Goal: Check status: Check status

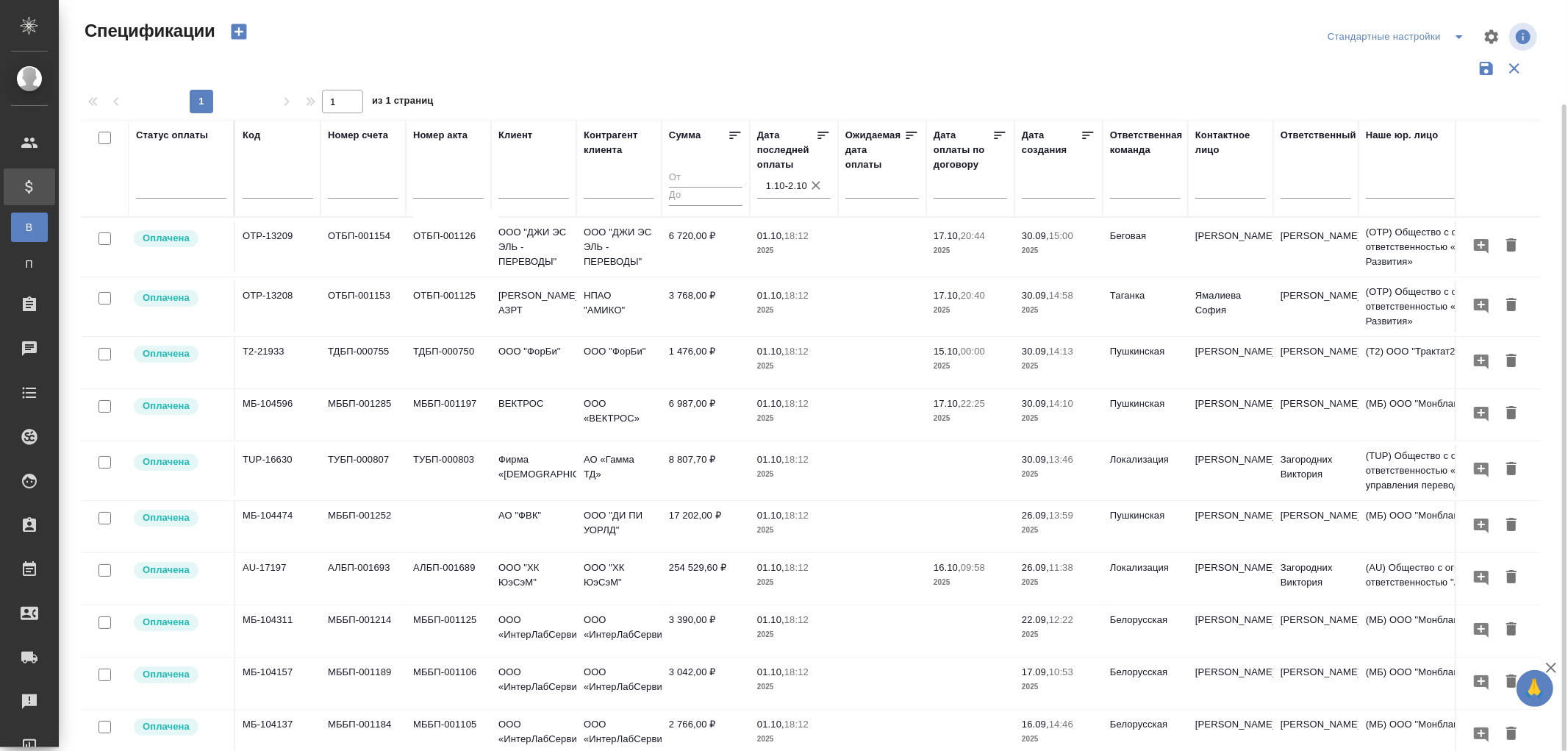
scroll to position [326, 0]
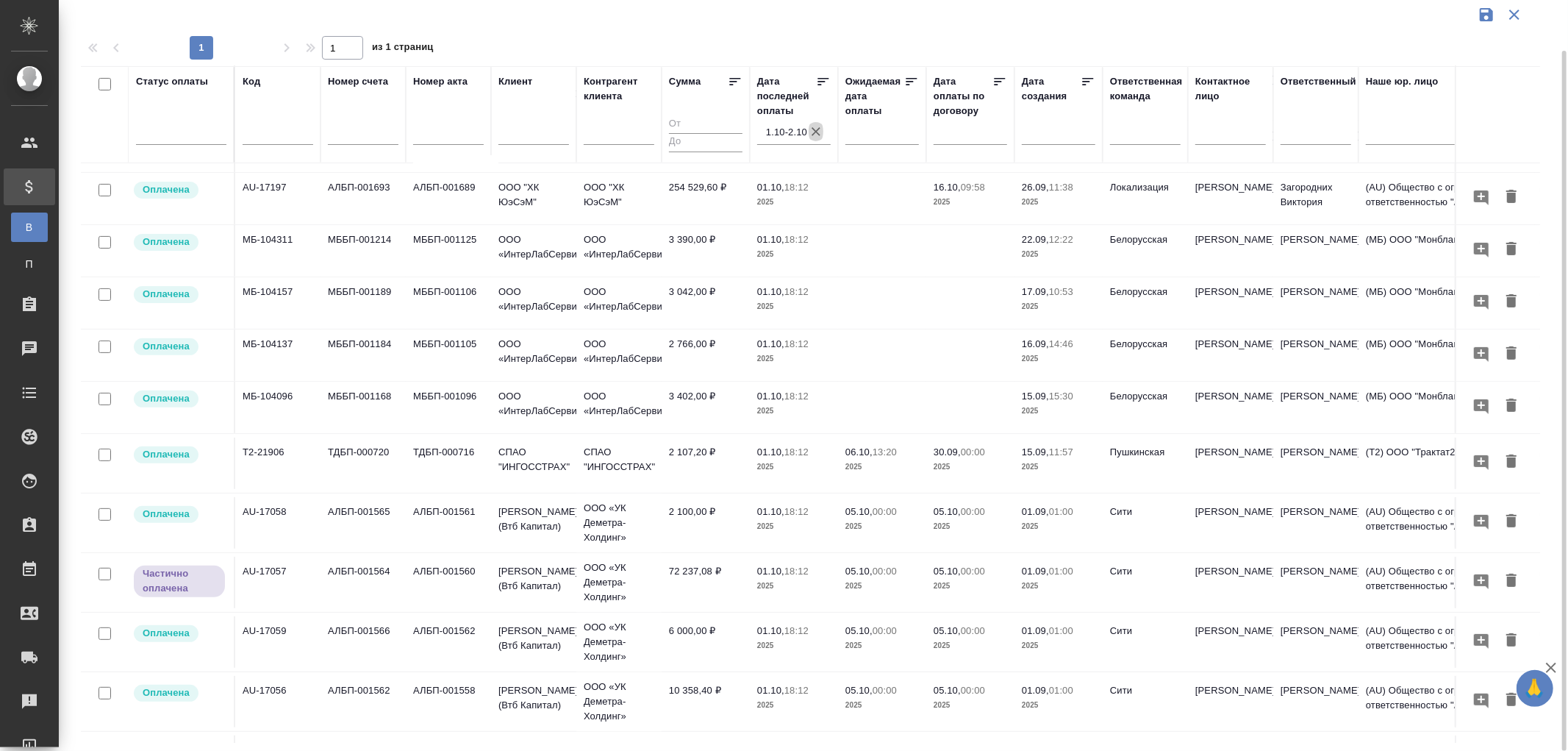
click at [817, 135] on icon "button" at bounding box center [817, 132] width 15 height 15
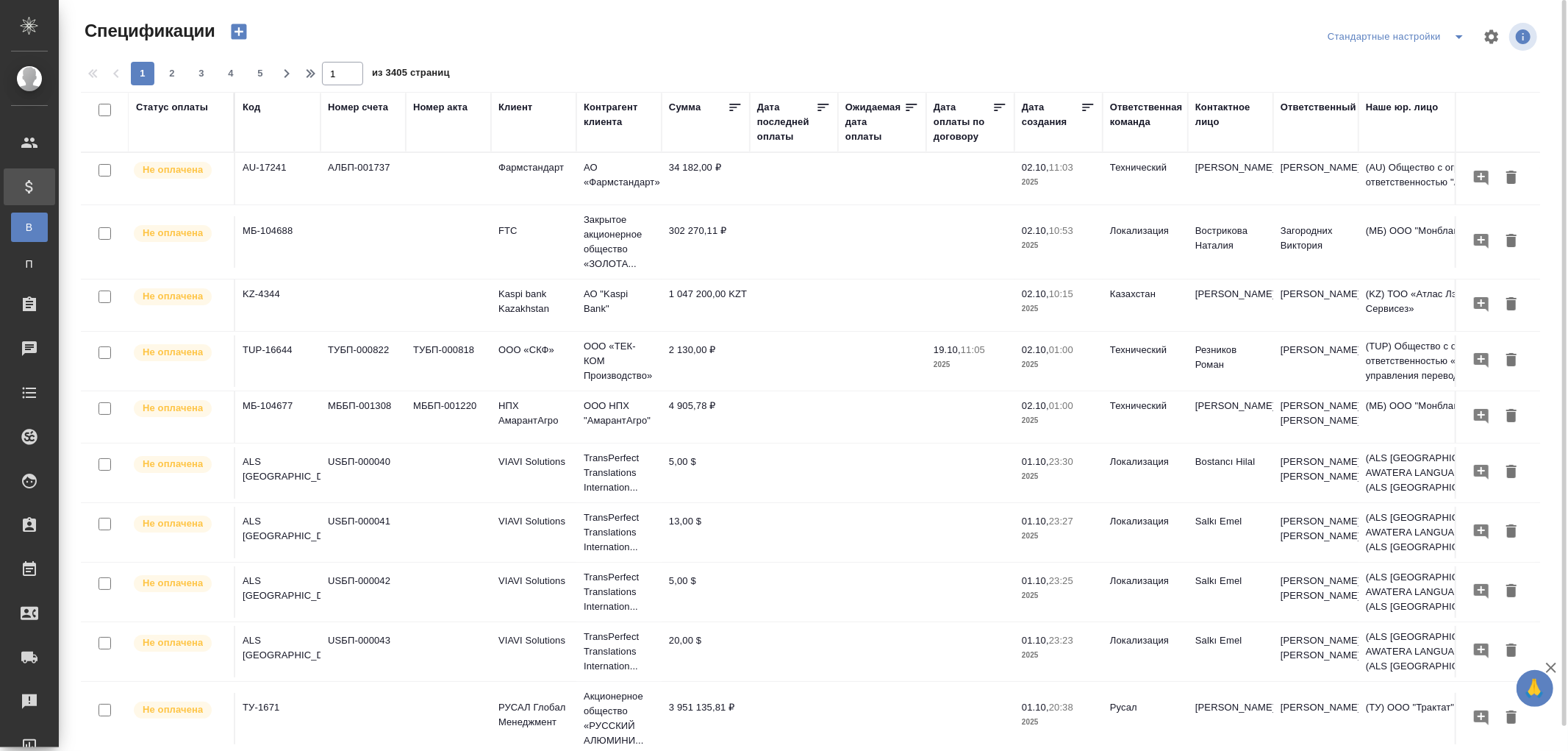
drag, startPoint x: 785, startPoint y: 135, endPoint x: 774, endPoint y: 151, distance: 19.4
click at [785, 135] on div "Дата последней оплаты" at bounding box center [786, 122] width 58 height 44
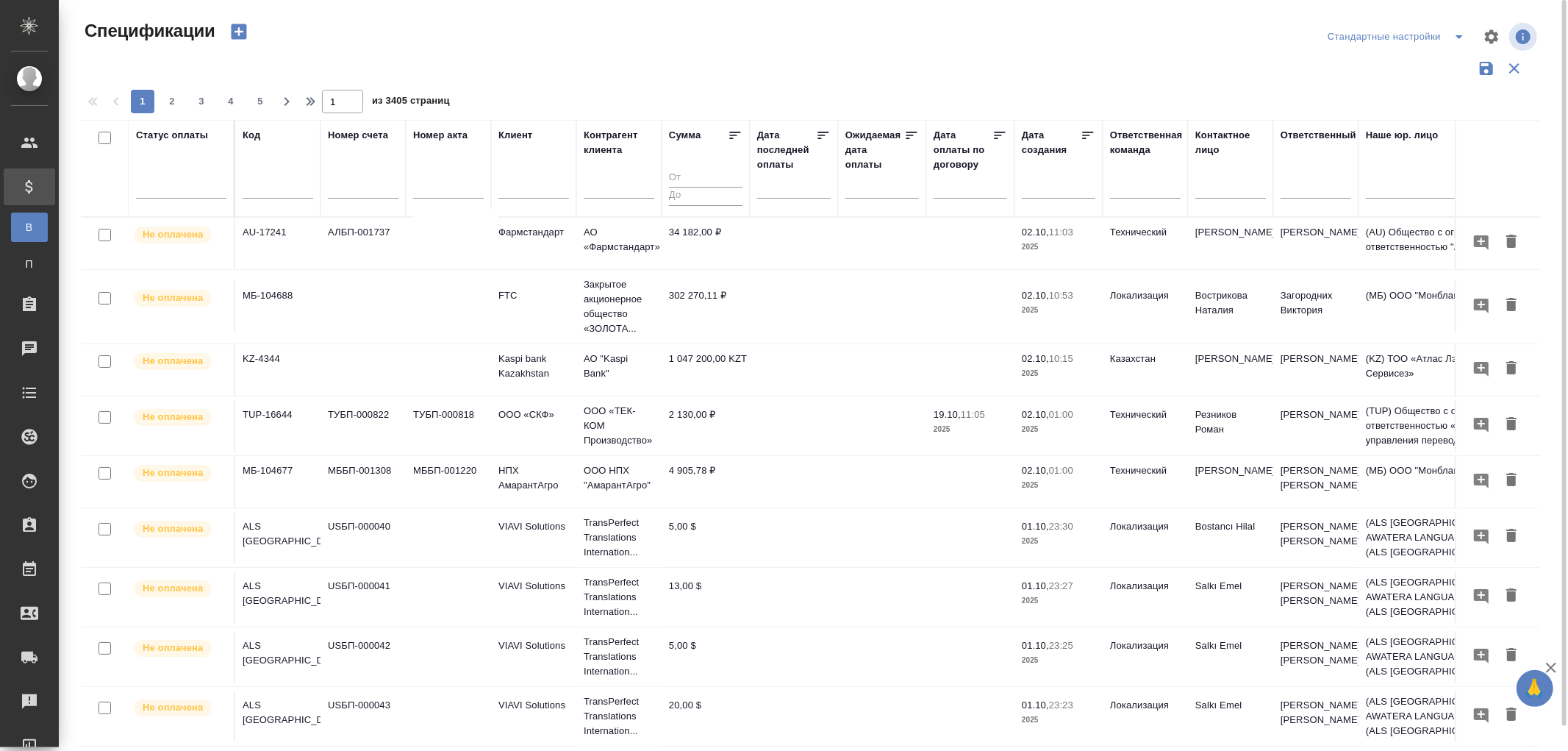
click at [773, 190] on input "text" at bounding box center [798, 186] width 65 height 21
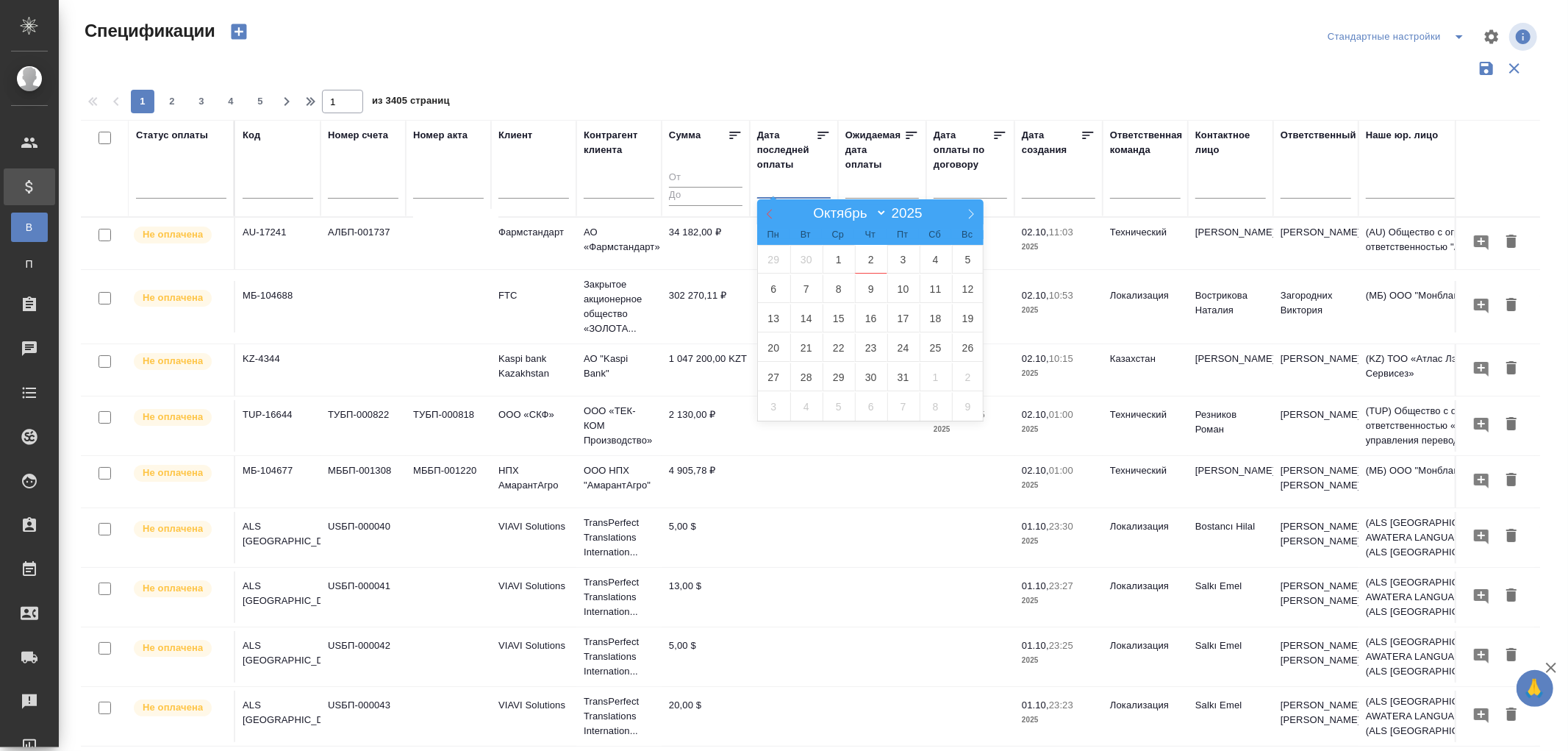
click at [766, 213] on icon at bounding box center [769, 213] width 10 height 10
select select "8"
click at [905, 289] on span "12" at bounding box center [903, 289] width 32 height 28
type div "2025-09-11T21:00:00.000Z"
click at [931, 287] on span "13" at bounding box center [935, 289] width 32 height 28
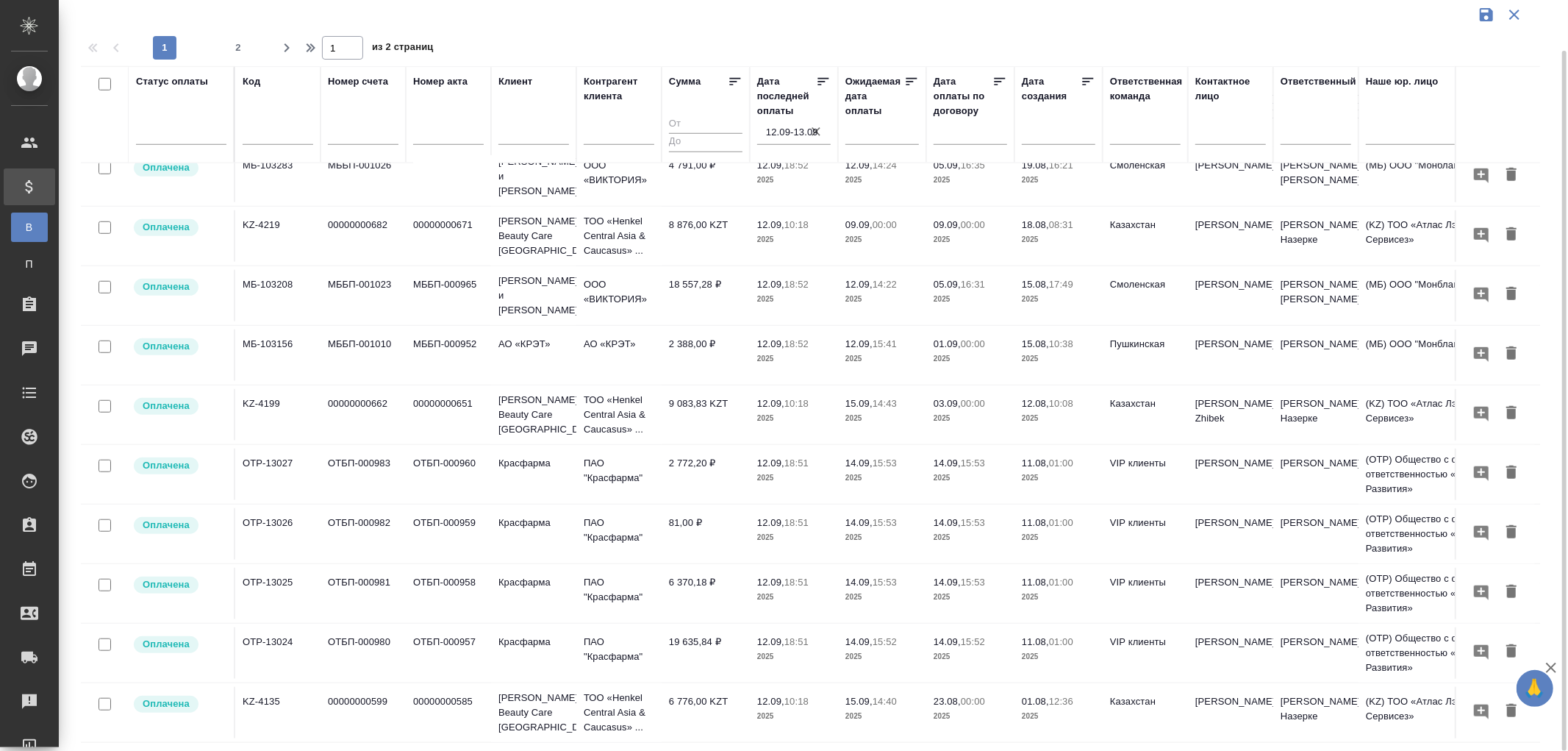
scroll to position [931, 0]
click at [275, 134] on input "text" at bounding box center [277, 134] width 71 height 18
paste input "МБ-103391"
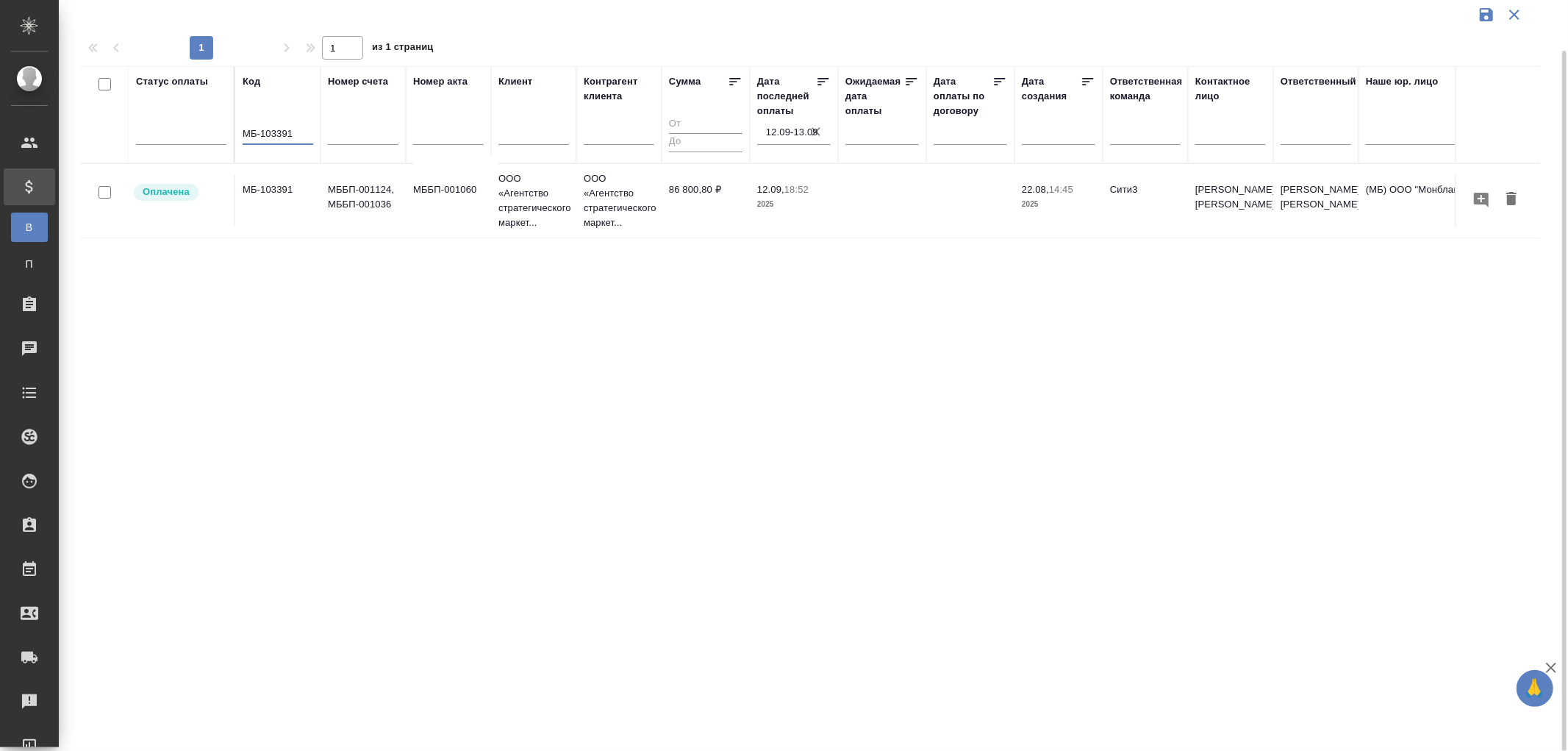
scroll to position [0, 0]
click at [555, 195] on p "ООО «Агентство стратегического маркет..." at bounding box center [534, 201] width 71 height 58
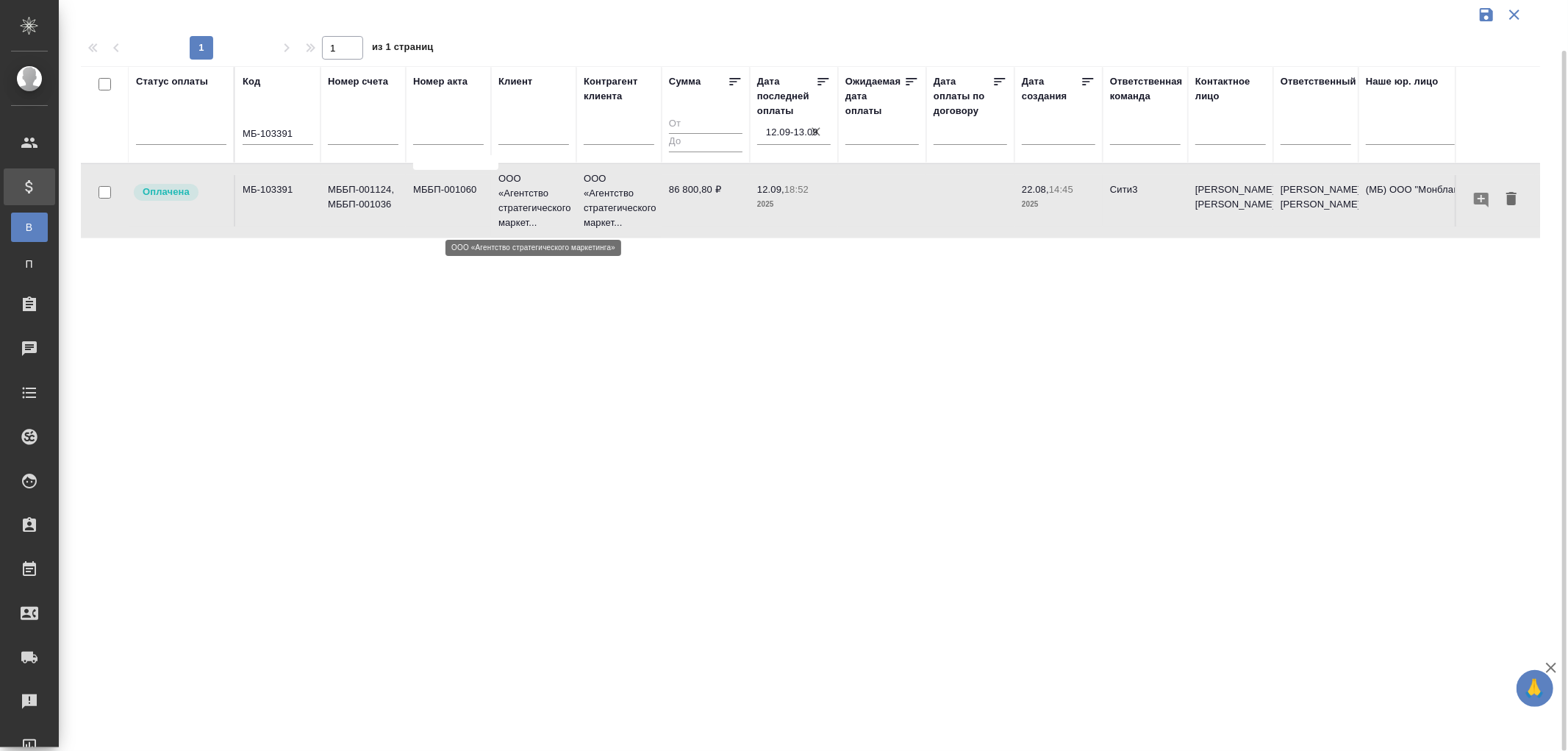
click at [555, 195] on p "ООО «Агентство стратегического маркет..." at bounding box center [534, 201] width 71 height 58
drag, startPoint x: 308, startPoint y: 129, endPoint x: 150, endPoint y: 132, distance: 158.0
click at [150, 132] on tr "Статус оплаты Код МБ-103391 Номер счета Номер акта Клиент Контрагент клиента Су…" at bounding box center [1035, 114] width 1908 height 97
paste input "0"
type input "МБ-103390"
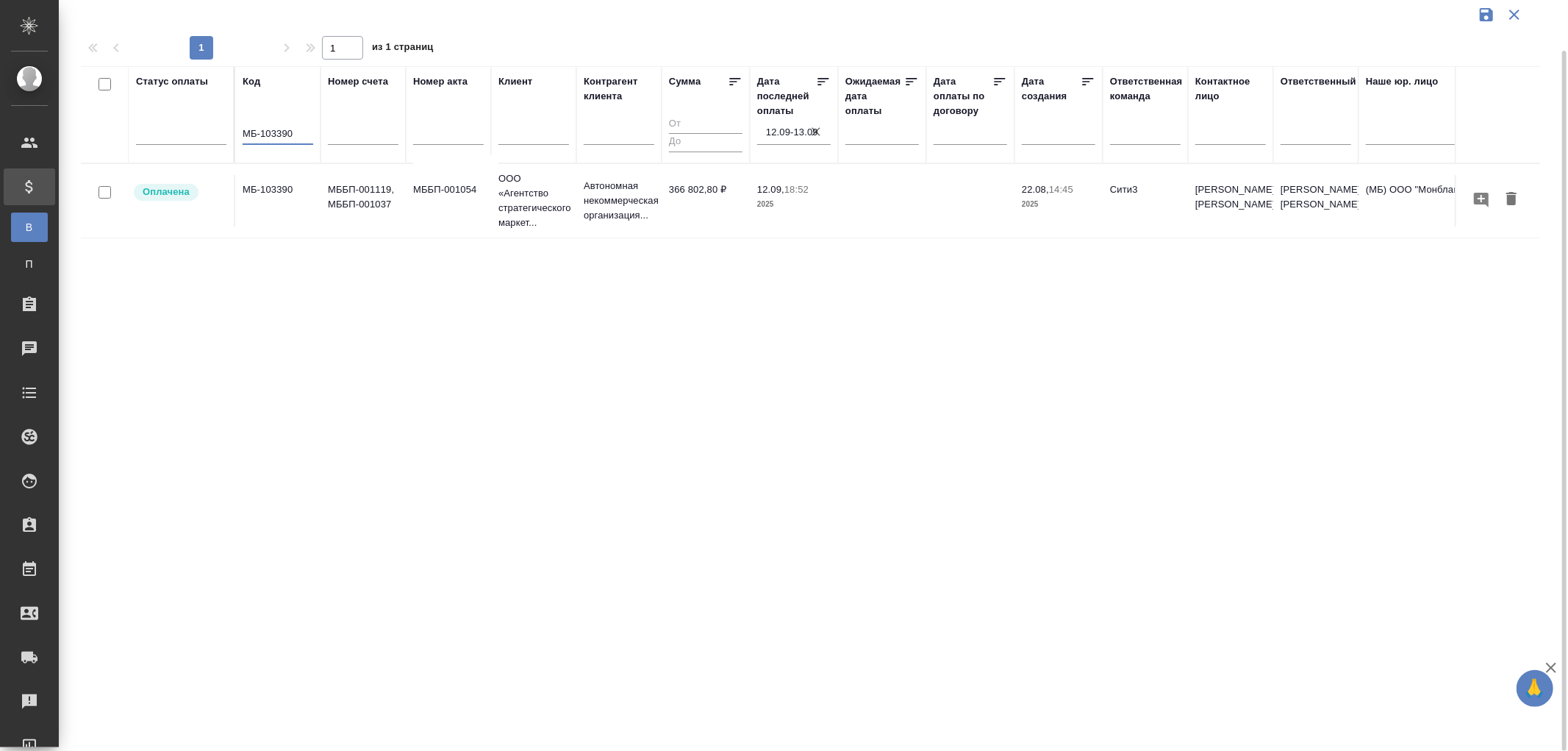
click at [371, 196] on td "МББП-001119, МББП-001037" at bounding box center [363, 201] width 85 height 52
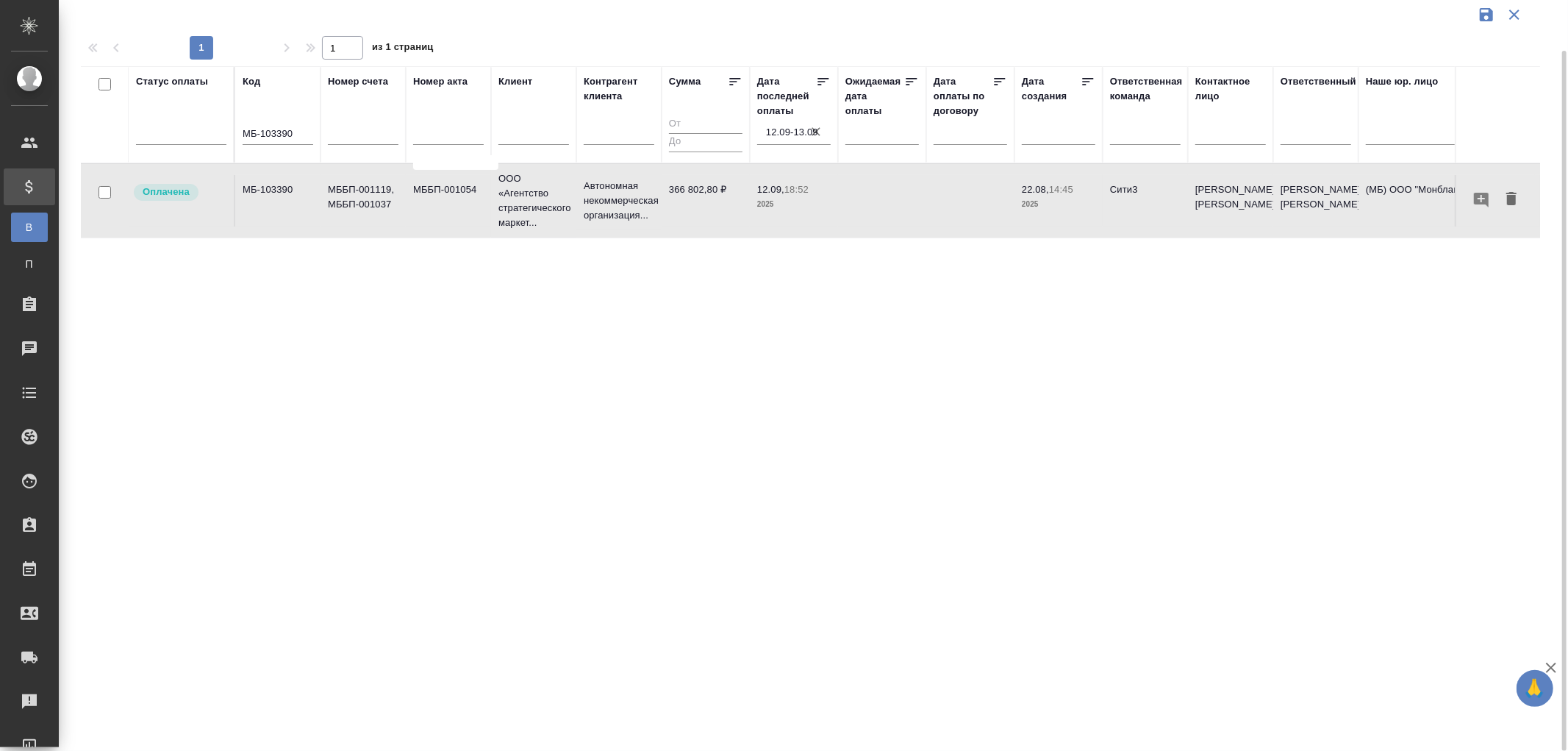
click at [371, 196] on td "МББП-001119, МББП-001037" at bounding box center [363, 201] width 85 height 52
click at [817, 131] on icon "button" at bounding box center [817, 132] width 15 height 15
select select "9"
click at [795, 129] on input "text" at bounding box center [798, 132] width 65 height 21
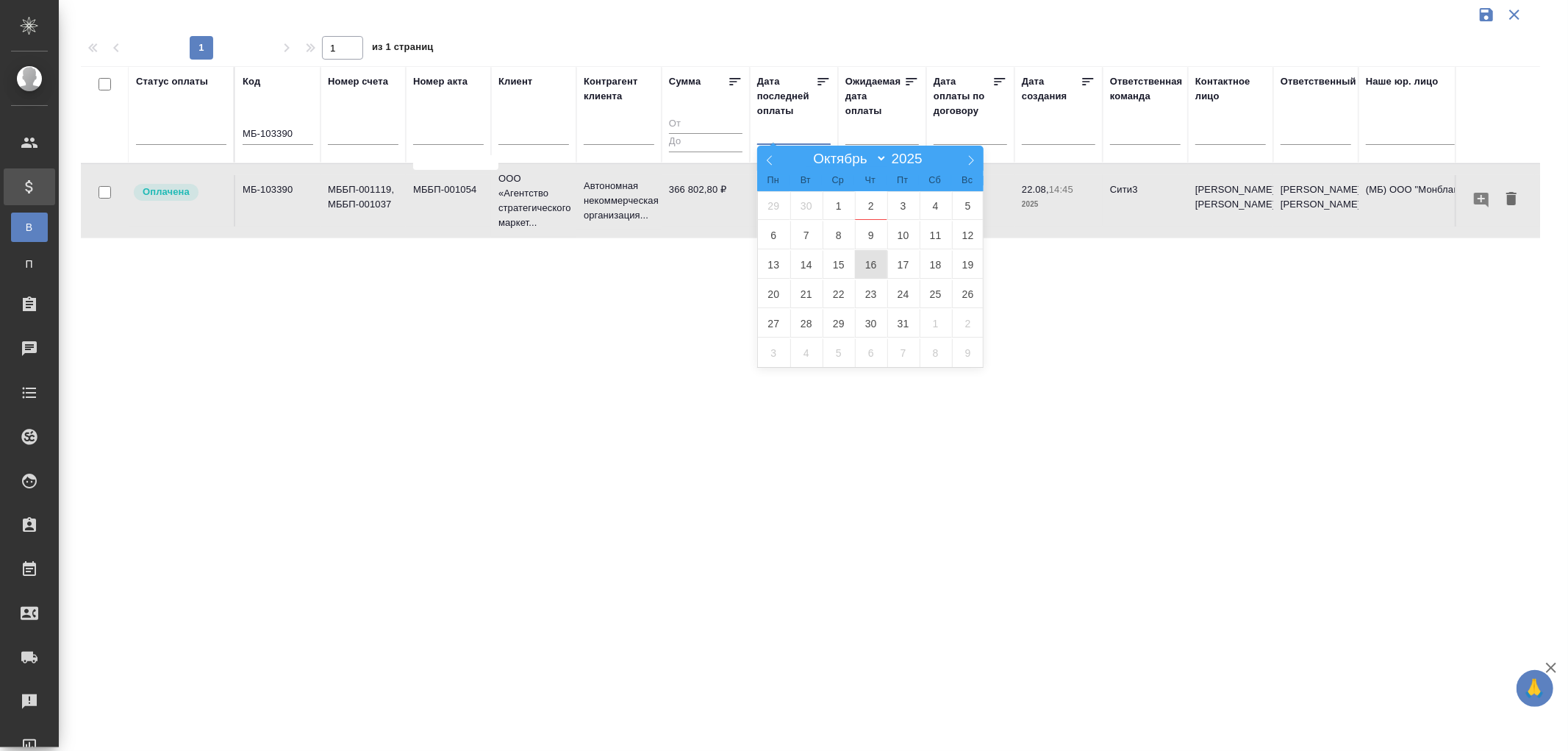
click at [873, 265] on span "16" at bounding box center [871, 264] width 32 height 28
type div "2025-10-15T21:00:00.000Z"
click at [902, 265] on span "17" at bounding box center [903, 264] width 32 height 28
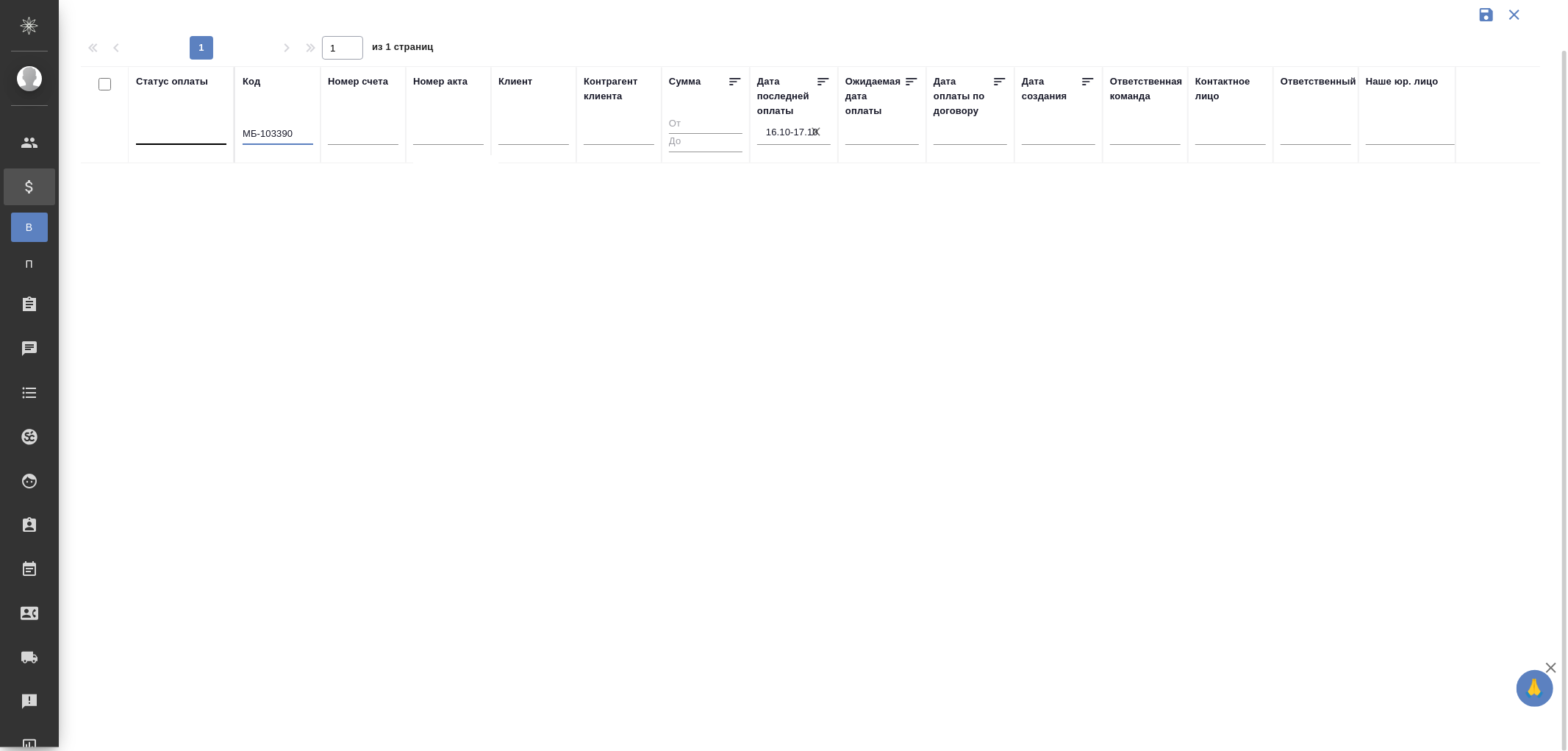
drag, startPoint x: 305, startPoint y: 142, endPoint x: 152, endPoint y: 130, distance: 153.5
click at [152, 130] on tr "Статус оплаты Код МБ-103390 Номер счета Номер акта Клиент Контрагент клиента Су…" at bounding box center [1035, 114] width 1908 height 97
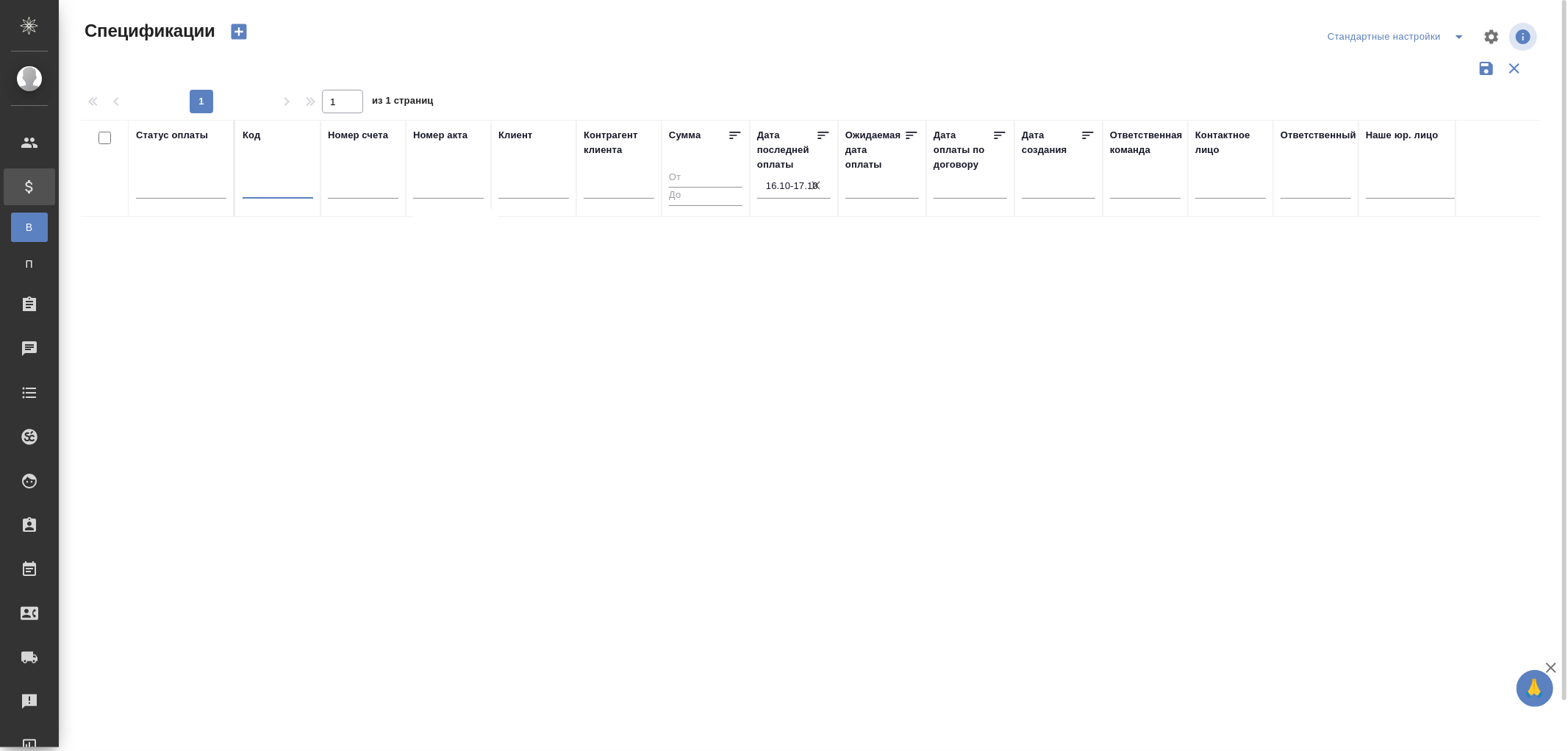
click at [395, 292] on div "Статус оплаты Код Номер счета Номер акта Клиент Контрагент клиента Сумма Дата п…" at bounding box center [810, 458] width 1459 height 676
click at [810, 186] on icon "button" at bounding box center [817, 186] width 15 height 15
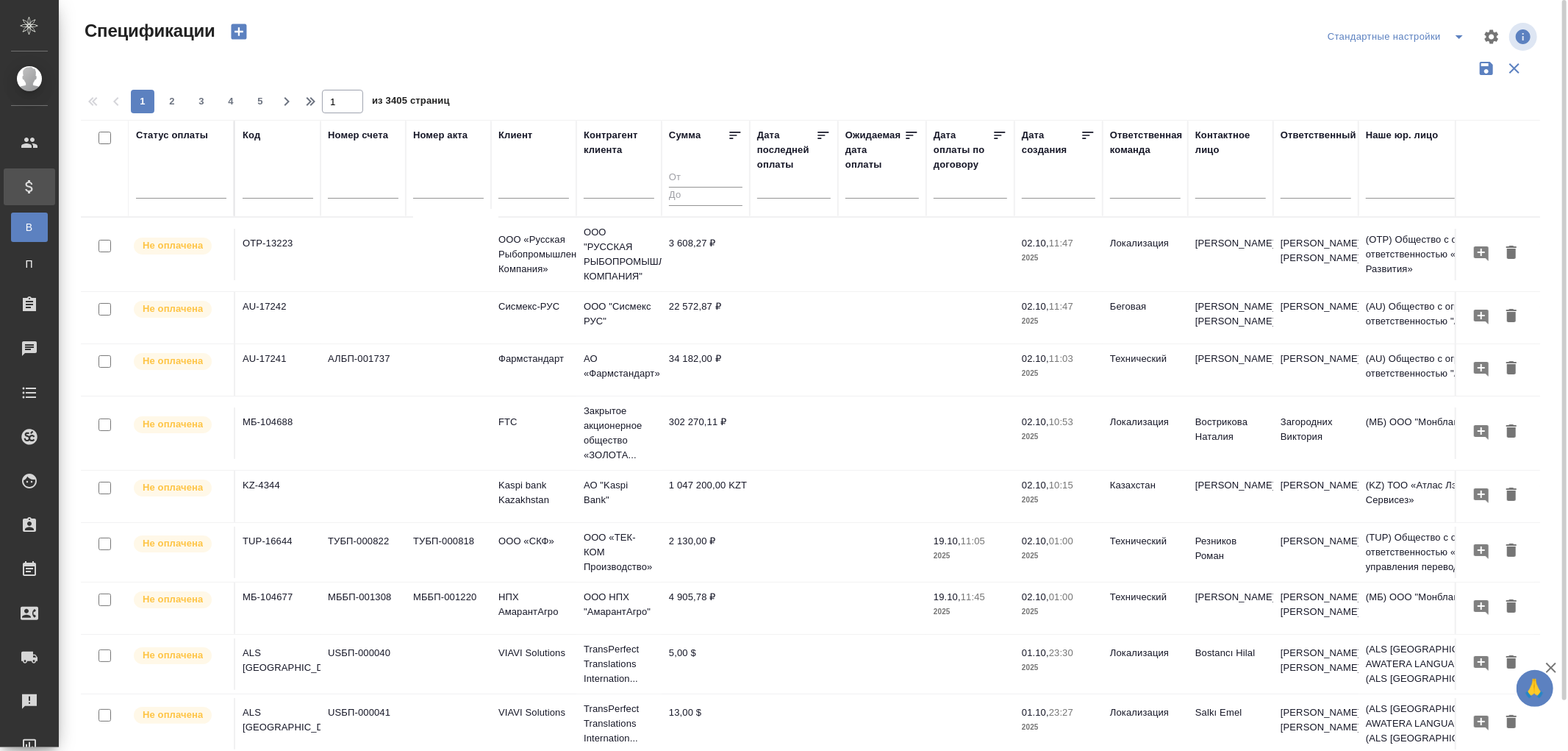
click at [767, 189] on input "text" at bounding box center [798, 186] width 65 height 21
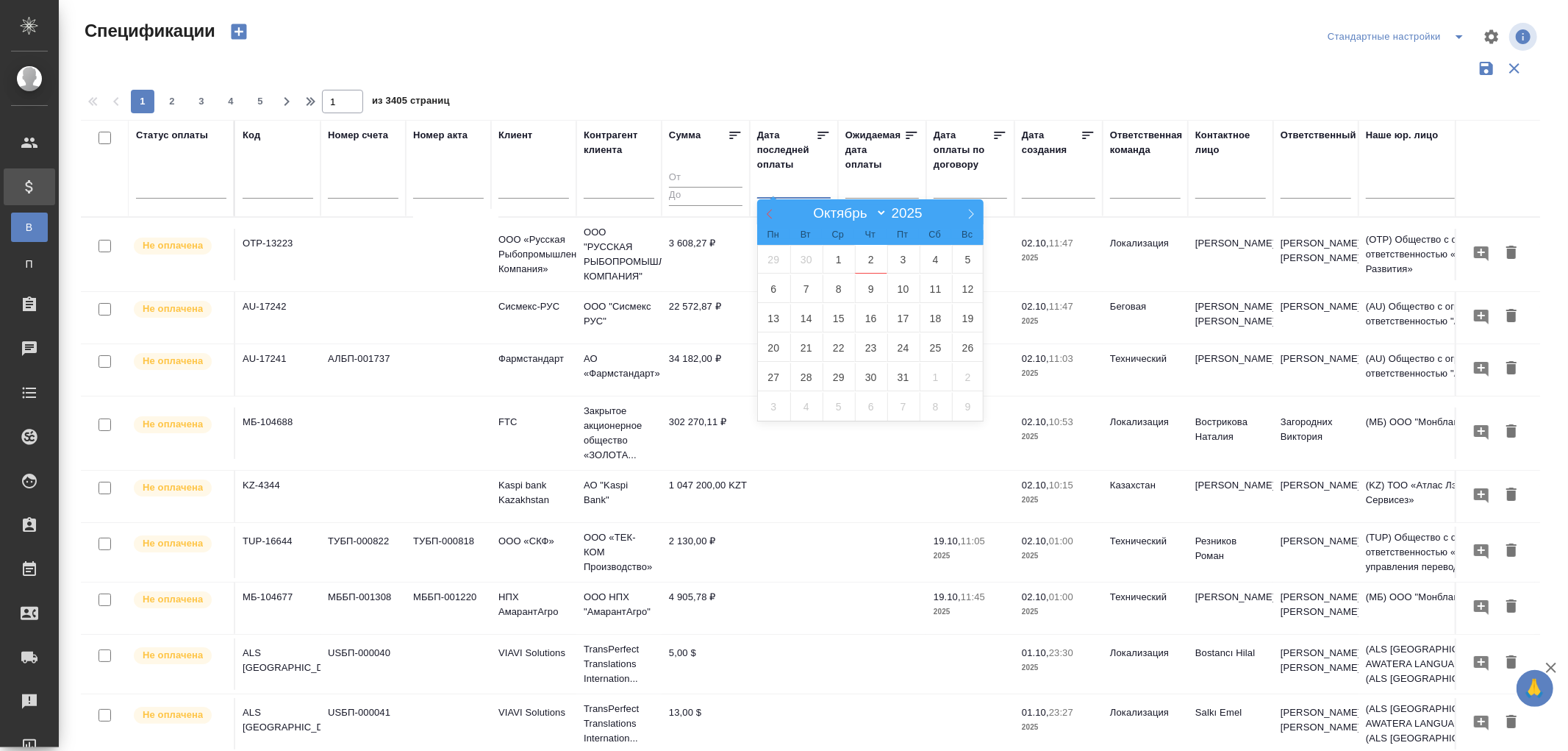
click at [768, 215] on icon at bounding box center [769, 213] width 10 height 10
select select "8"
click at [812, 315] on span "16" at bounding box center [806, 318] width 32 height 28
type div "2025-09-15T21:00:00.000Z"
click at [833, 315] on span "17" at bounding box center [838, 318] width 32 height 28
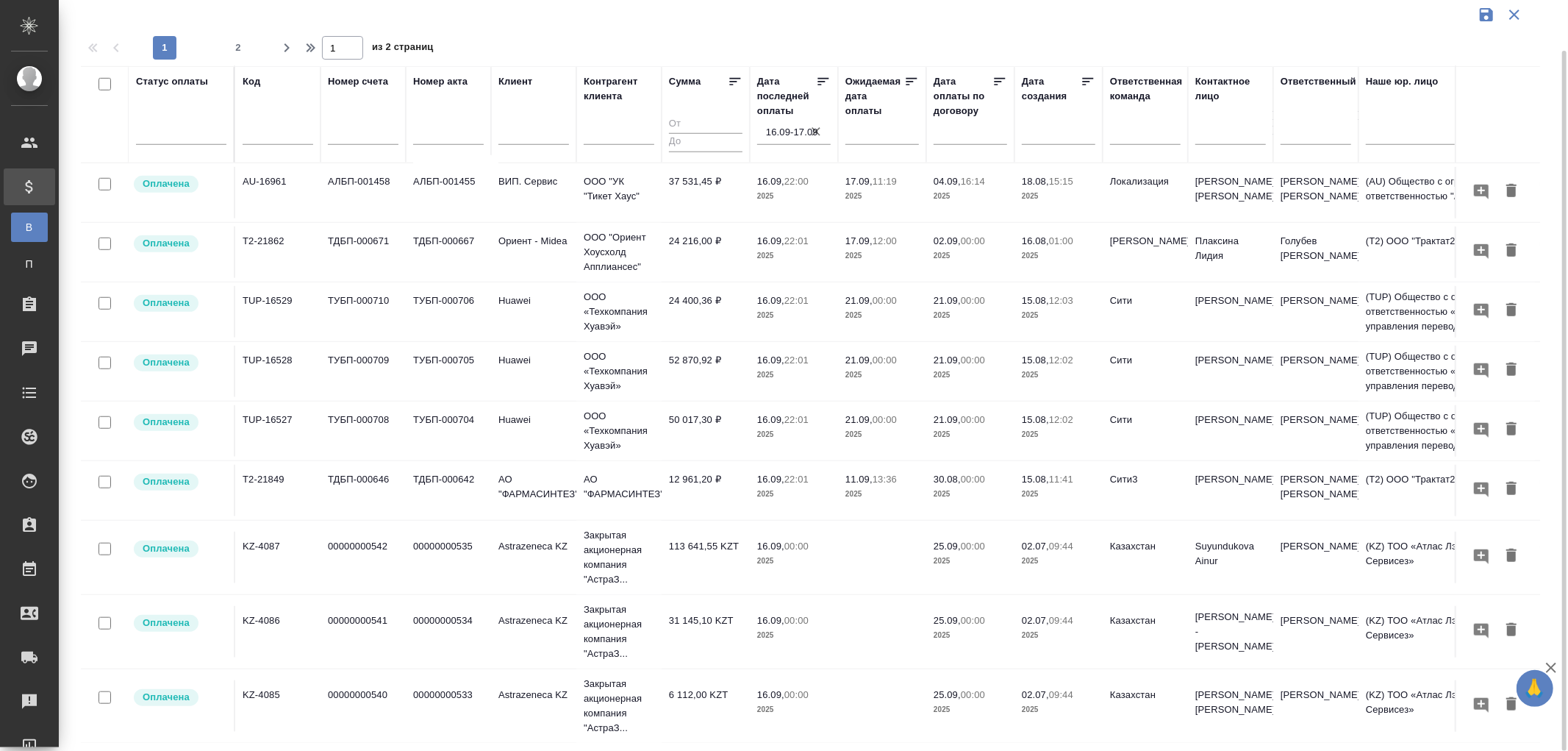
scroll to position [980, 0]
click at [818, 132] on icon "button" at bounding box center [817, 132] width 15 height 15
select select "9"
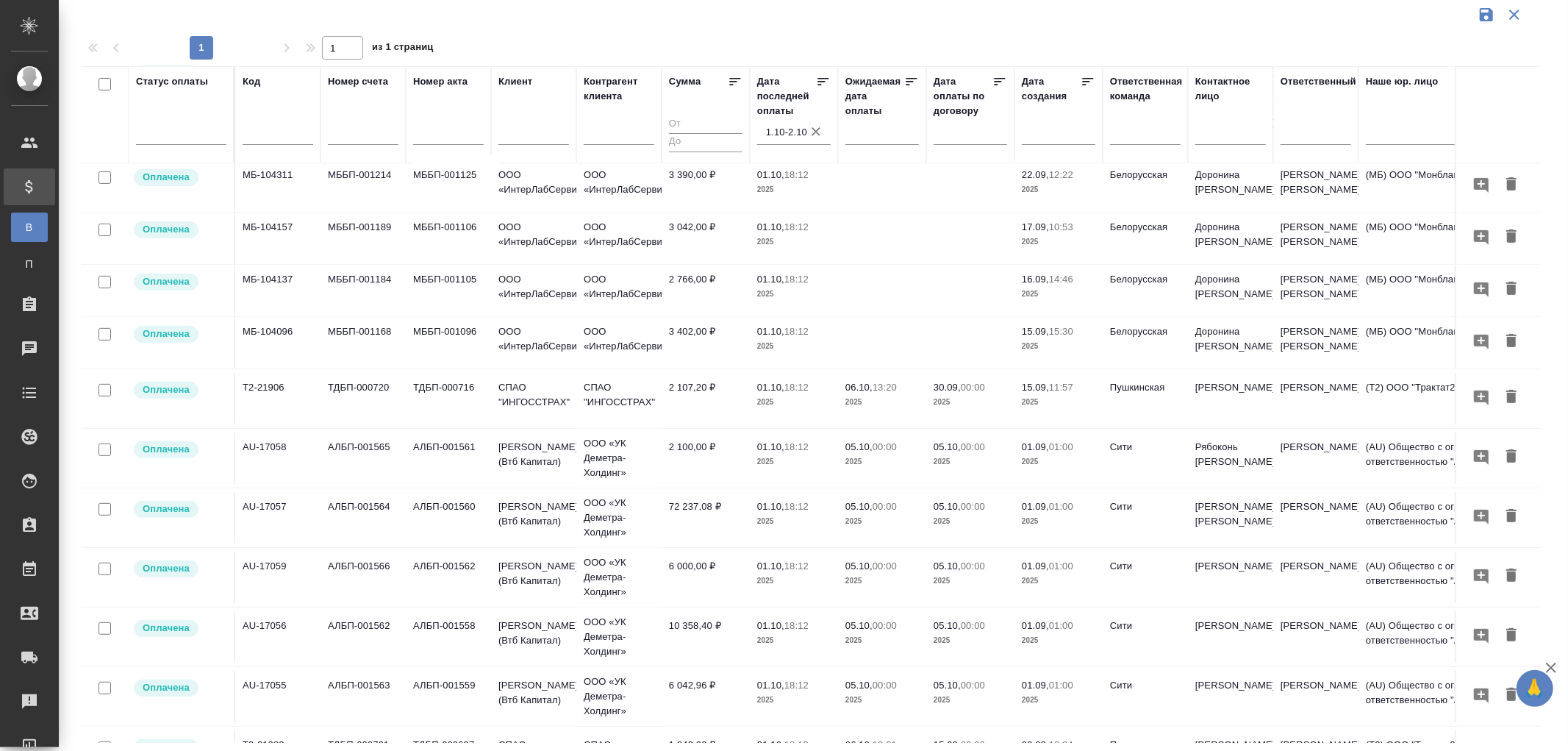
scroll to position [508, 0]
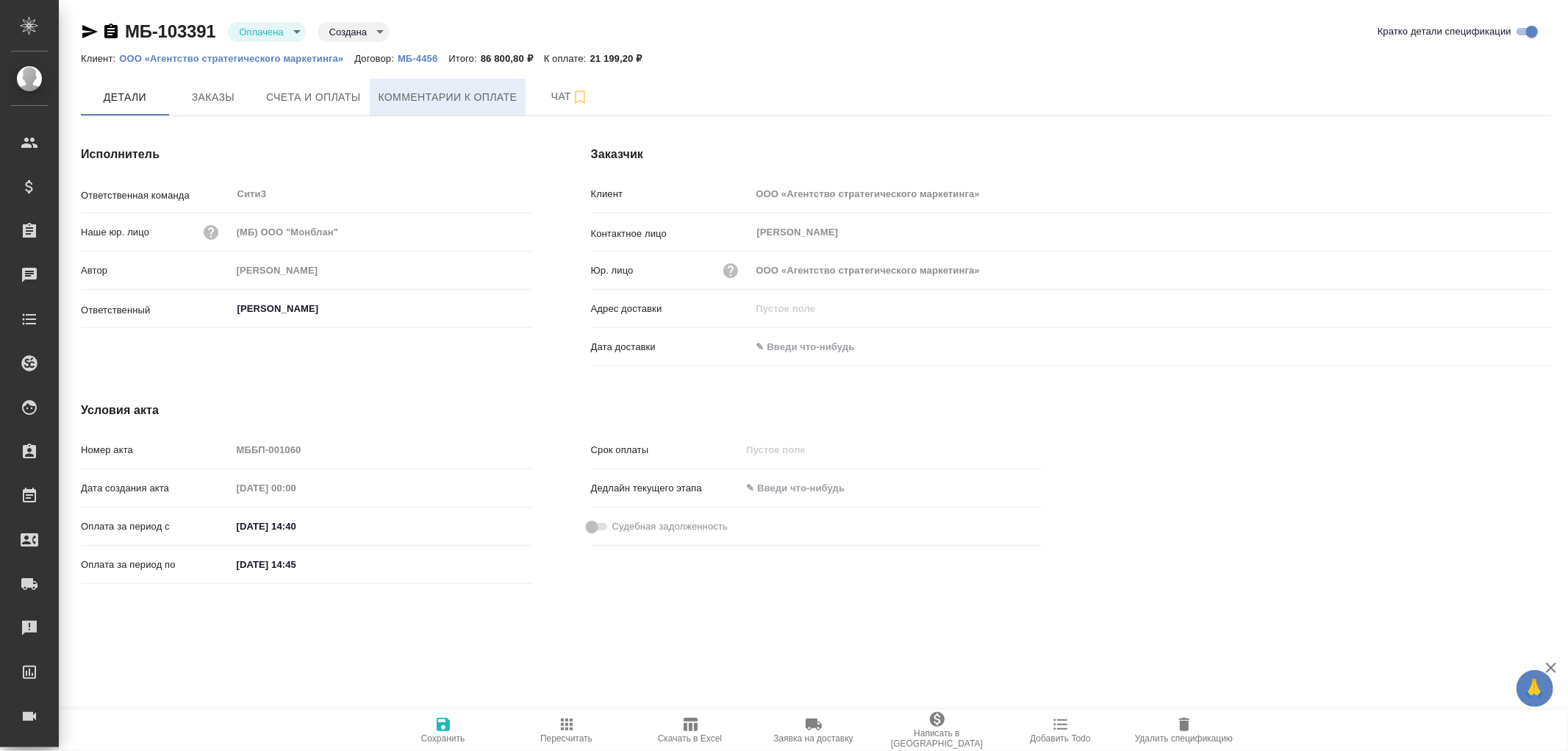
click at [405, 95] on span "Комментарии к оплате" at bounding box center [447, 97] width 139 height 18
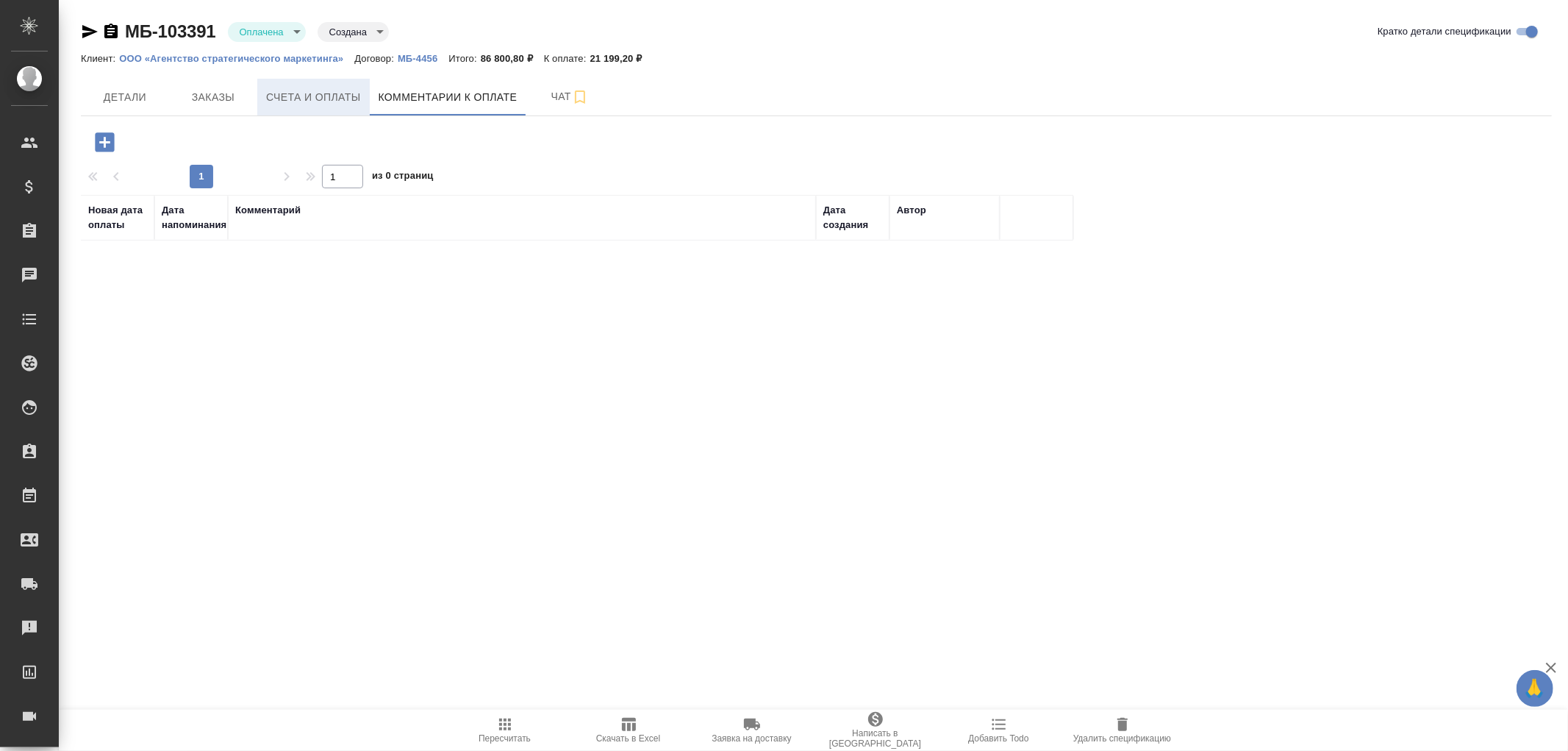
click at [325, 93] on span "Счета и оплаты" at bounding box center [313, 97] width 95 height 18
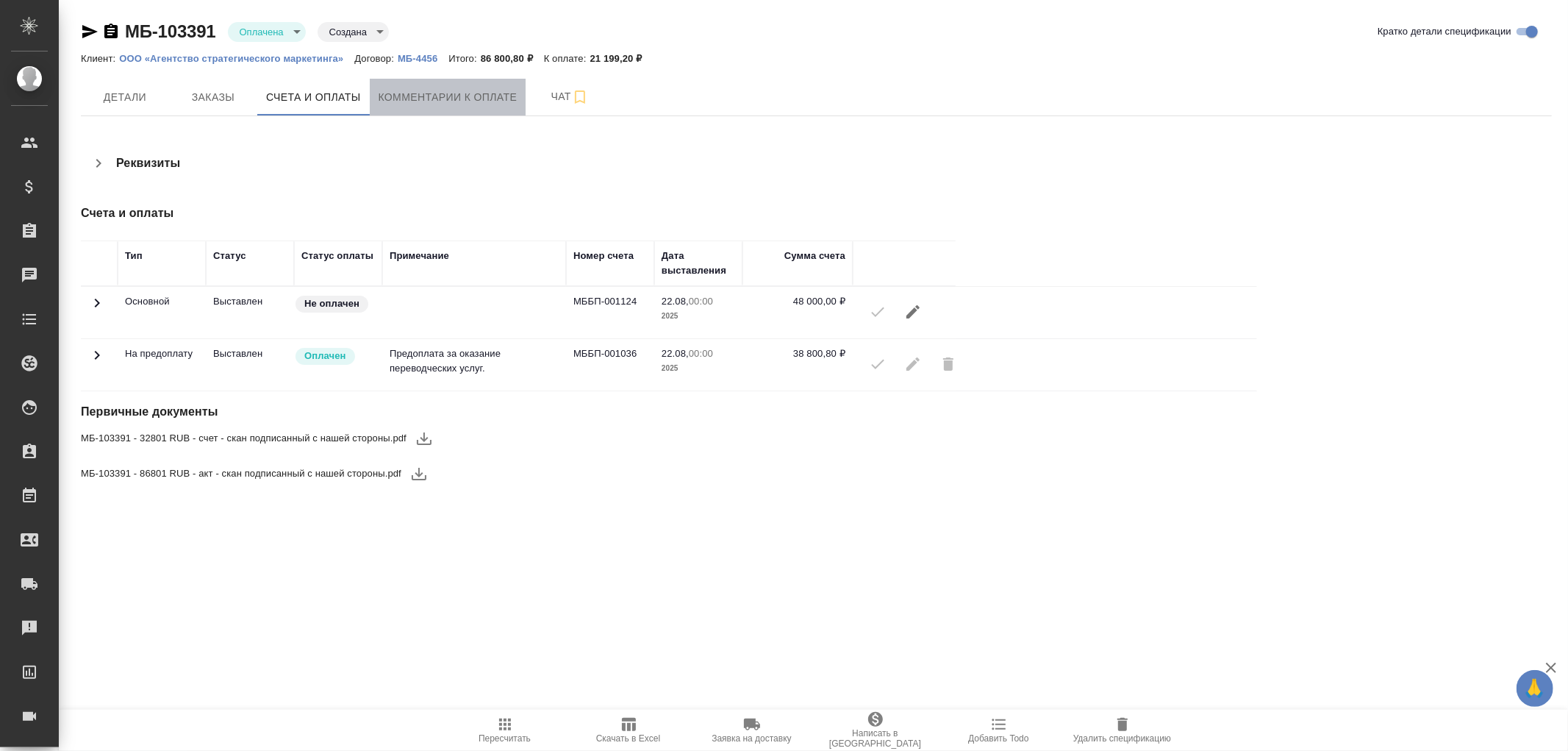
click at [436, 92] on span "Комментарии к оплате" at bounding box center [447, 97] width 139 height 18
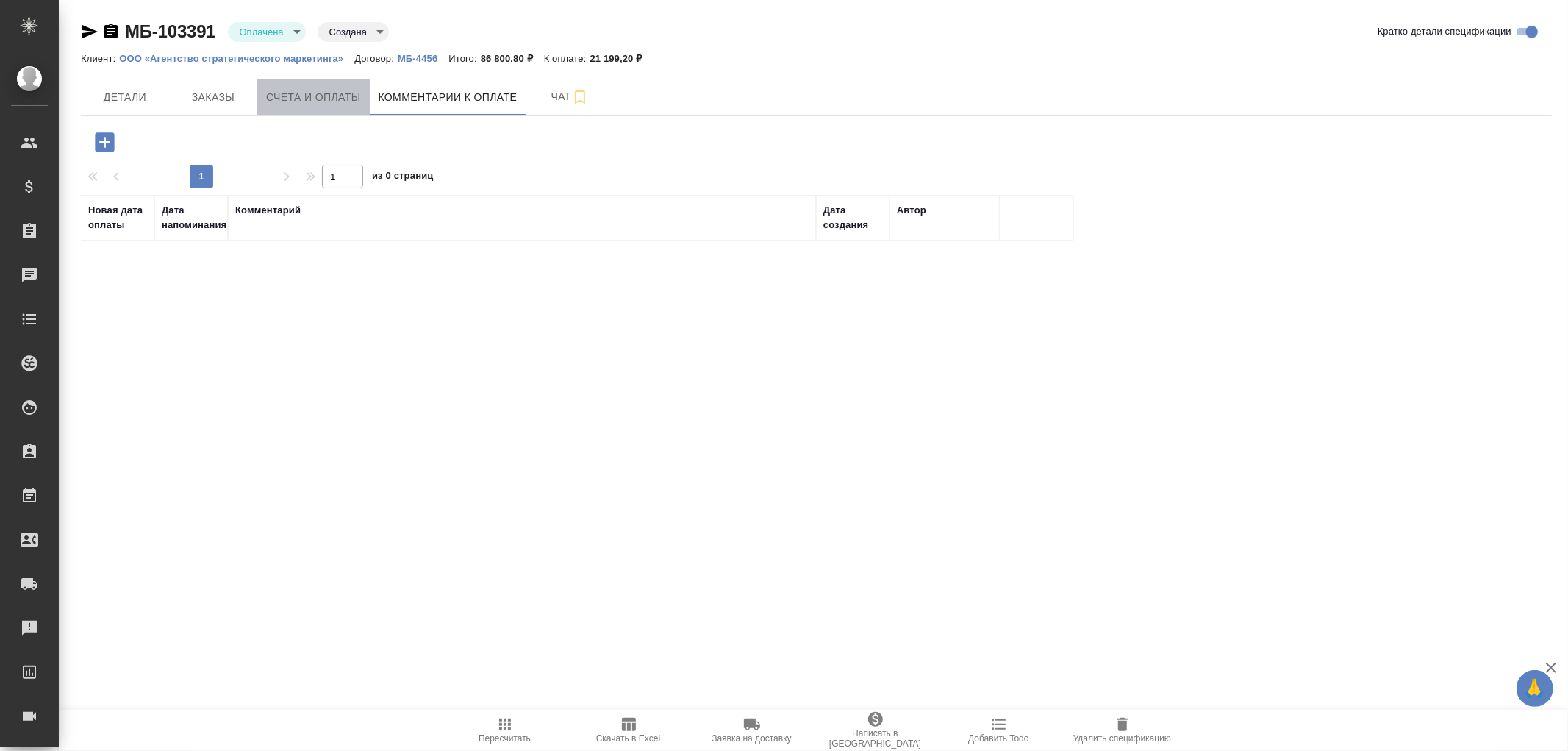
click at [338, 101] on span "Счета и оплаты" at bounding box center [313, 97] width 95 height 18
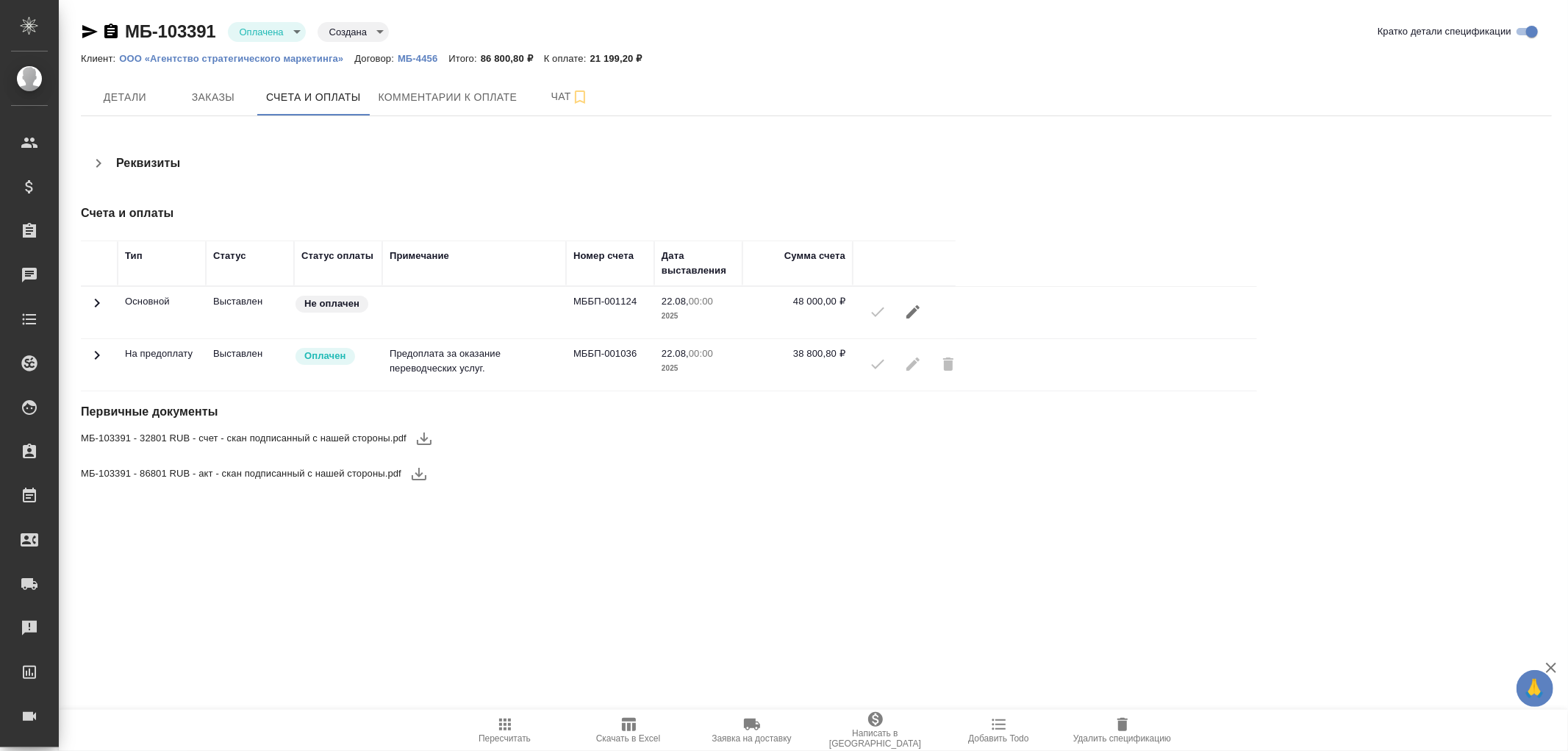
click at [98, 359] on icon at bounding box center [97, 355] width 18 height 18
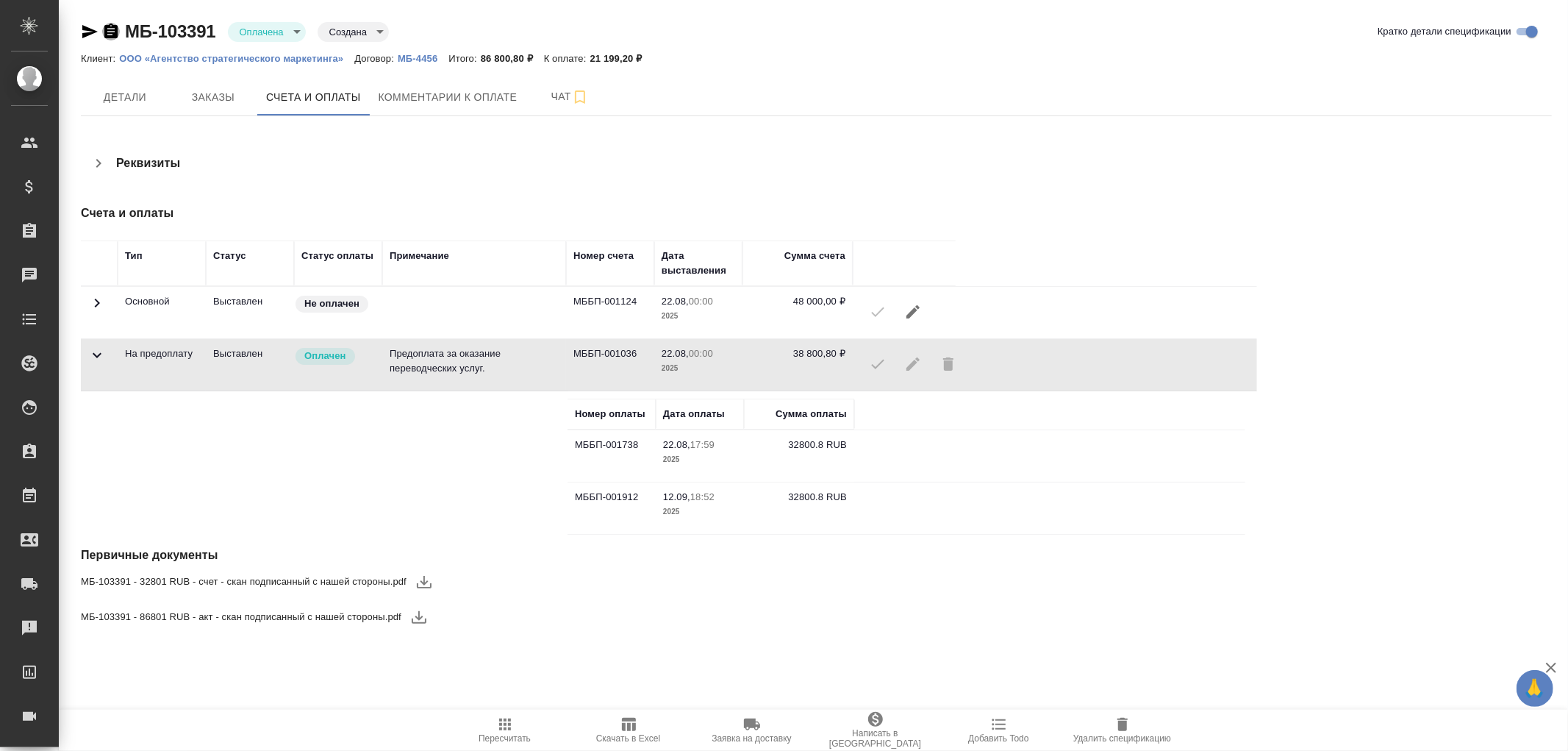
drag, startPoint x: 111, startPoint y: 28, endPoint x: 111, endPoint y: 4, distance: 24.0
click at [111, 28] on icon "button" at bounding box center [110, 31] width 18 height 18
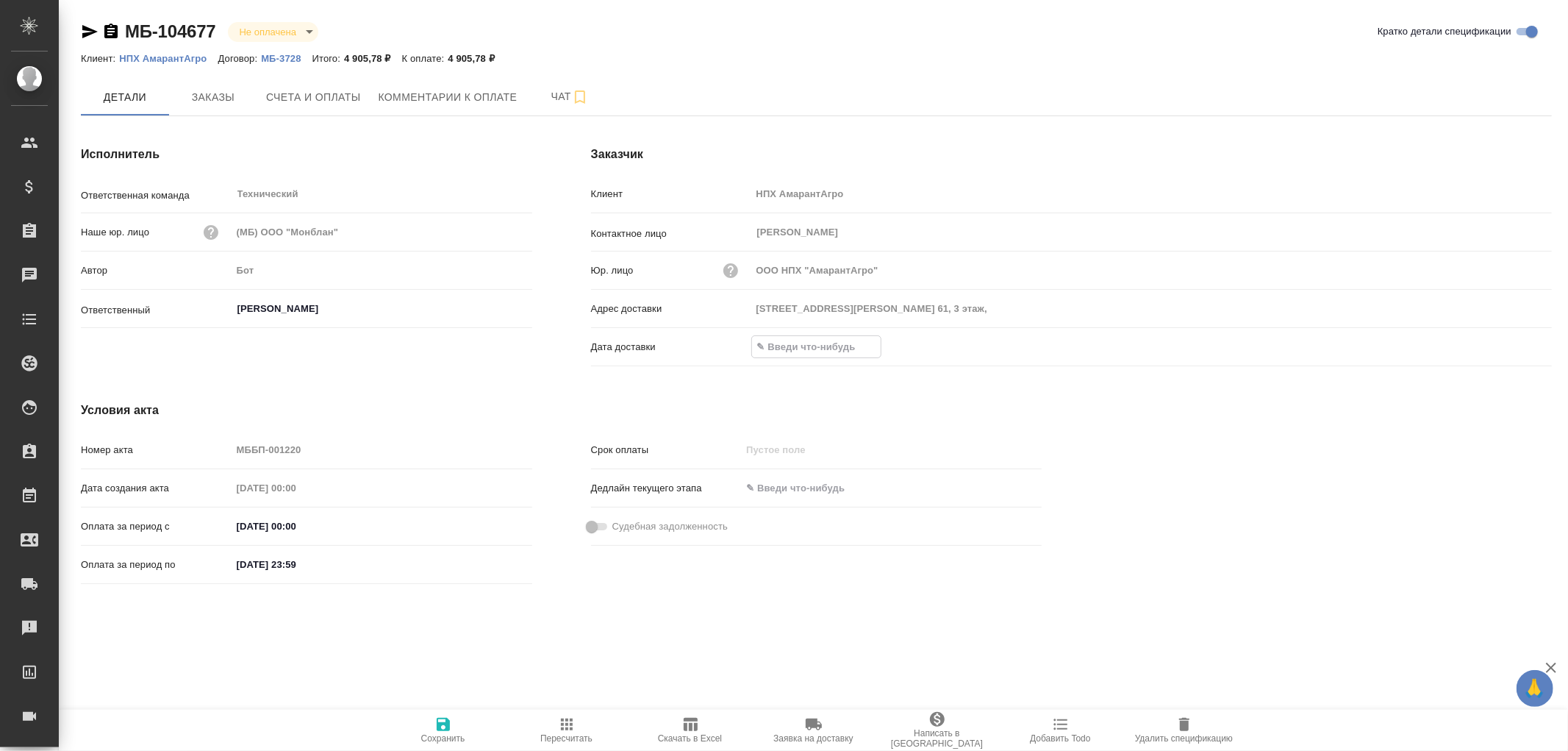
click at [792, 350] on input "text" at bounding box center [817, 346] width 128 height 22
click at [1509, 355] on div at bounding box center [1151, 346] width 801 height 23
click at [1512, 342] on icon "button" at bounding box center [1509, 346] width 13 height 15
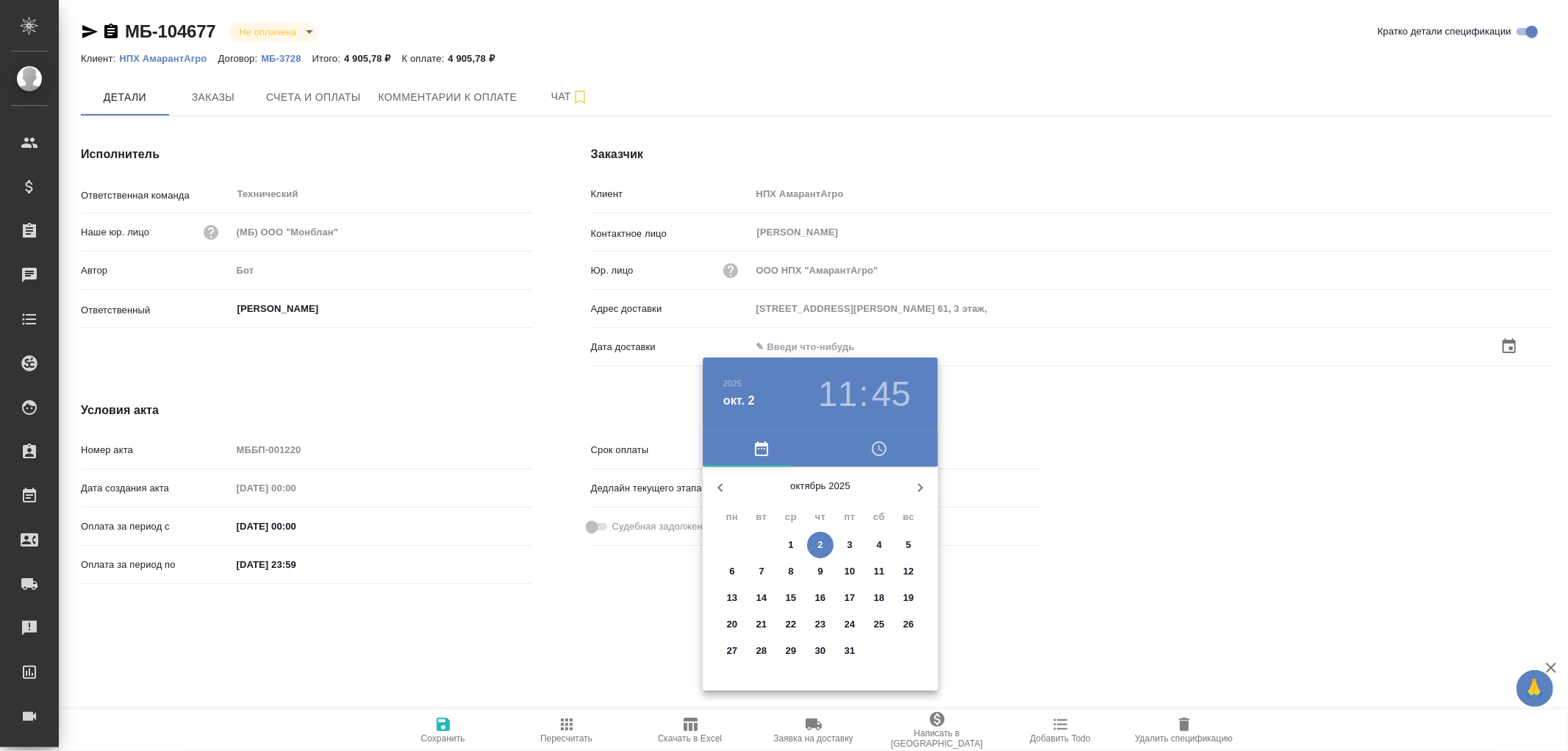
click at [827, 549] on span "2" at bounding box center [820, 545] width 26 height 15
type input "02.10.2025 11:45"
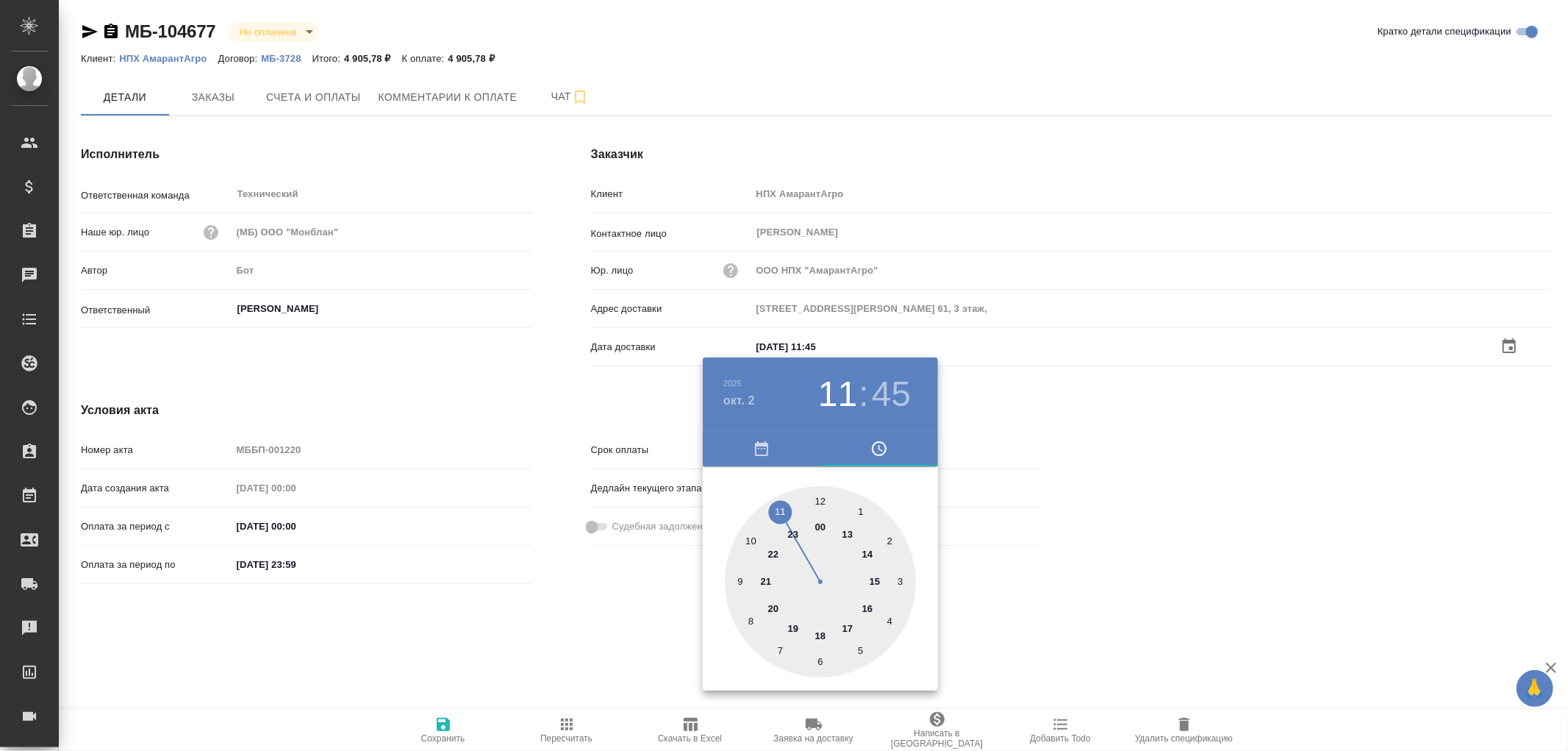
click at [444, 723] on div at bounding box center [784, 376] width 1568 height 751
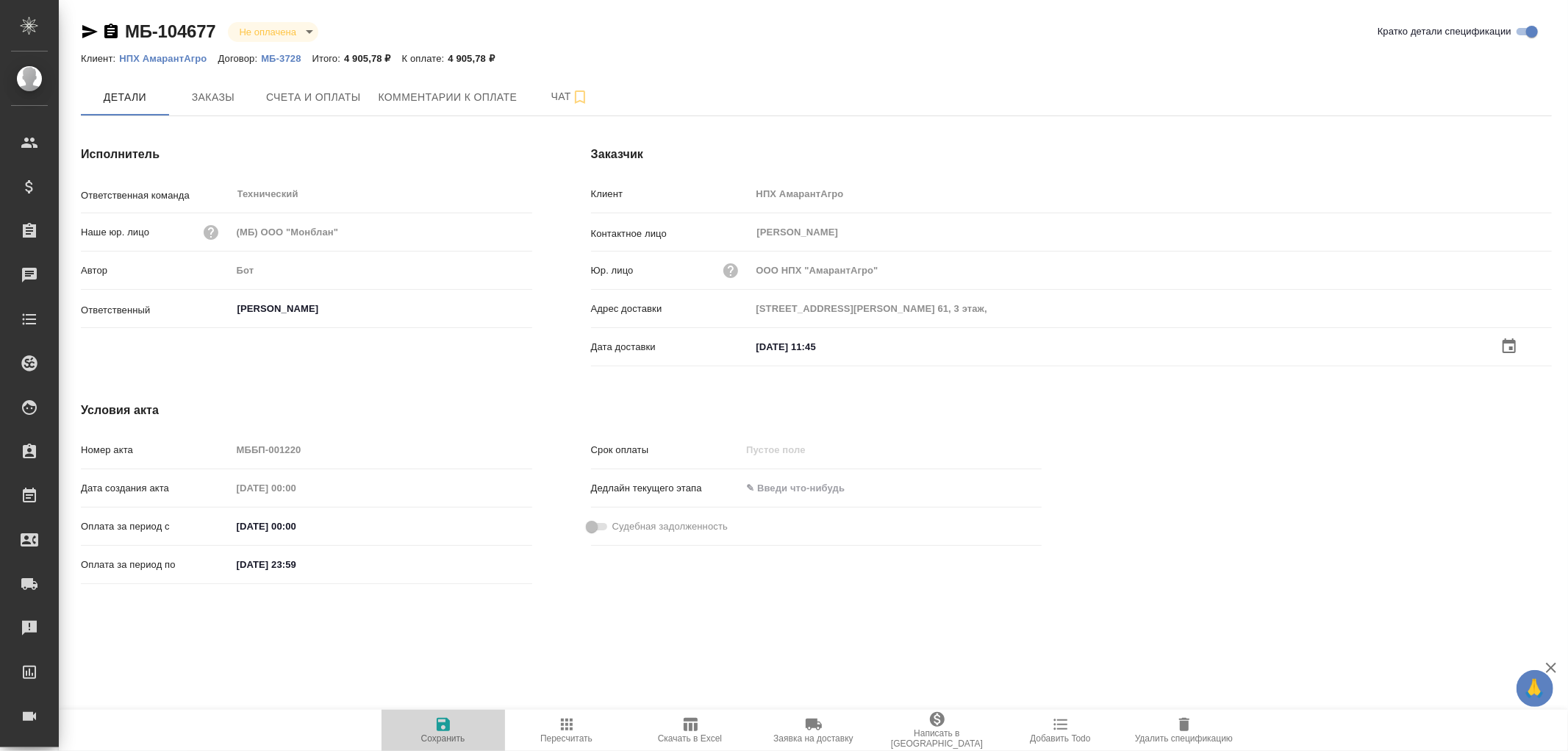
click at [444, 723] on icon "button" at bounding box center [443, 725] width 18 height 18
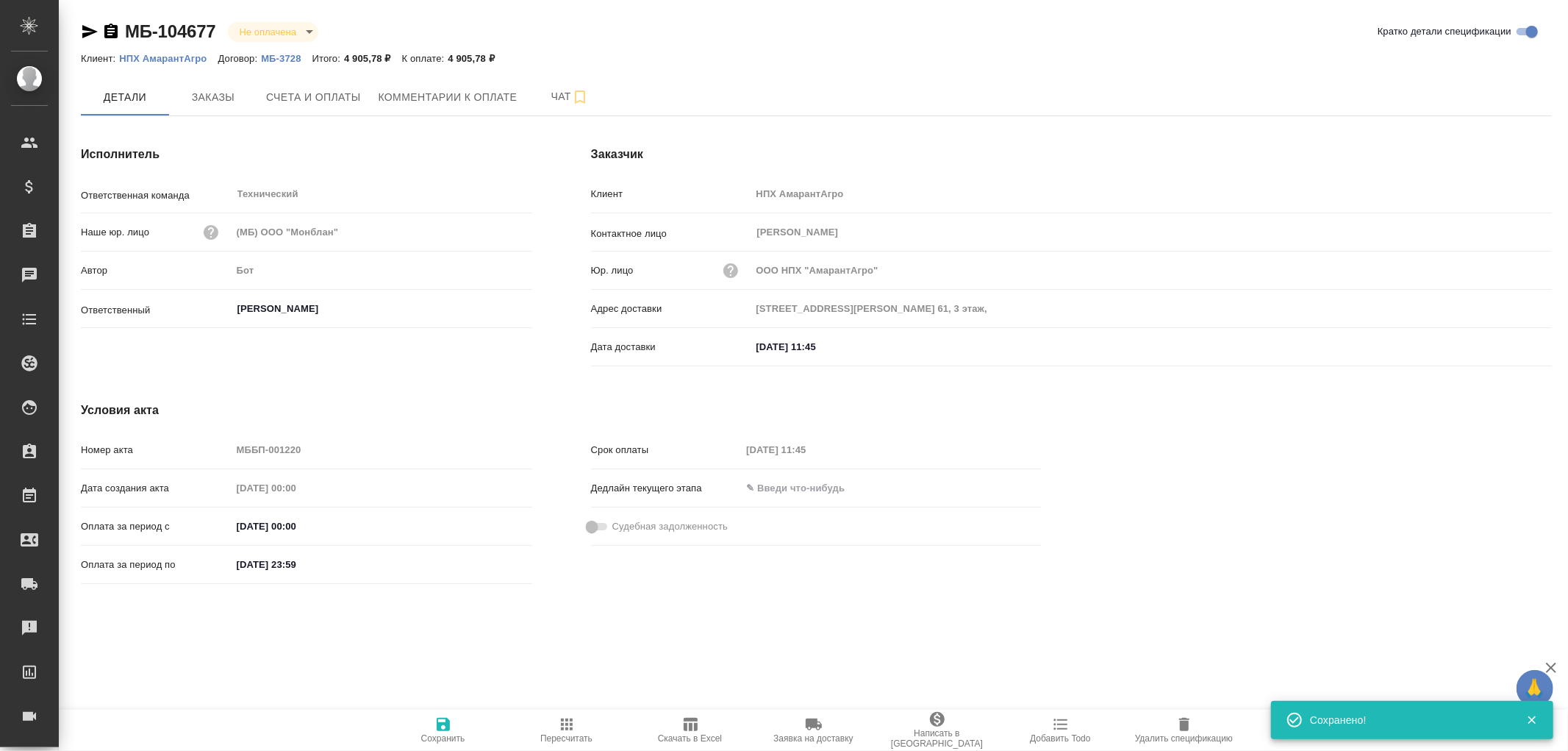
click at [444, 723] on icon "button" at bounding box center [443, 725] width 18 height 18
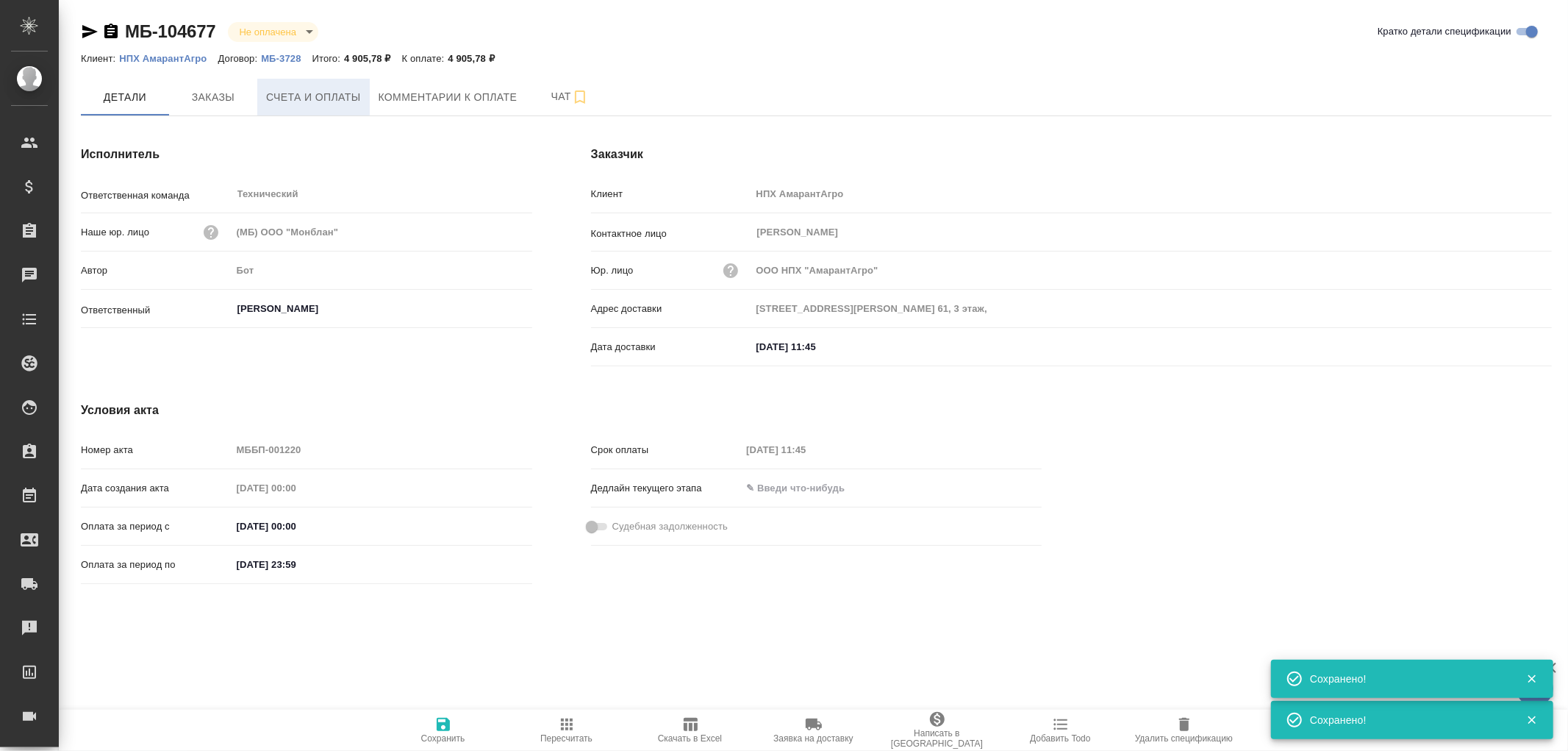
click at [334, 98] on span "Счета и оплаты" at bounding box center [313, 97] width 95 height 18
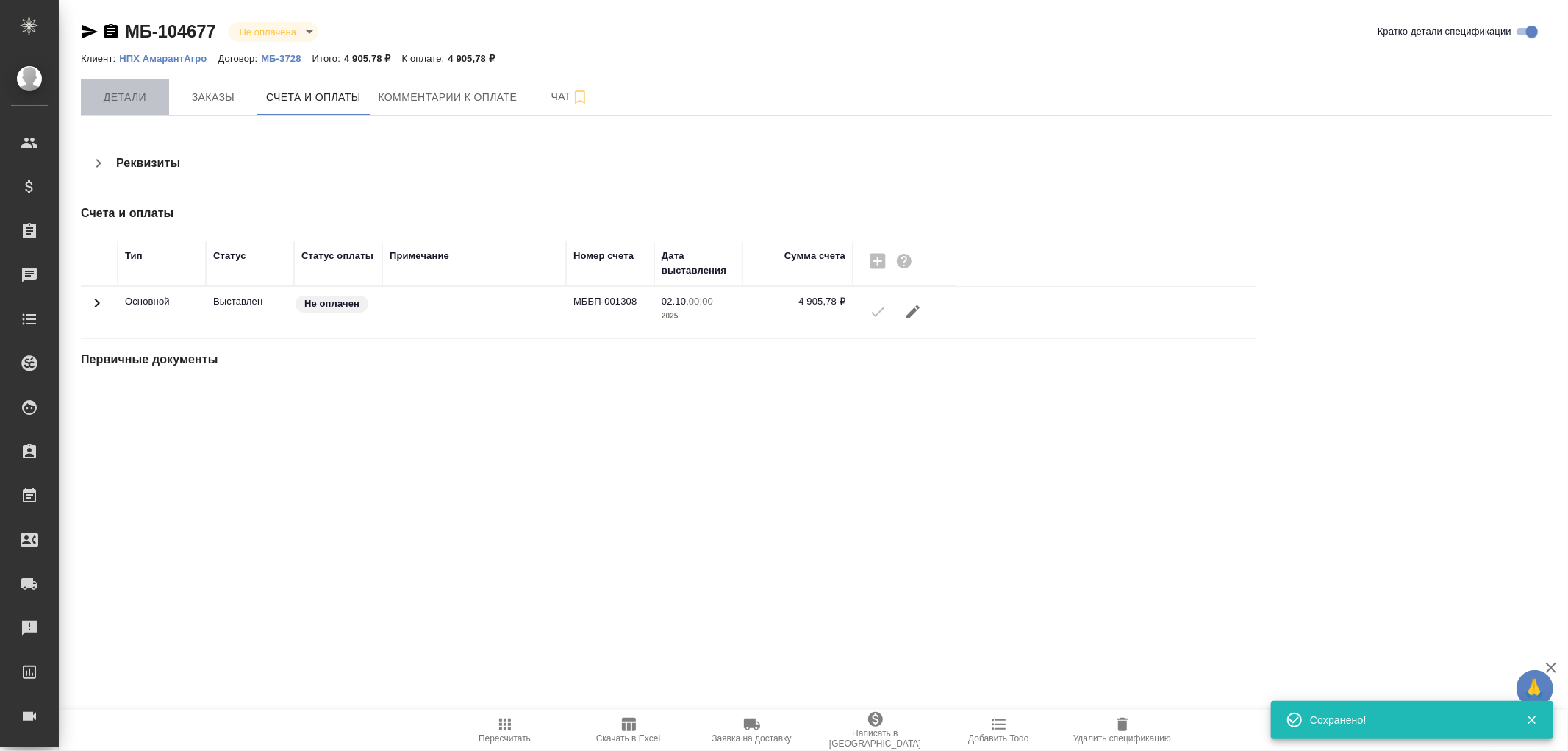
click at [119, 99] on span "Детали" at bounding box center [124, 97] width 71 height 18
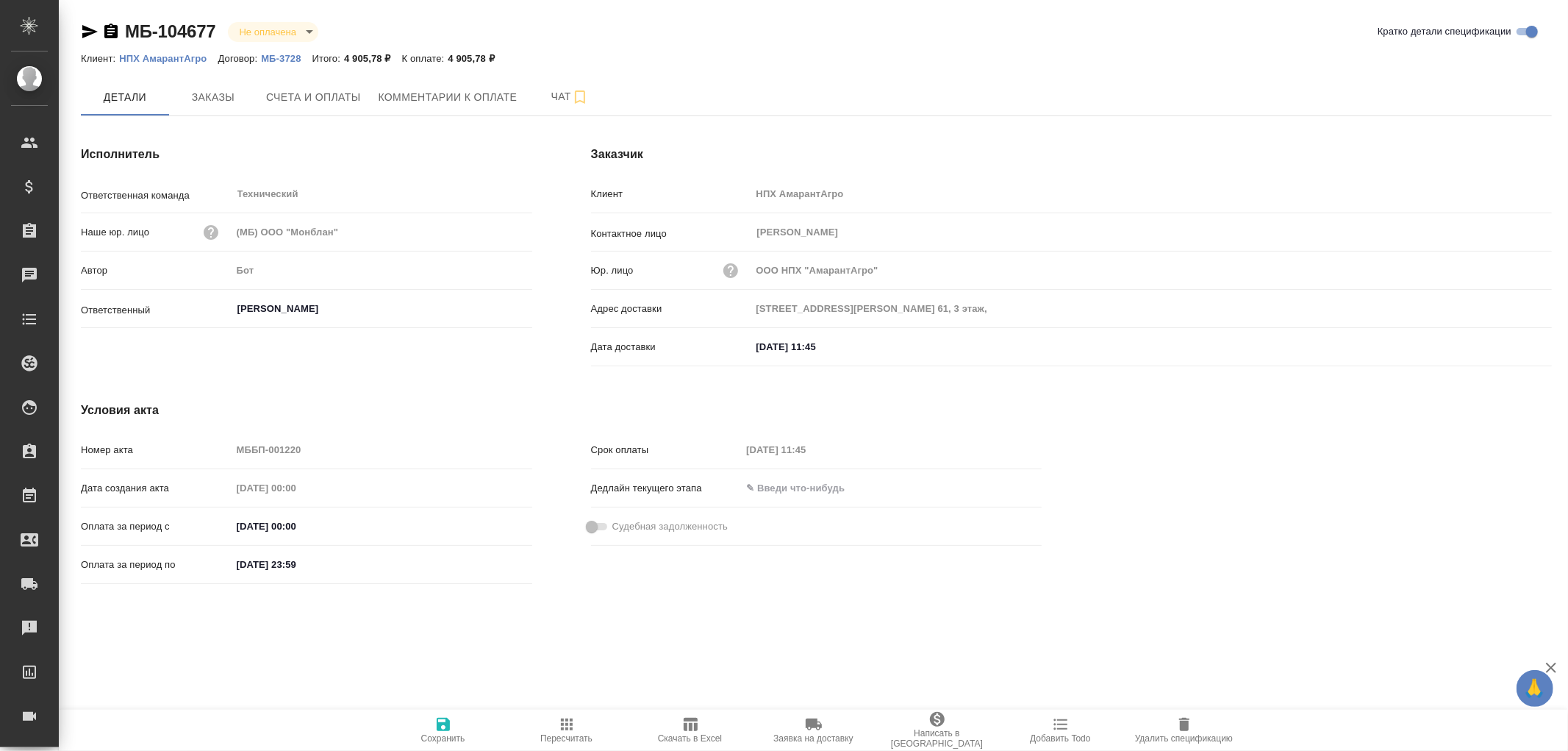
click at [437, 719] on icon "button" at bounding box center [443, 725] width 13 height 13
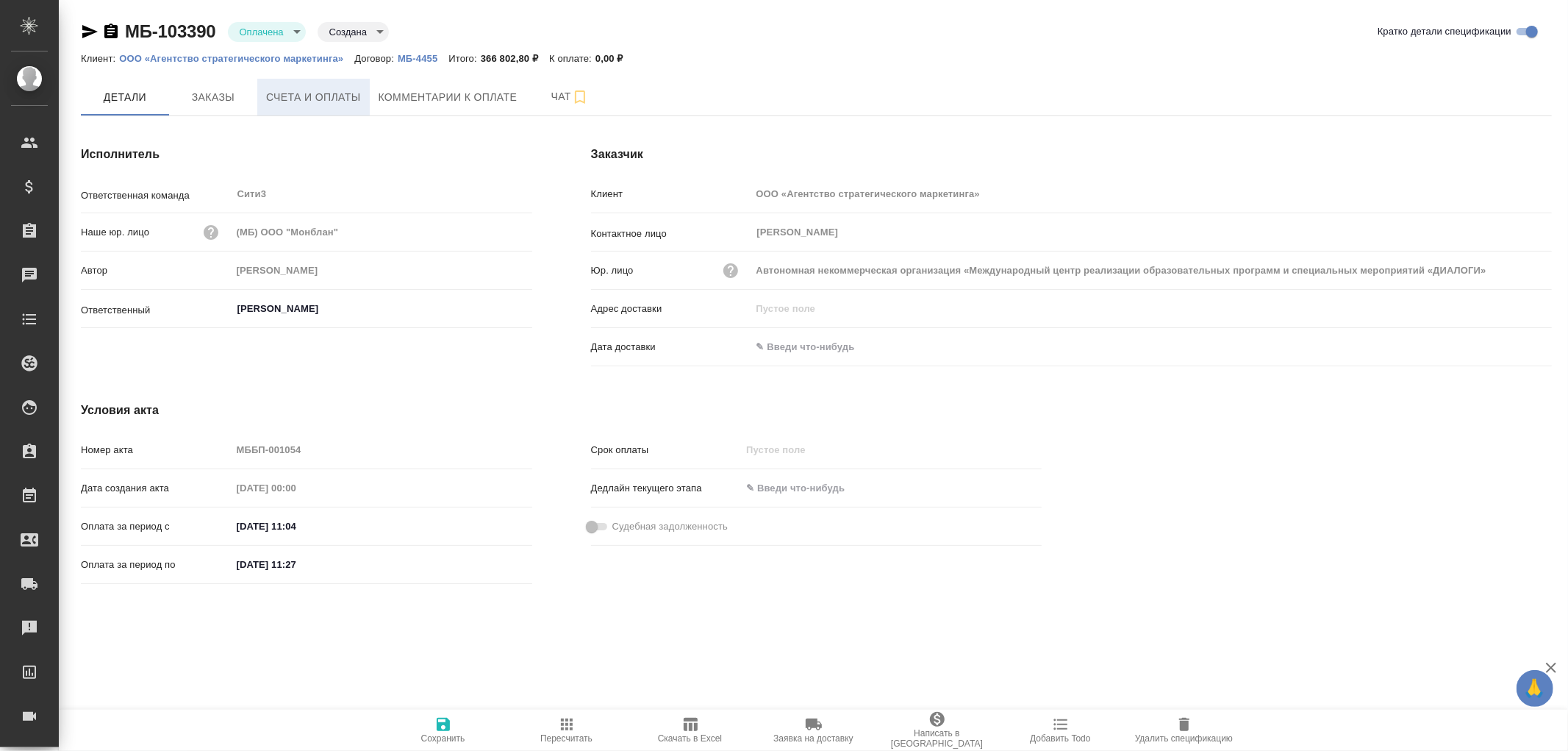
click at [335, 97] on span "Счета и оплаты" at bounding box center [313, 97] width 95 height 18
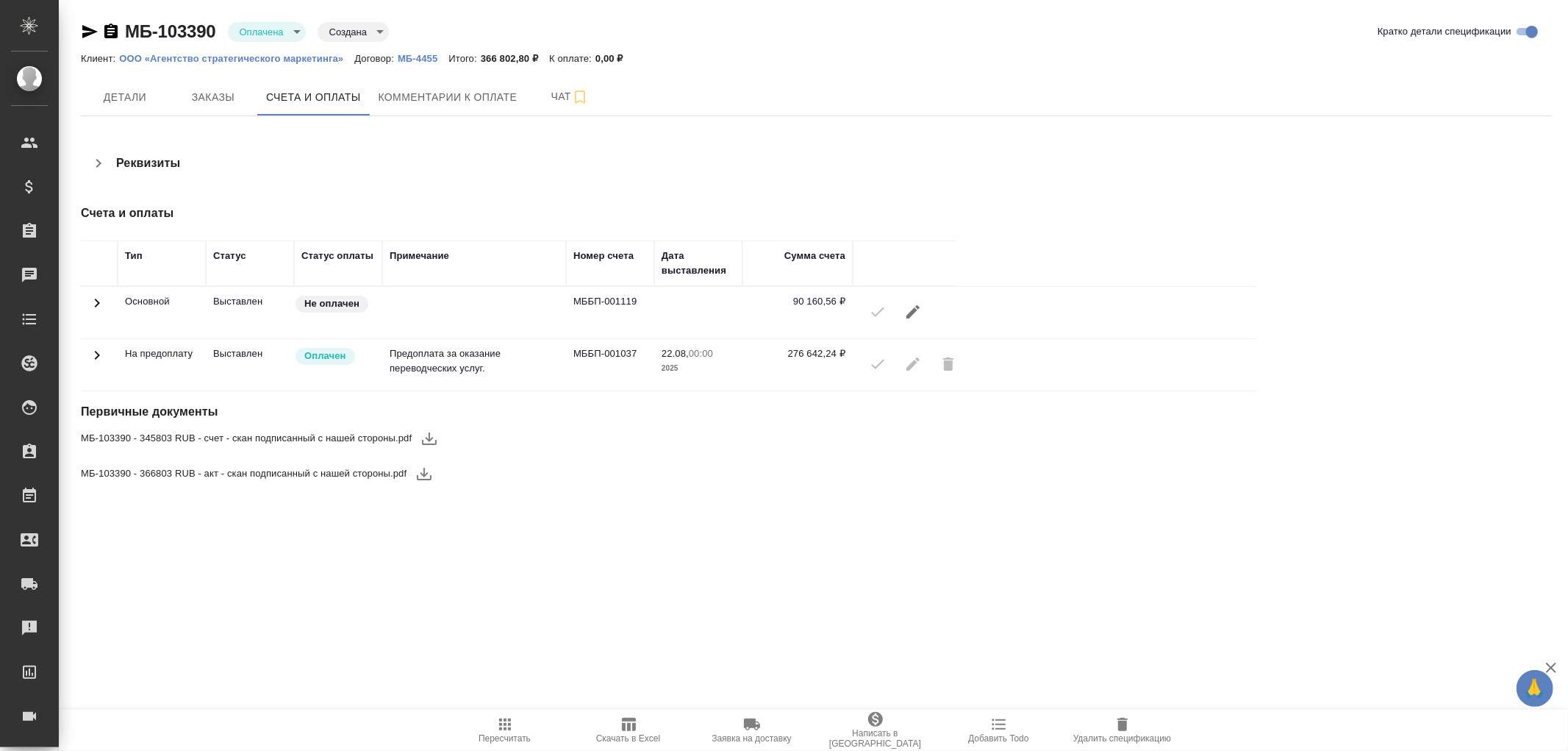
click at [98, 358] on icon at bounding box center [97, 355] width 18 height 18
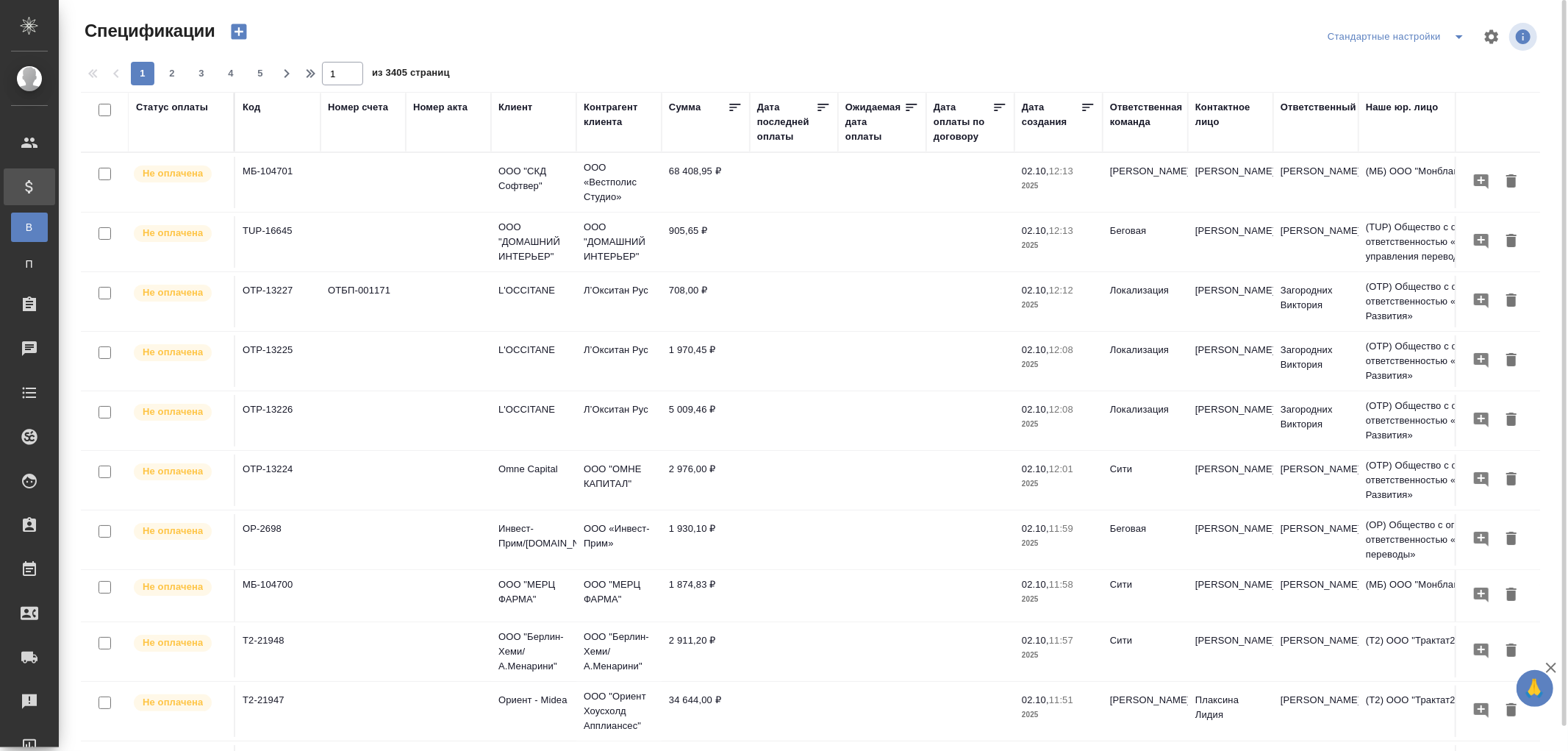
click at [261, 111] on div "Код" at bounding box center [277, 108] width 71 height 15
click at [246, 110] on div "Код" at bounding box center [251, 108] width 18 height 15
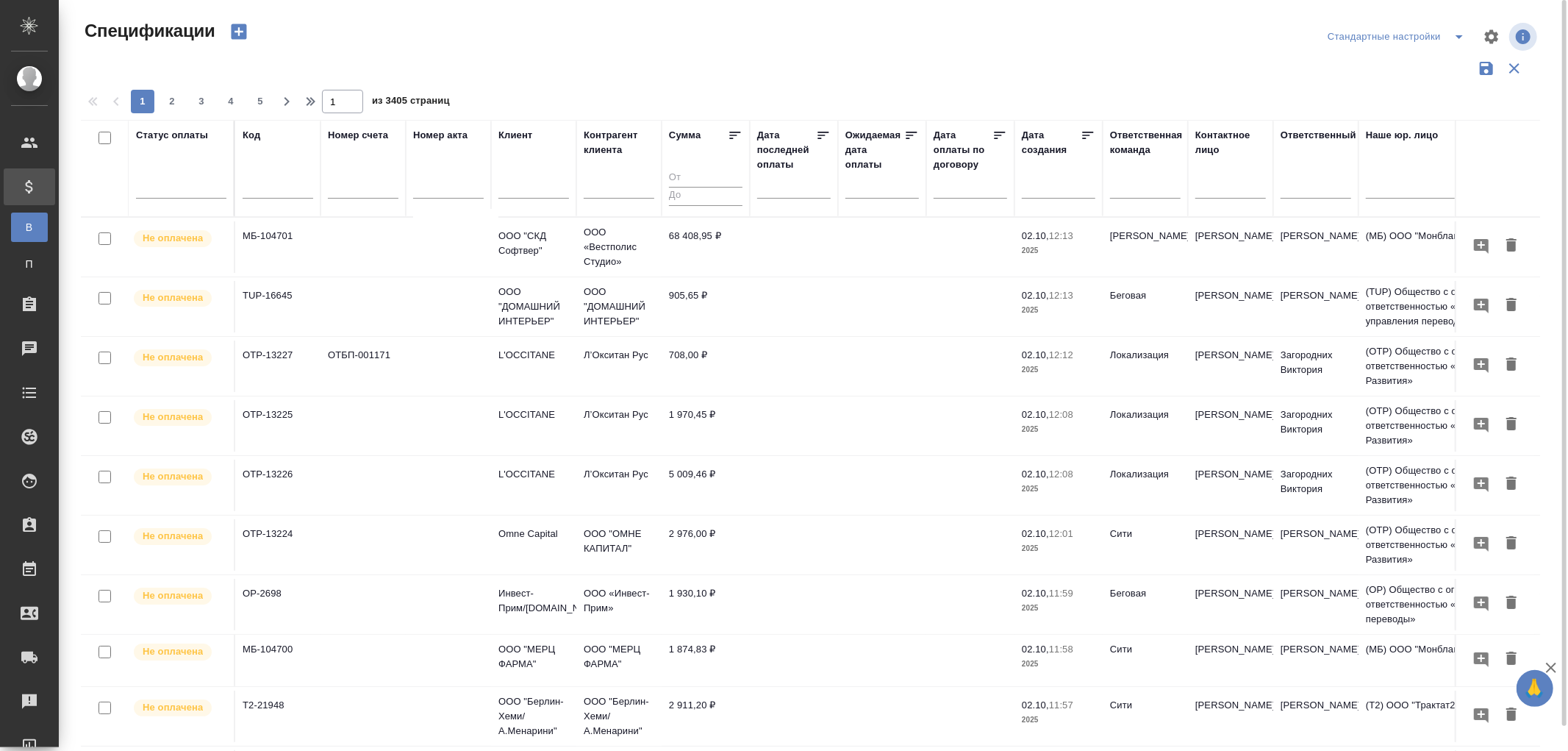
click at [251, 187] on input "text" at bounding box center [277, 188] width 71 height 18
paste input "TUP-16643"
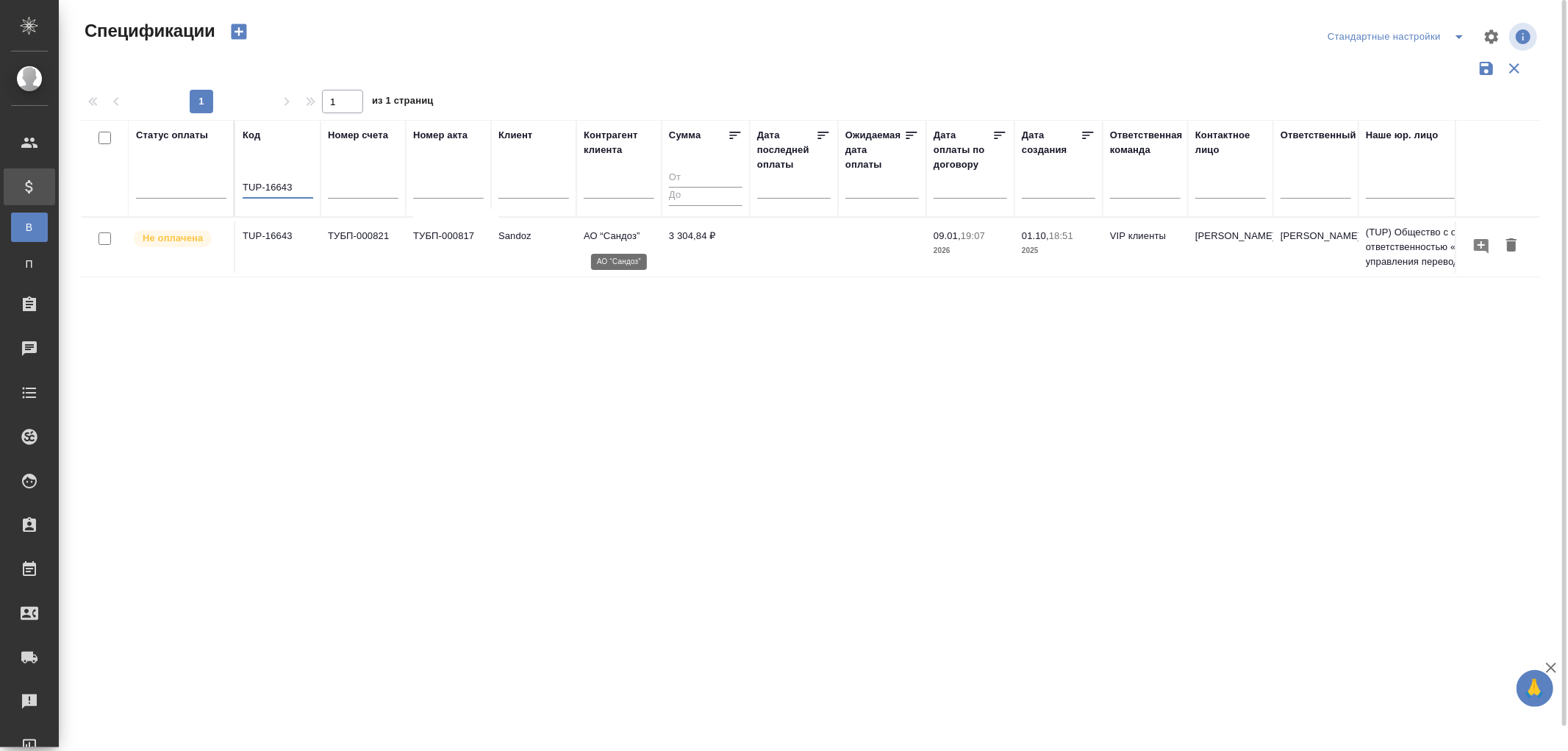
click at [606, 236] on p "АО “Сандоз”" at bounding box center [619, 236] width 71 height 15
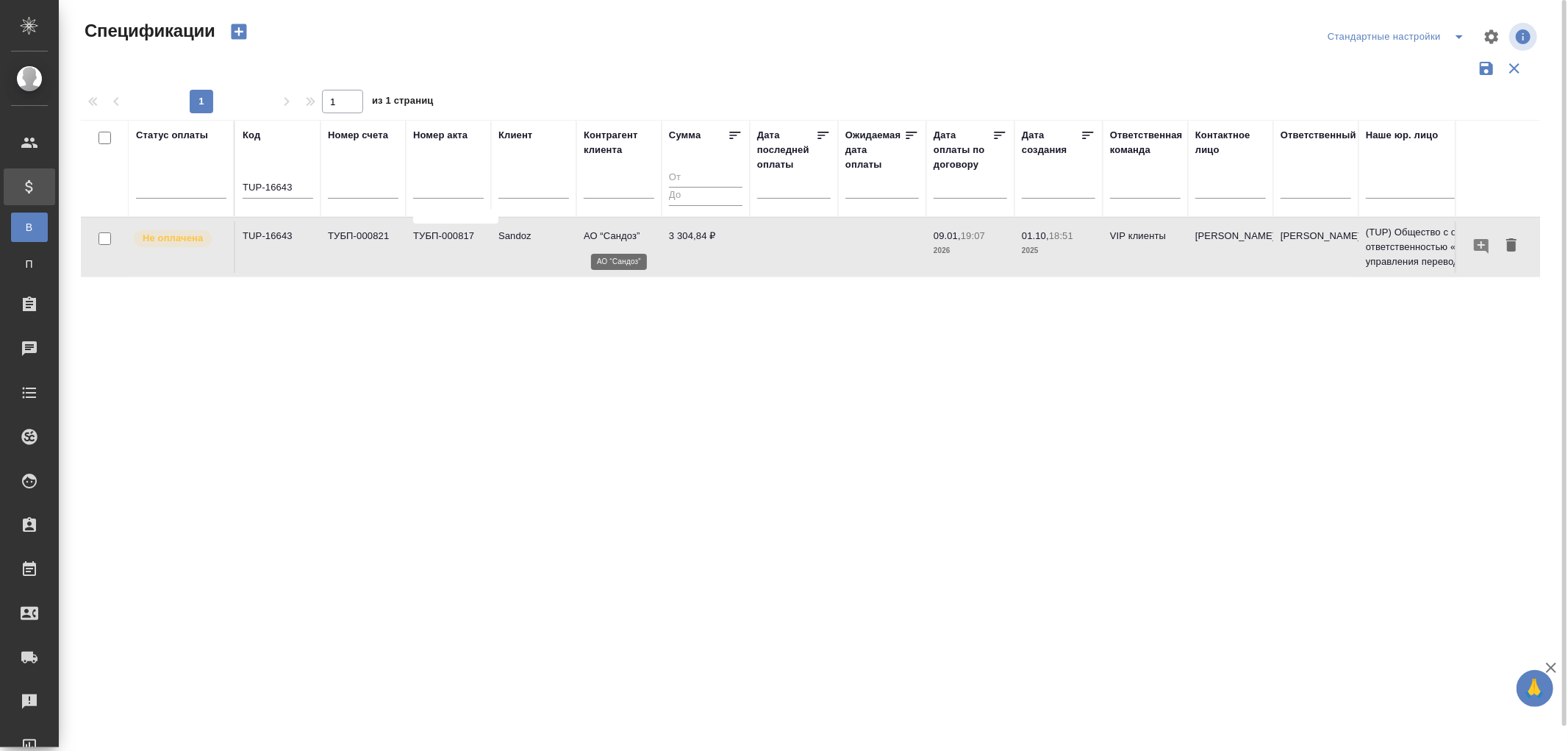
click at [606, 236] on p "АО “Сандоз”" at bounding box center [619, 236] width 71 height 15
drag, startPoint x: 308, startPoint y: 186, endPoint x: 159, endPoint y: 182, distance: 149.1
click at [159, 182] on tr "Статус оплаты Код TUP-16643 Номер счета Номер акта Клиент Контрагент клиента Су…" at bounding box center [1035, 168] width 1908 height 97
paste input "2"
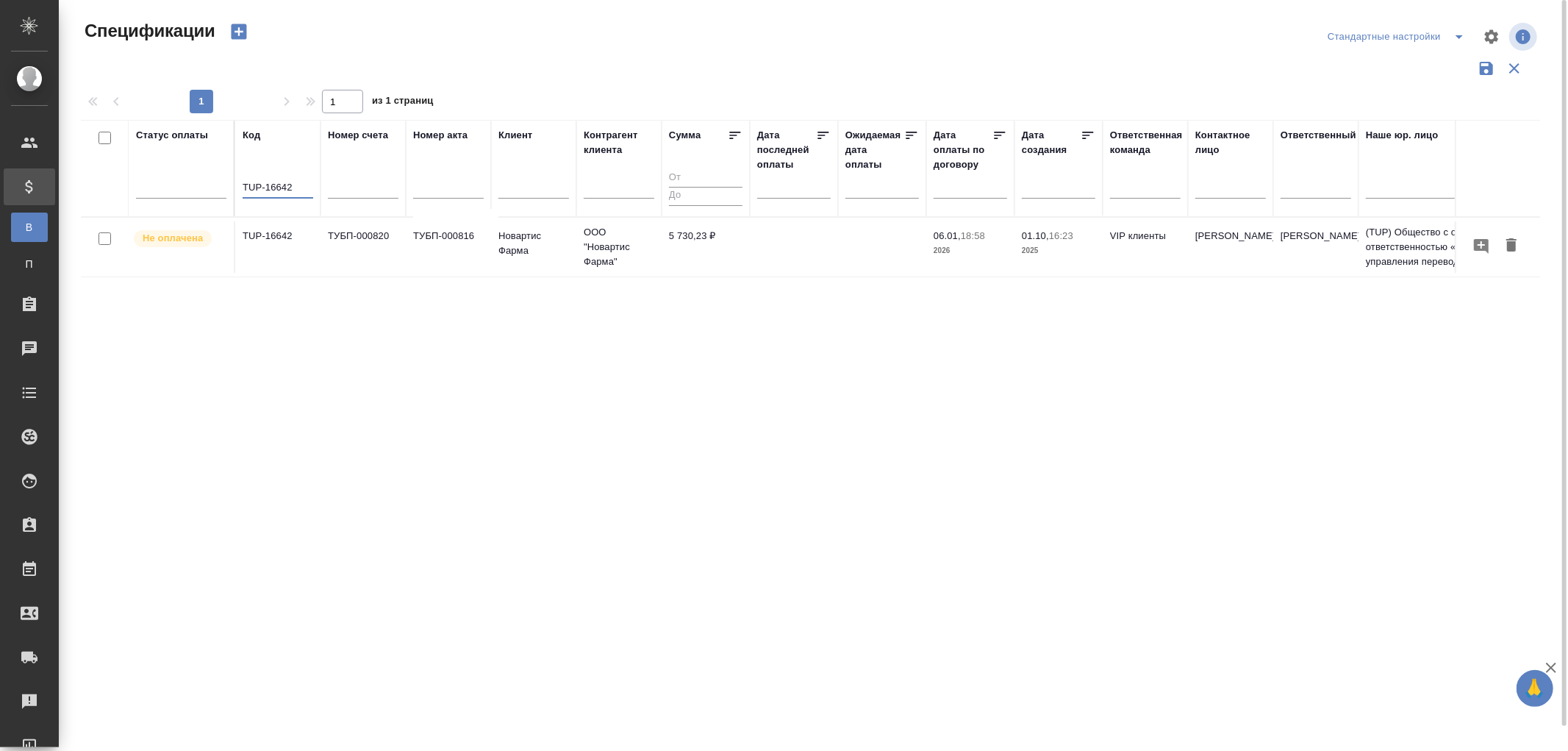
click at [262, 238] on td "TUP-16642" at bounding box center [277, 247] width 85 height 52
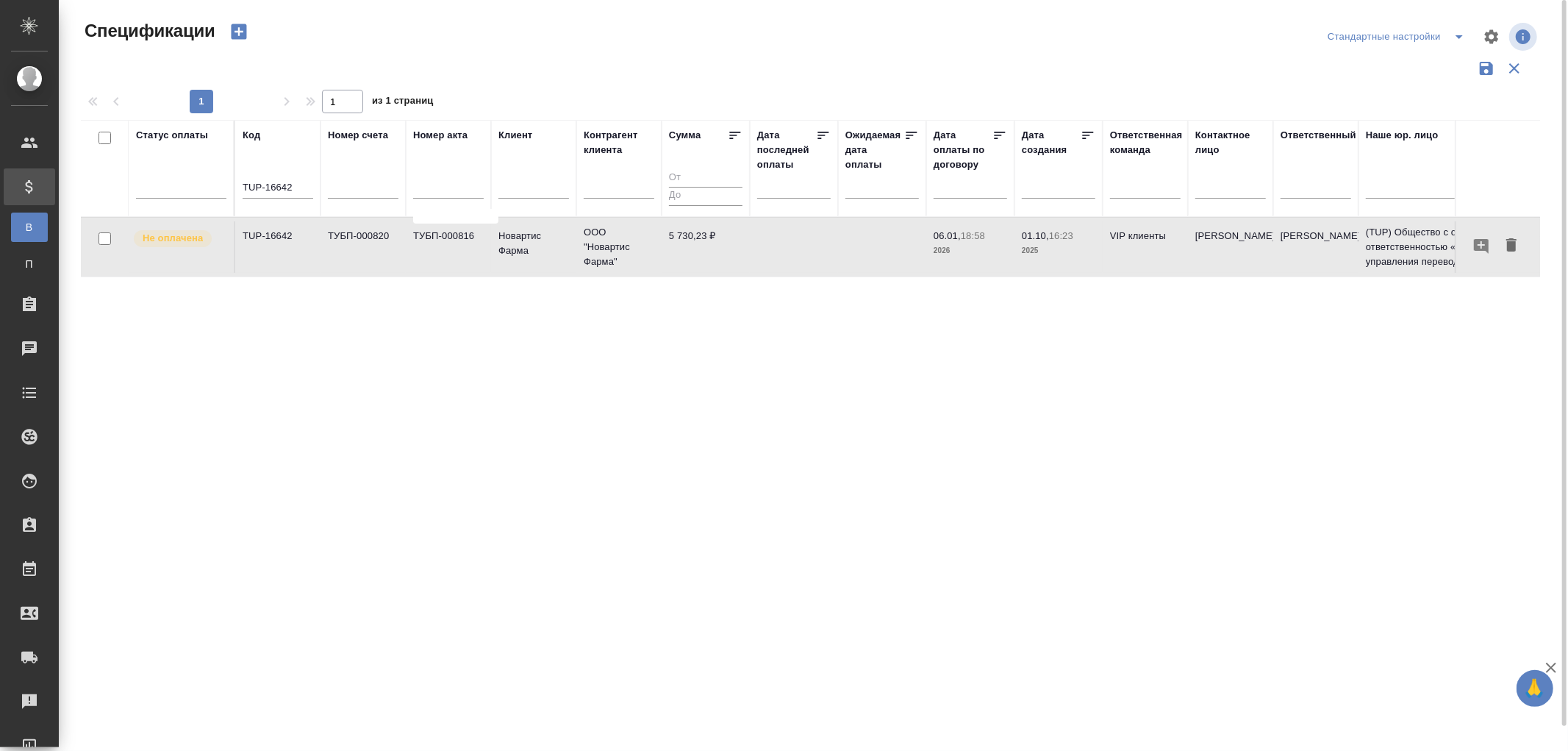
click at [262, 238] on td "TUP-16642" at bounding box center [277, 247] width 85 height 52
drag, startPoint x: 296, startPoint y: 189, endPoint x: 211, endPoint y: 182, distance: 85.3
click at [211, 182] on tr "Статус оплаты Код TUP-16642 Номер счета Номер акта Клиент Контрагент клиента Су…" at bounding box center [1035, 168] width 1908 height 97
paste input "МБ-10466"
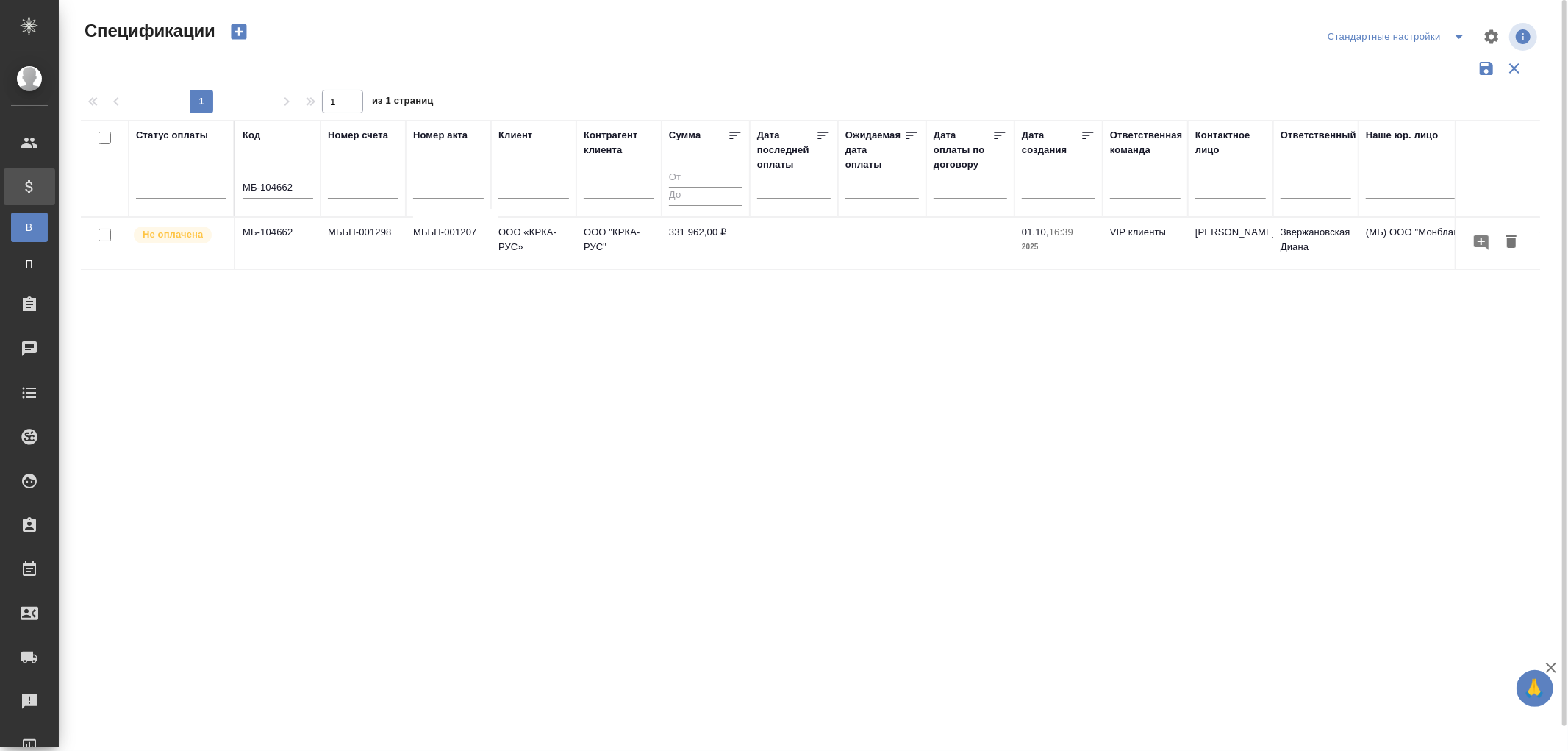
click at [361, 239] on td "МББП-001298" at bounding box center [363, 243] width 85 height 52
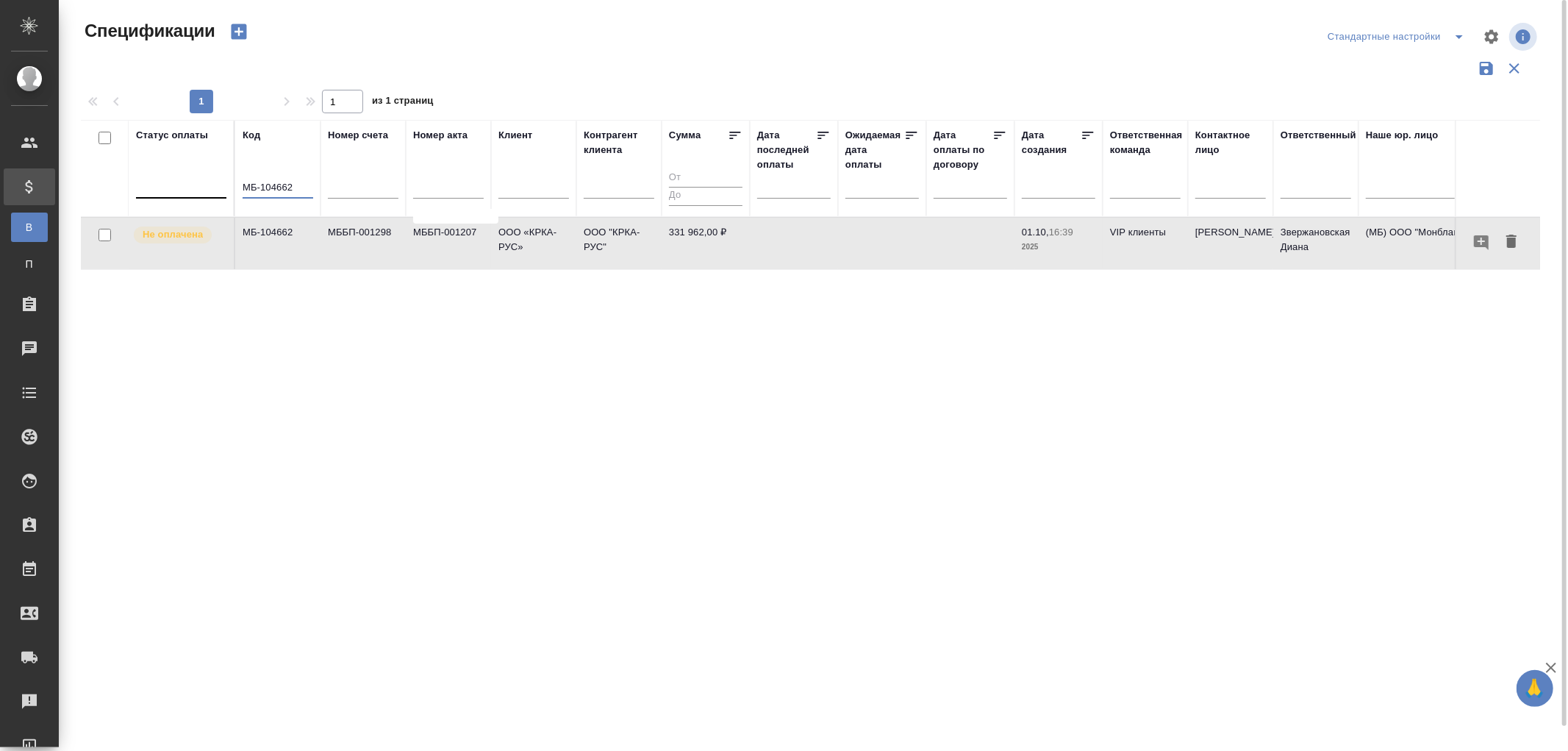
drag, startPoint x: 299, startPoint y: 189, endPoint x: 189, endPoint y: 182, distance: 110.2
click at [189, 182] on tr "Статус оплаты Код МБ-104662 Номер счета Номер акта Клиент Контрагент клиента Су…" at bounding box center [1035, 168] width 1908 height 97
paste input "77"
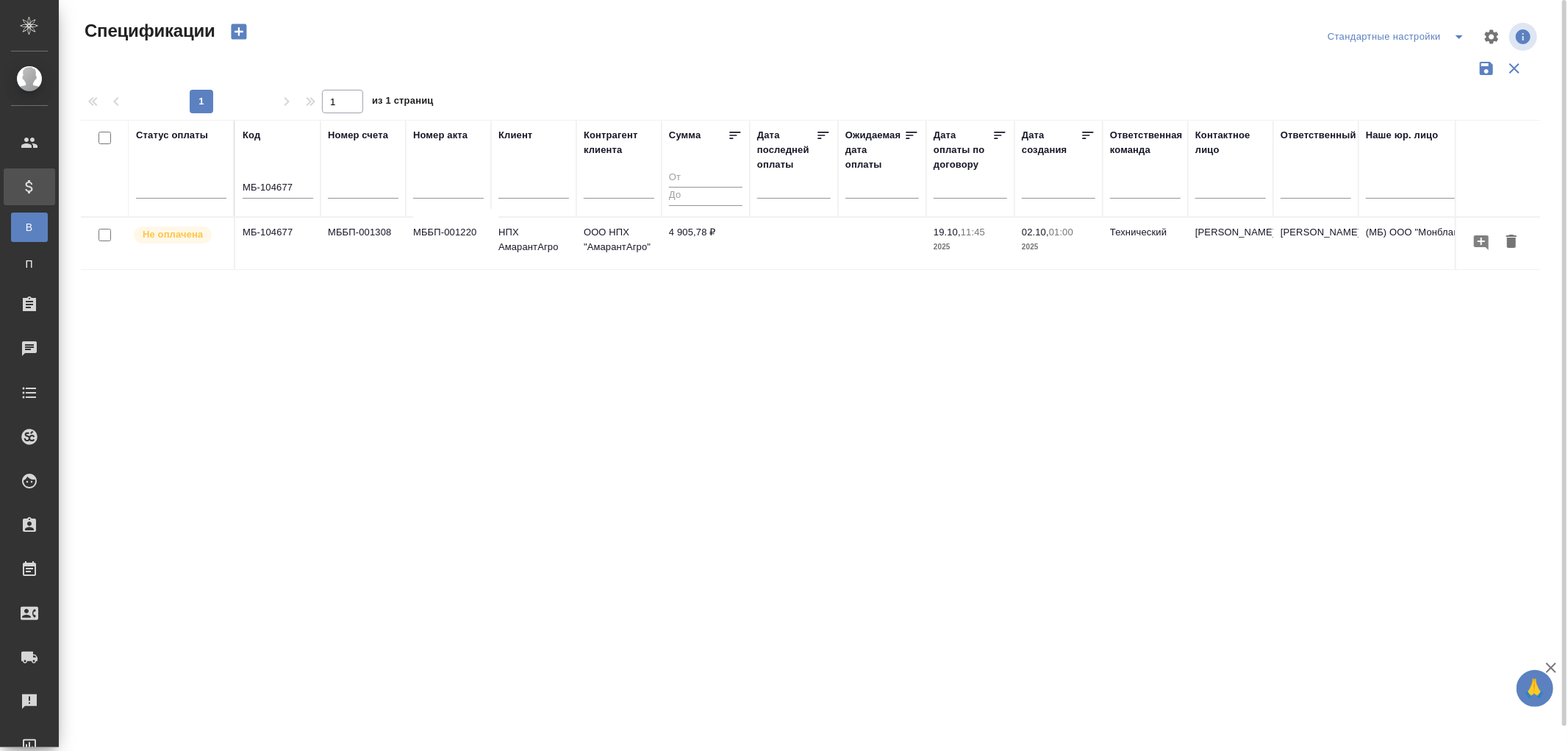
click at [285, 236] on td "МБ-104677" at bounding box center [277, 243] width 85 height 52
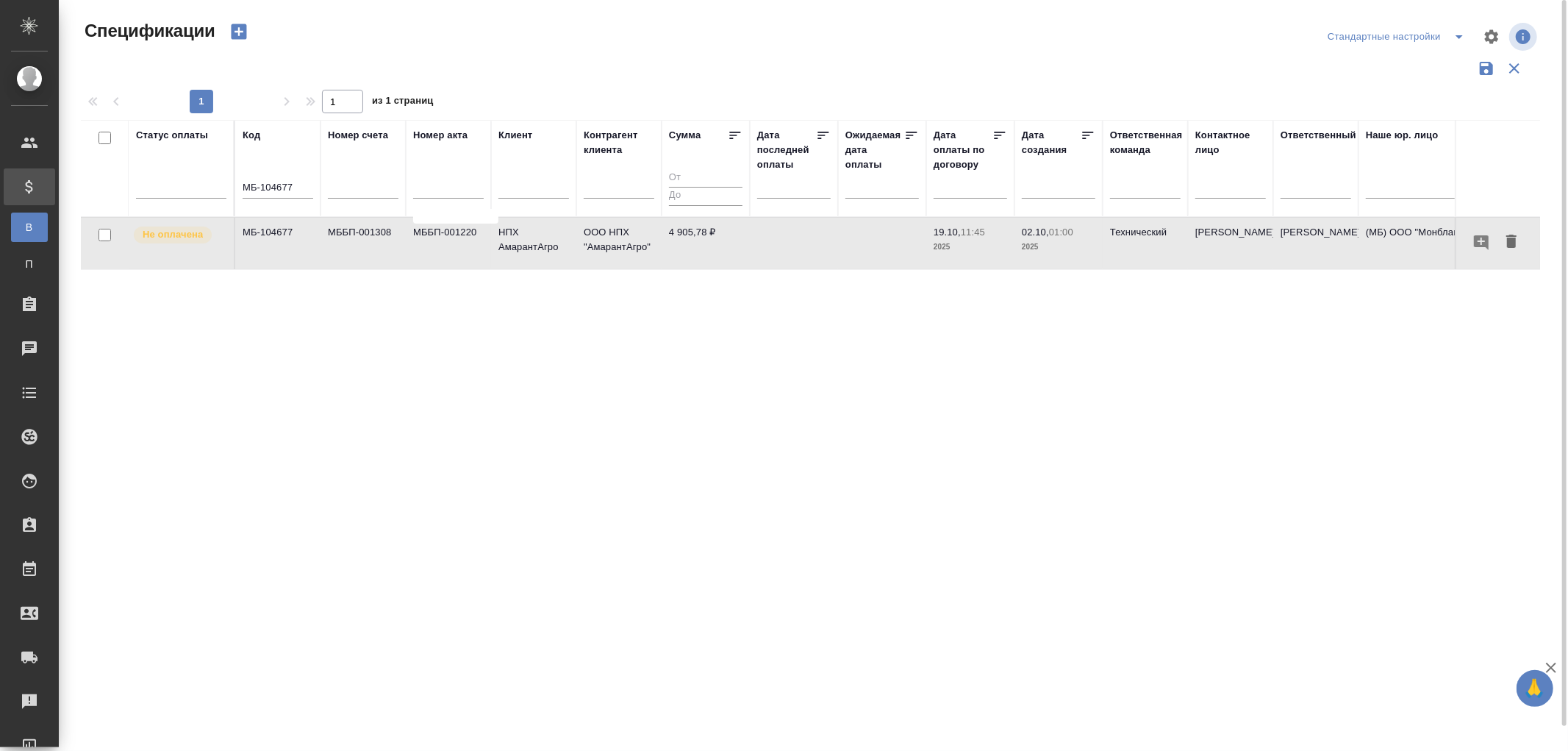
click at [285, 236] on td "МБ-104677" at bounding box center [277, 243] width 85 height 52
drag, startPoint x: 291, startPoint y: 189, endPoint x: 174, endPoint y: 184, distance: 117.1
click at [174, 184] on tr "Статус оплаты Код МБ-104677 Номер счета Номер акта Клиент Контрагент клиента Су…" at bounding box center [1035, 168] width 1908 height 97
paste input "TUP-16644"
type input "TUP-16644"
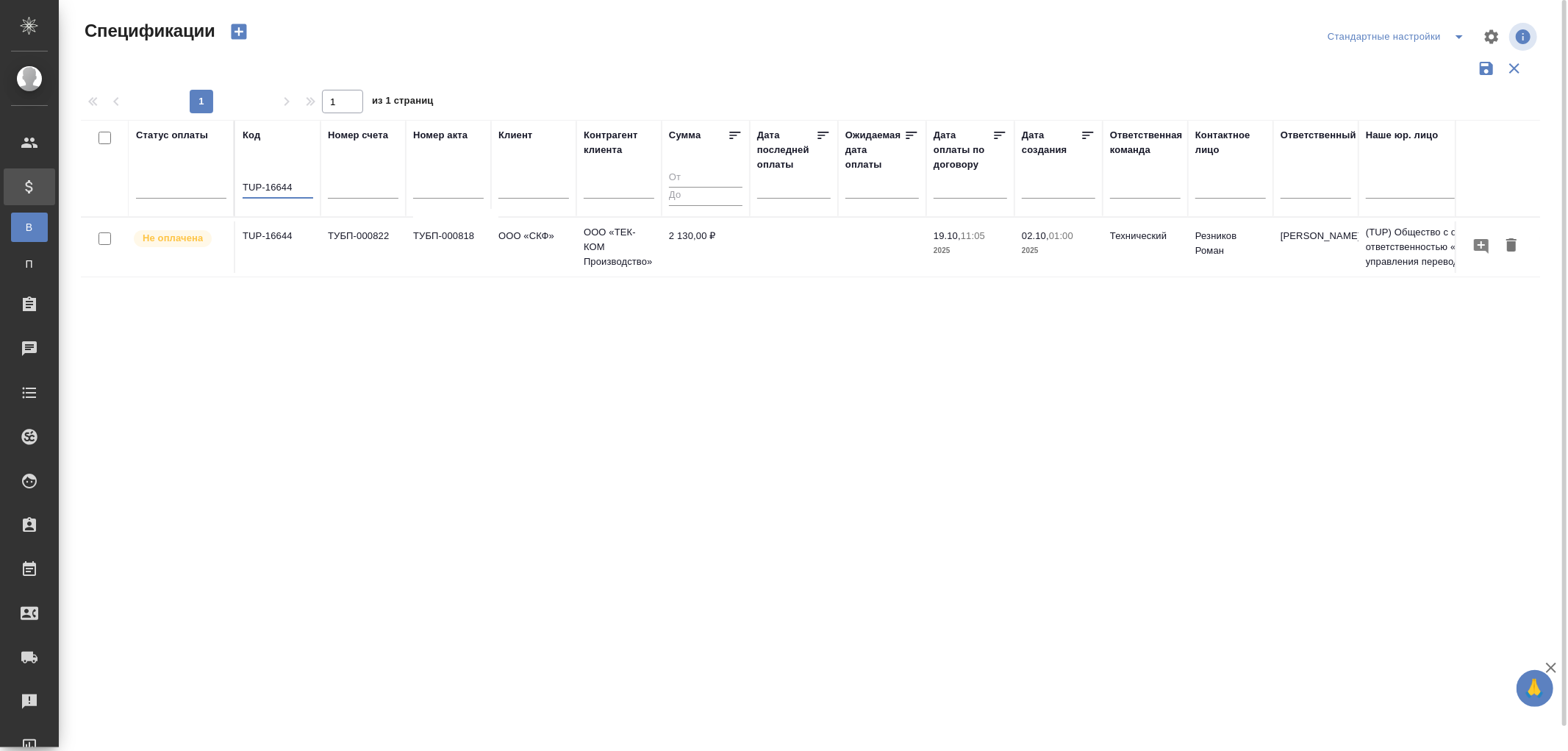
click at [258, 235] on td "TUP-16644" at bounding box center [277, 247] width 85 height 52
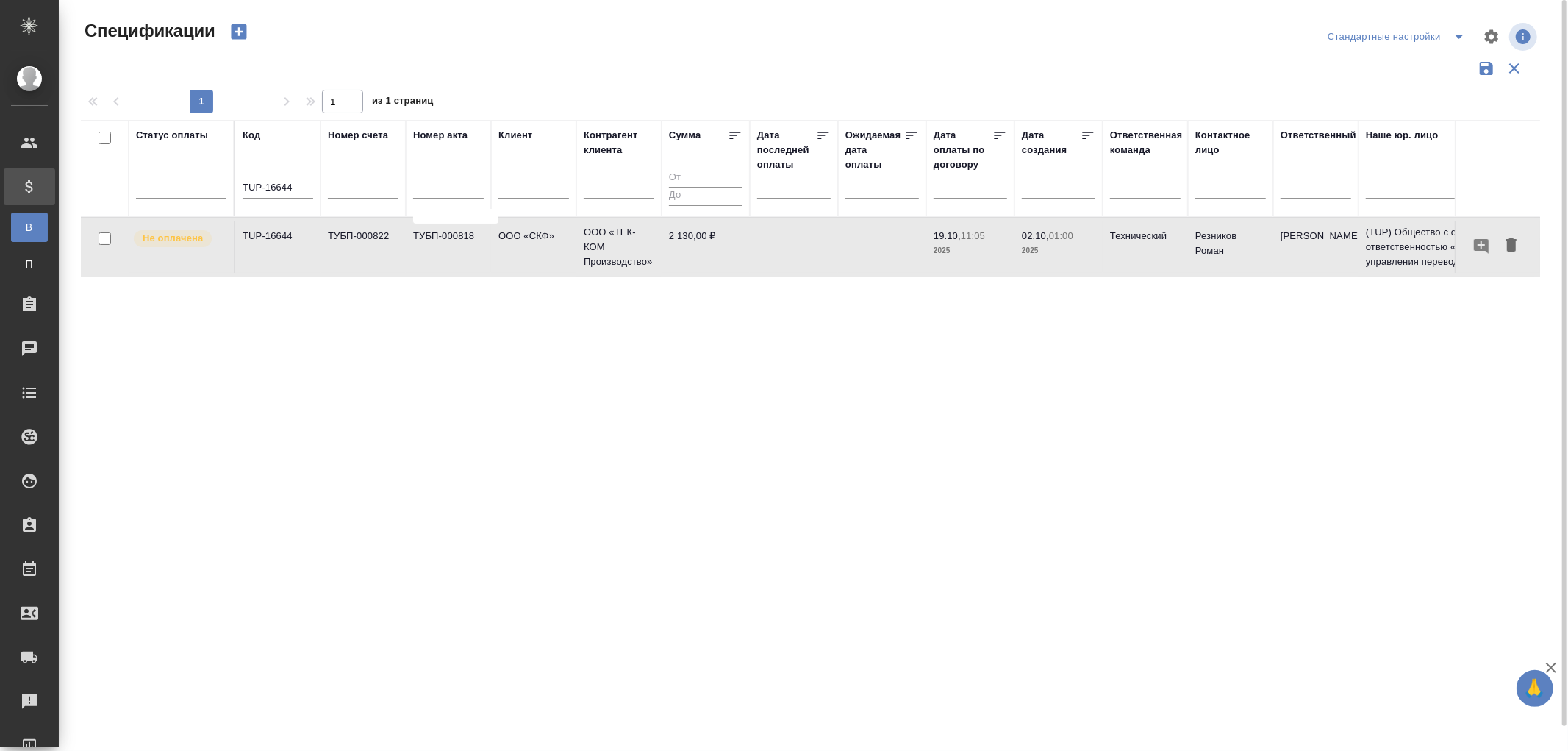
click at [258, 235] on td "TUP-16644" at bounding box center [277, 247] width 85 height 52
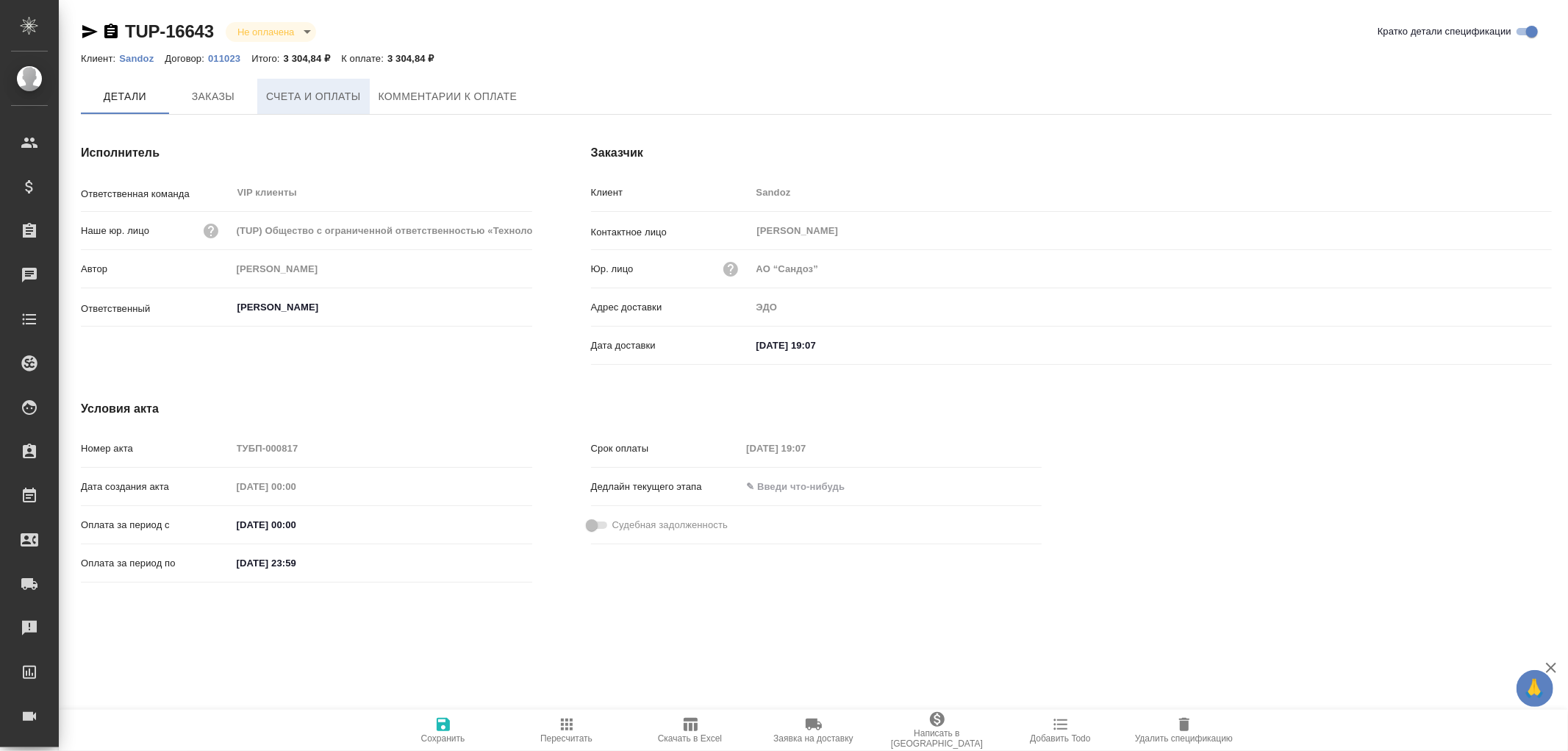
click at [335, 100] on span "Счета и оплаты" at bounding box center [313, 96] width 95 height 18
click at [336, 101] on span "Счета и оплаты" at bounding box center [313, 96] width 95 height 18
click at [307, 96] on span "Счета и оплаты" at bounding box center [313, 96] width 95 height 18
click at [325, 98] on span "Счета и оплаты" at bounding box center [313, 96] width 95 height 18
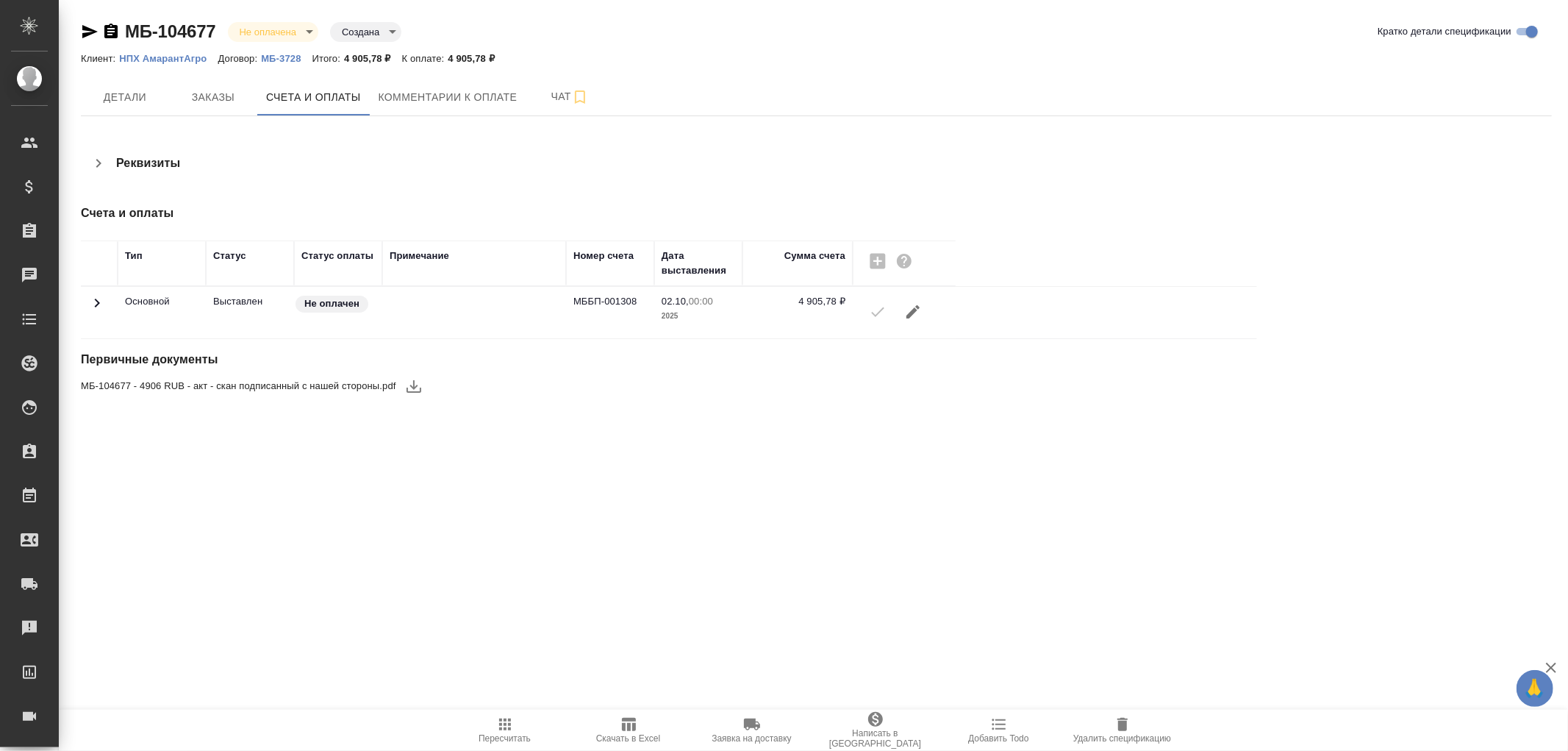
click at [108, 30] on icon "button" at bounding box center [111, 31] width 13 height 15
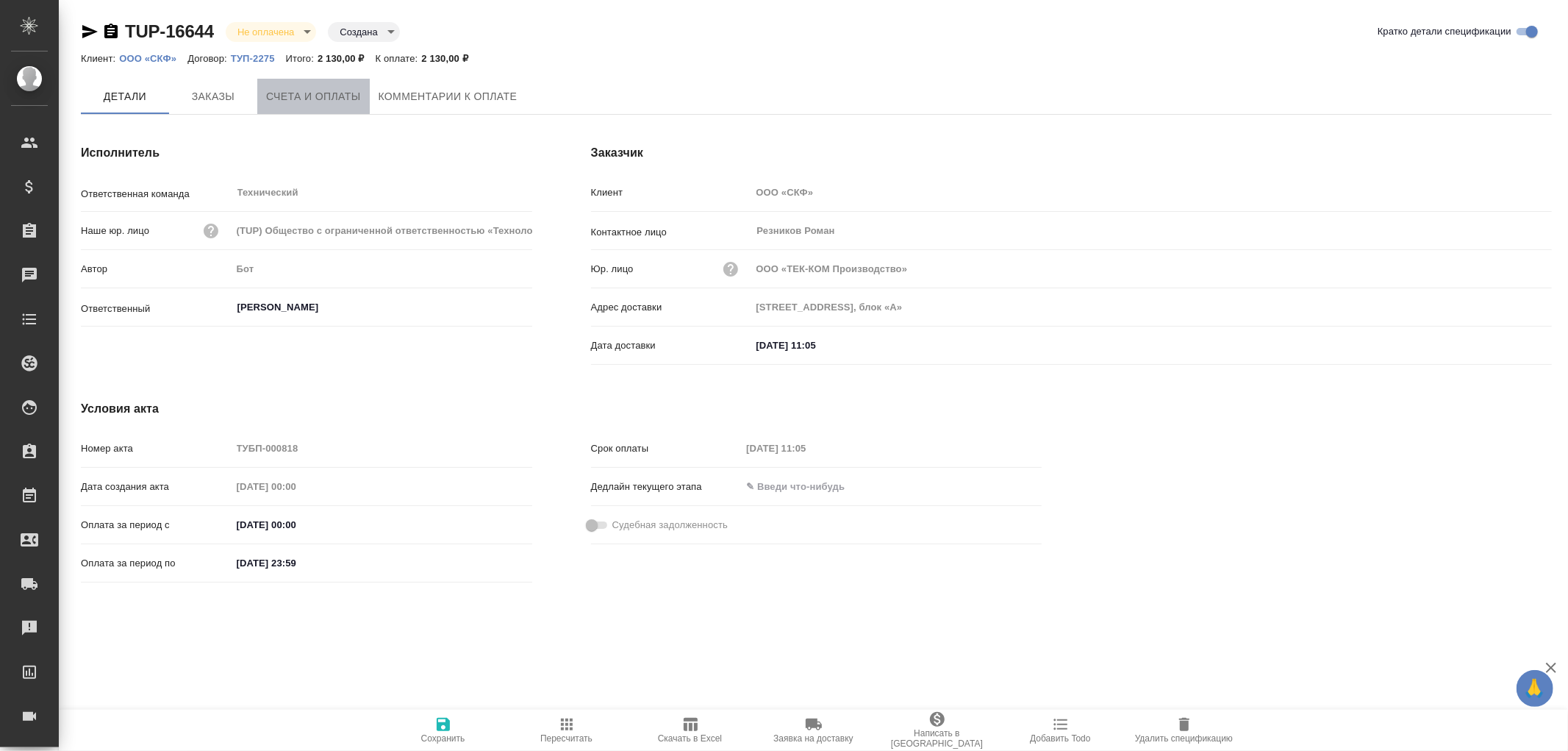
click at [322, 89] on span "Счета и оплаты" at bounding box center [313, 96] width 95 height 18
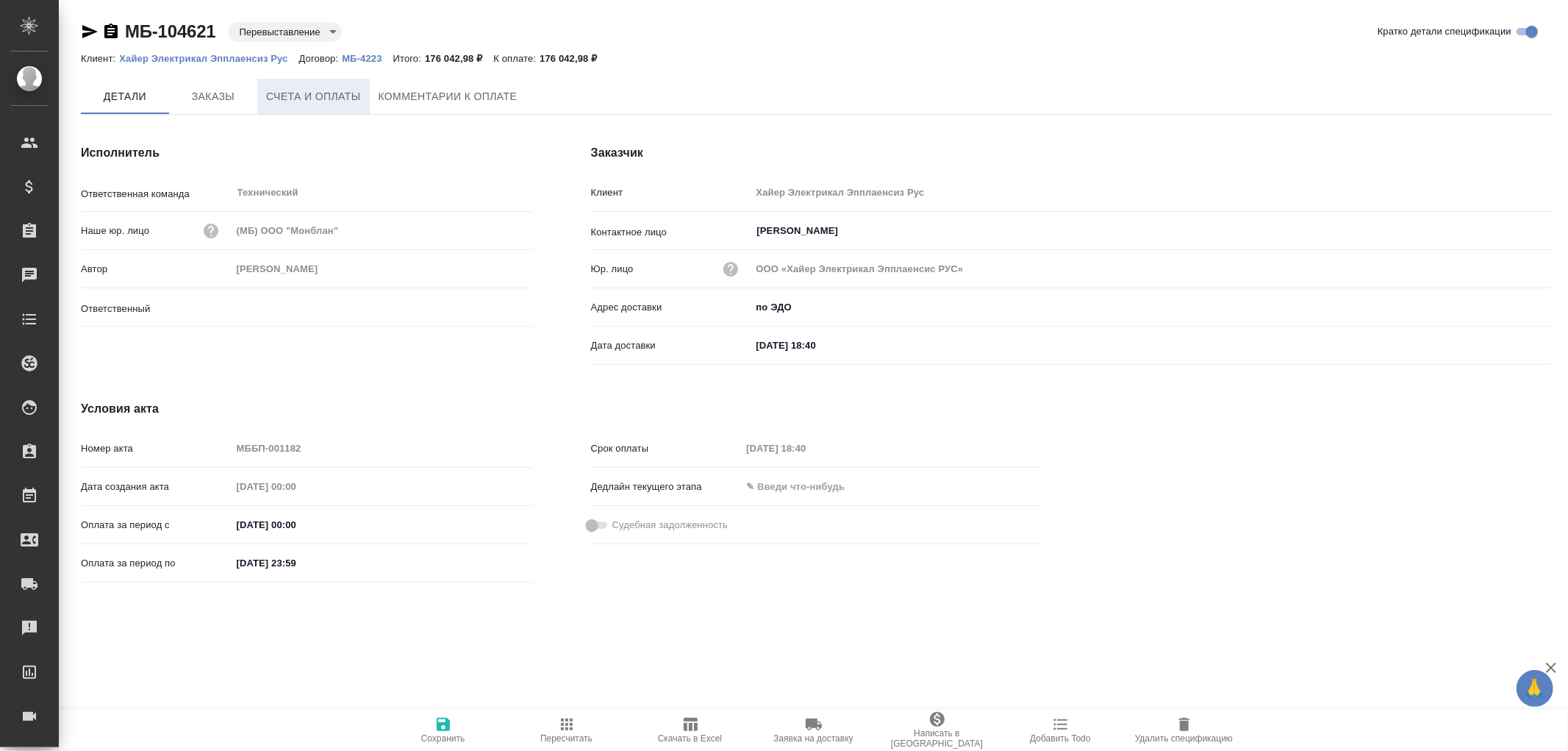
type input "Усманова Ольга"
click at [110, 25] on icon "button" at bounding box center [111, 31] width 13 height 15
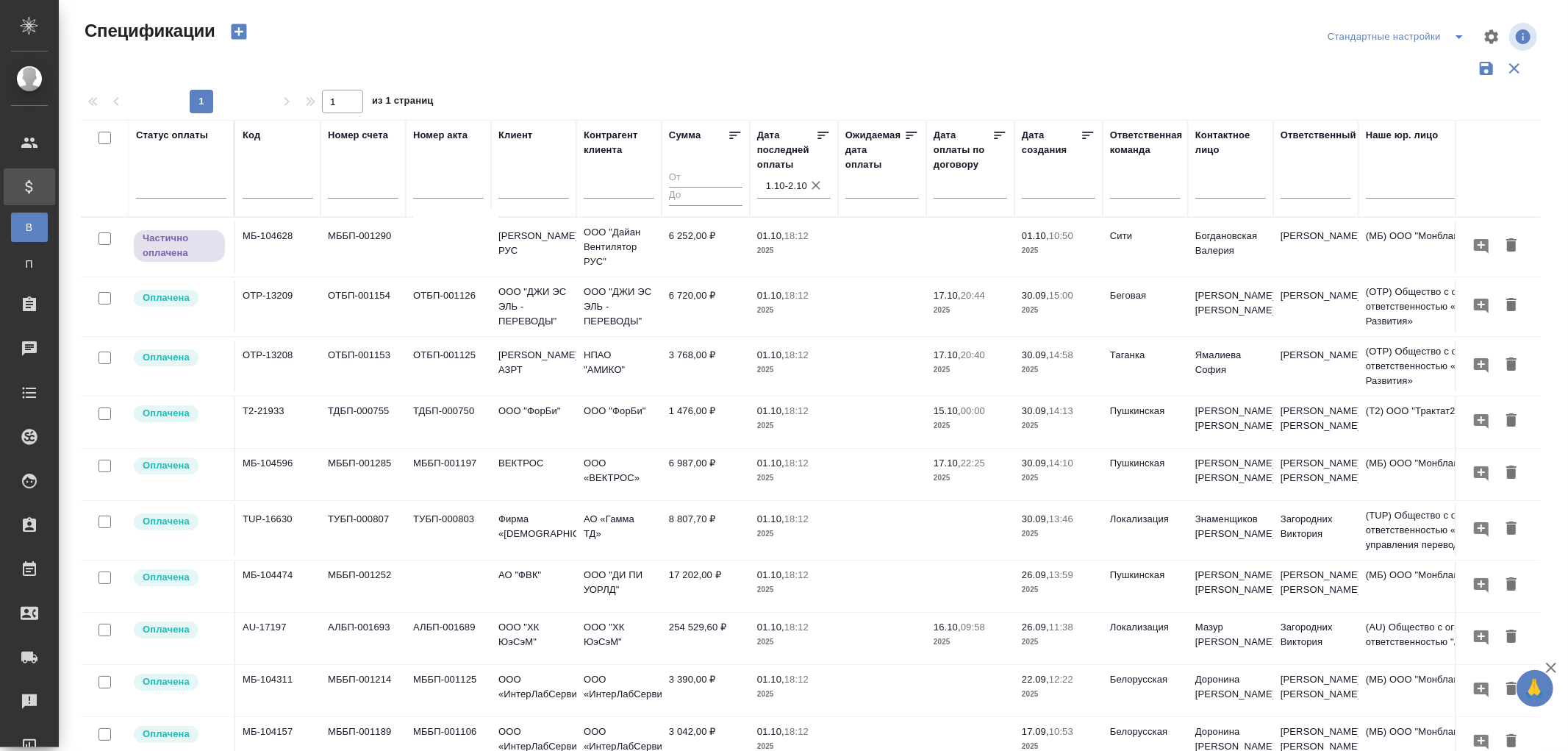
scroll to position [508, 0]
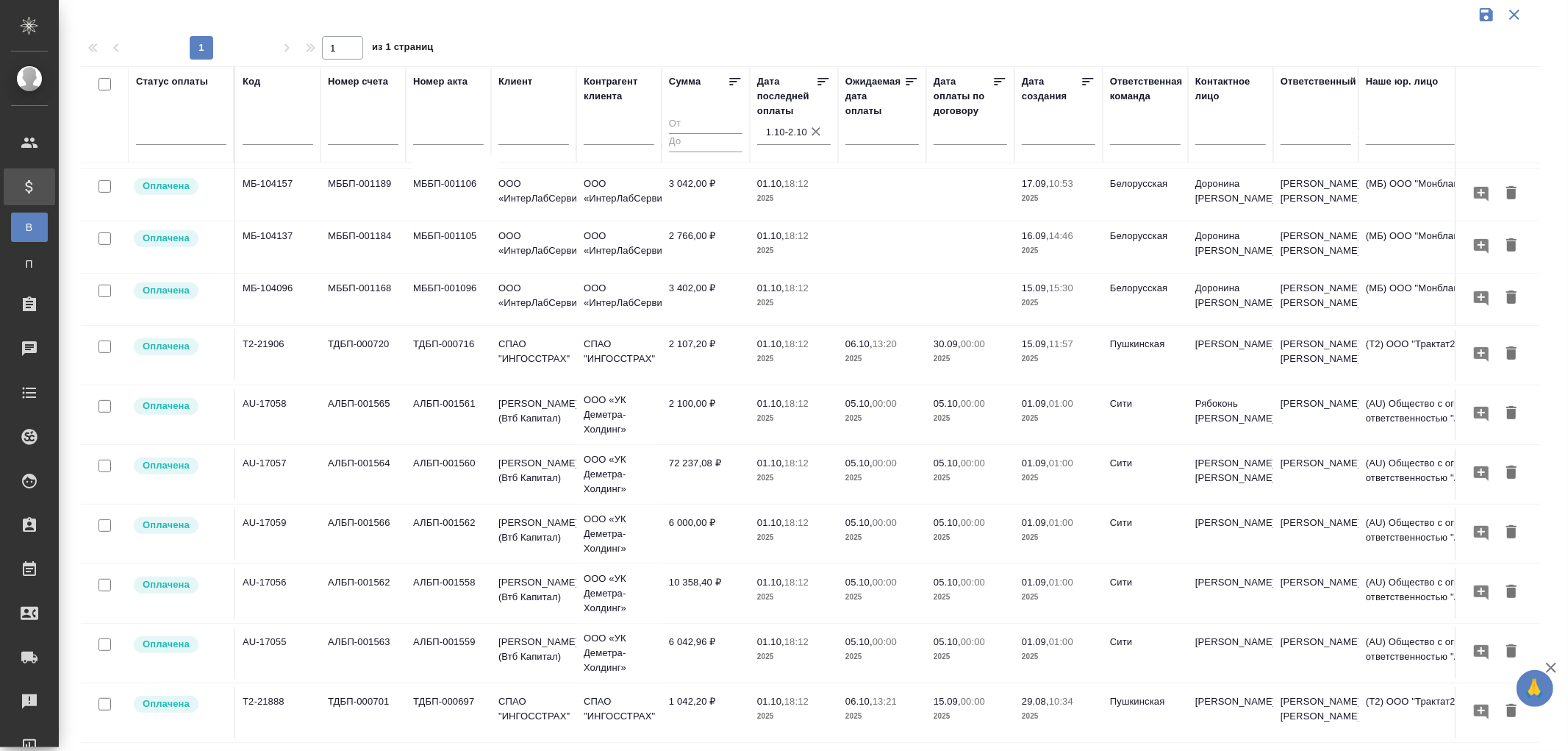
click at [814, 130] on icon "button" at bounding box center [817, 132] width 15 height 15
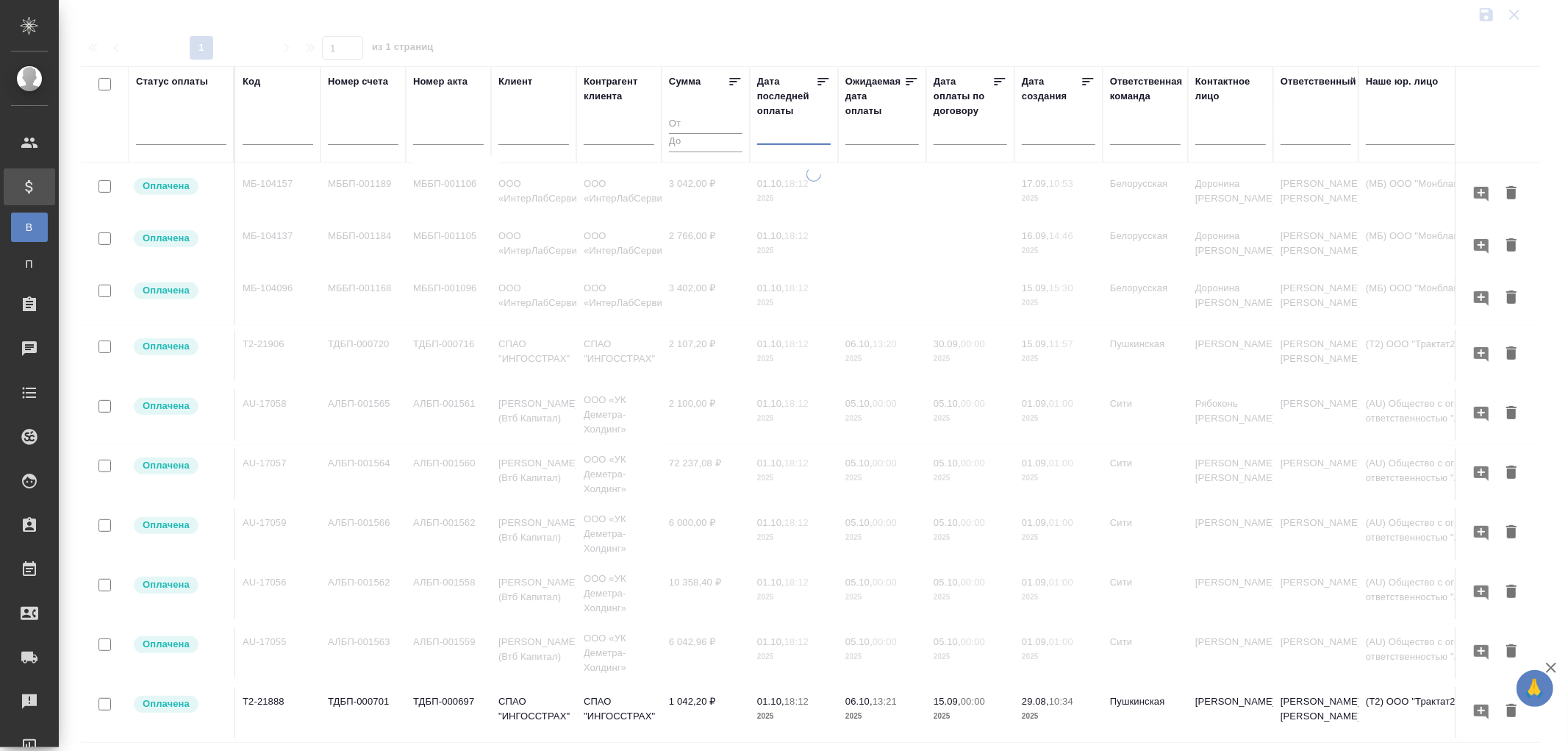
click at [792, 129] on input "text" at bounding box center [798, 132] width 65 height 21
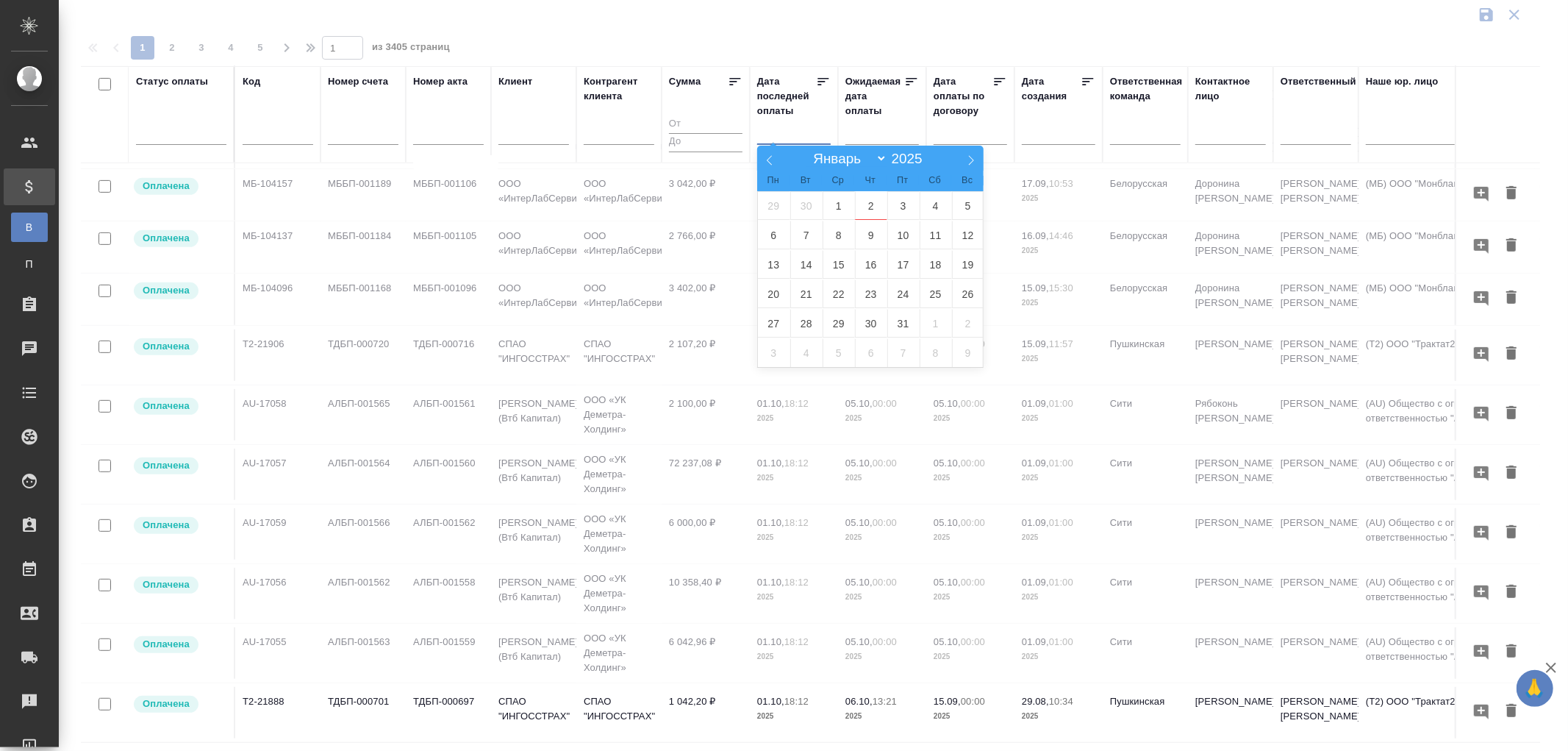
click at [768, 156] on icon at bounding box center [769, 159] width 10 height 10
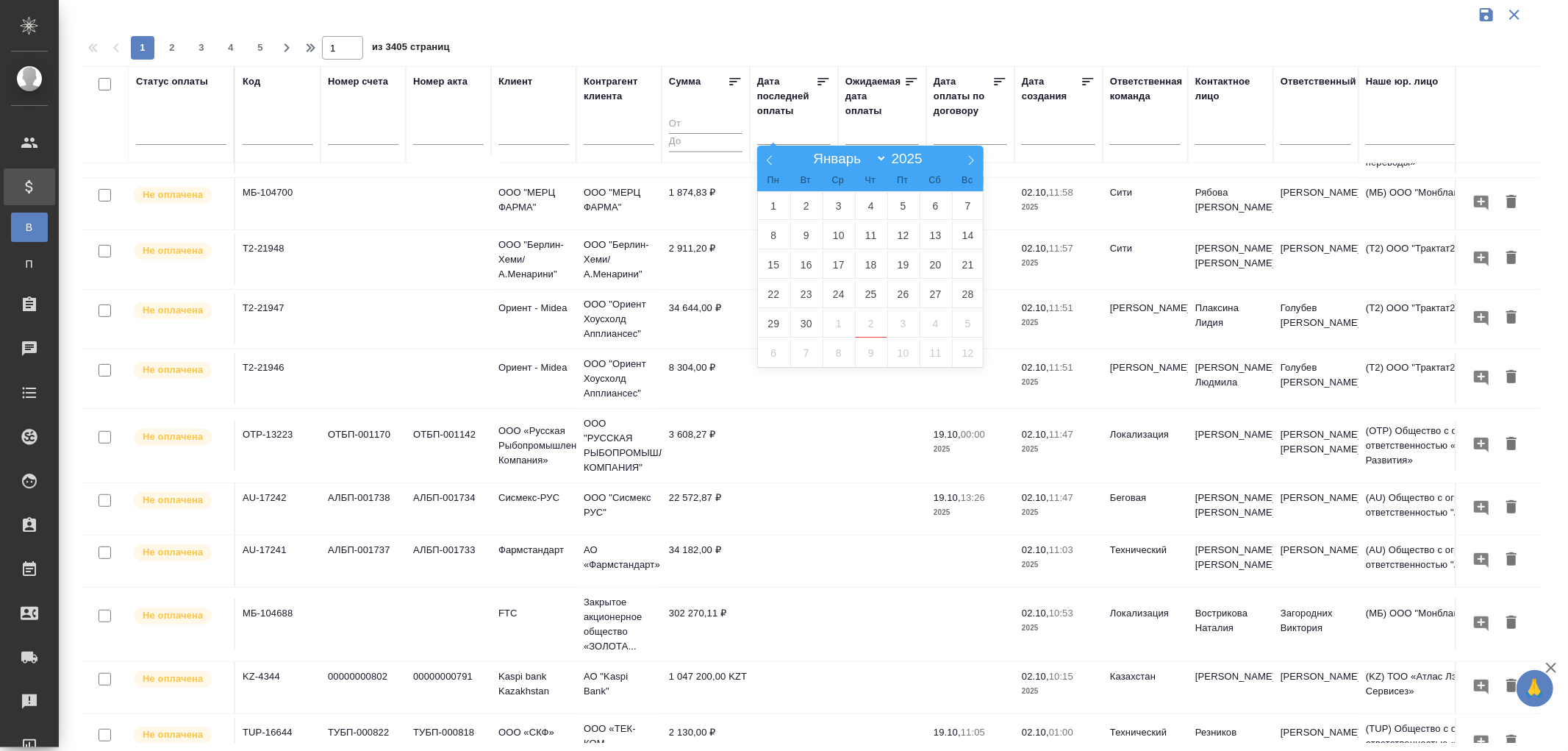
select select "8"
click at [811, 261] on span "16" at bounding box center [806, 264] width 32 height 28
type div "2025-09-15T21:00:00.000Z"
click at [838, 263] on span "17" at bounding box center [838, 264] width 32 height 28
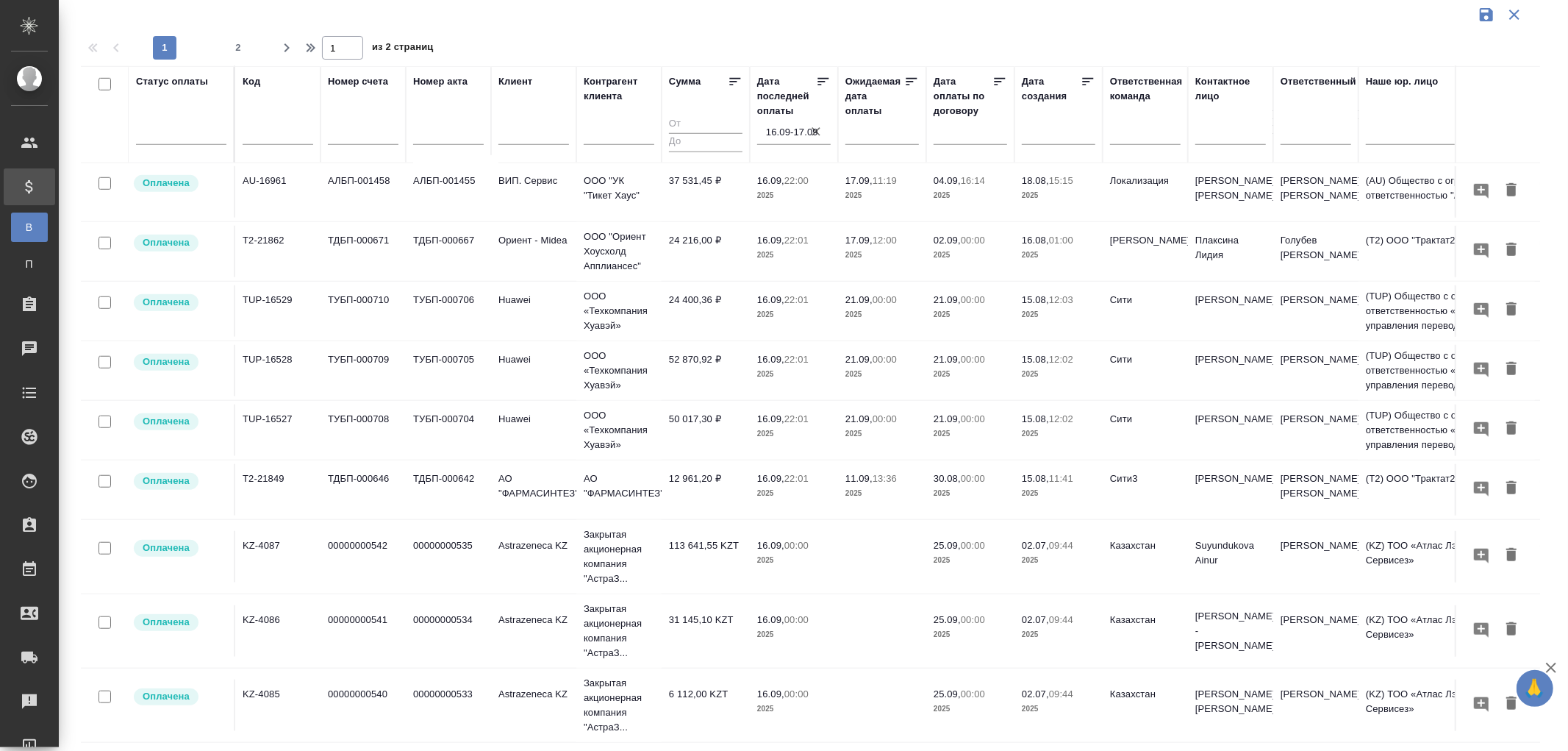
scroll to position [983, 0]
click at [239, 48] on span "2" at bounding box center [238, 48] width 24 height 15
type input "2"
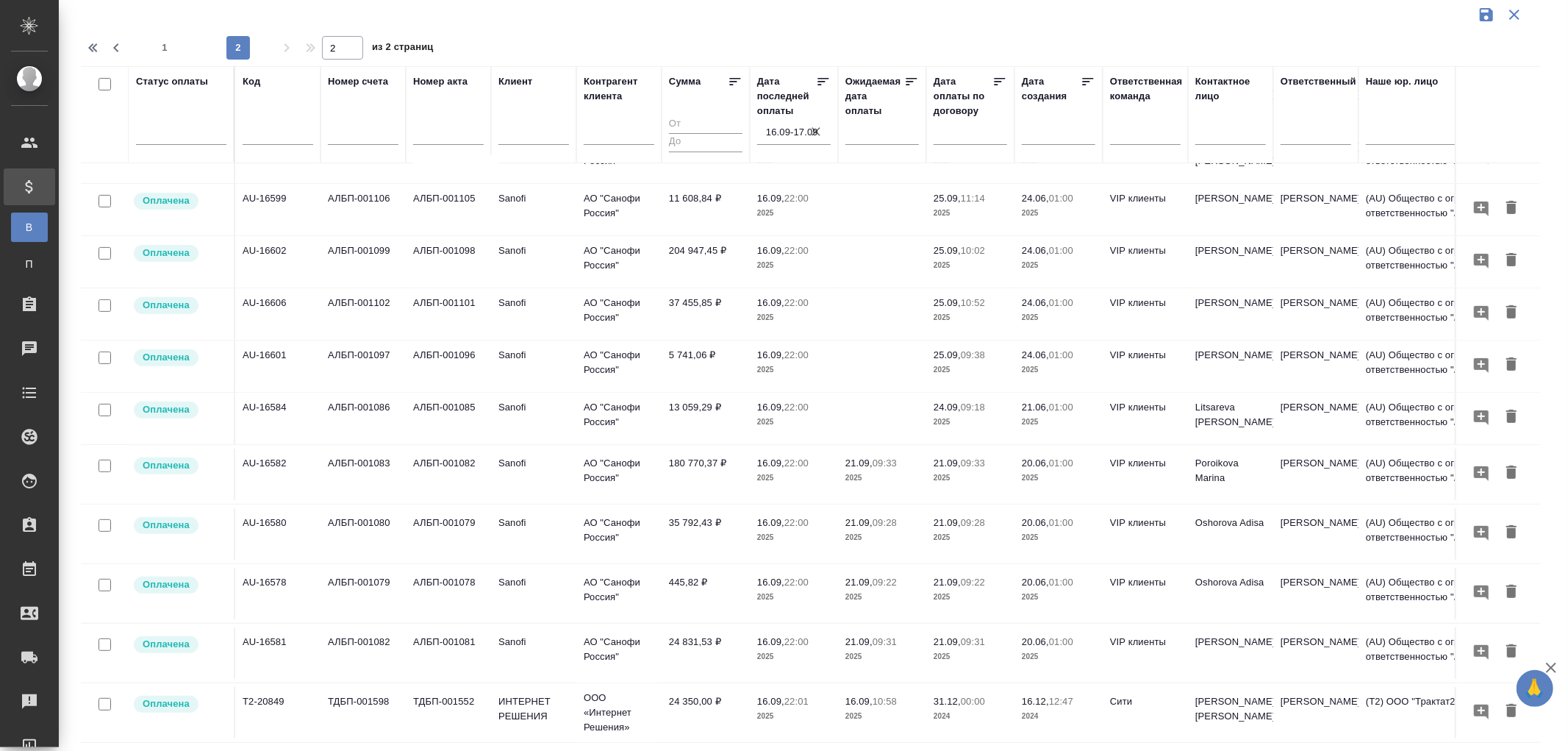
scroll to position [409, 0]
click at [818, 129] on icon "button" at bounding box center [817, 132] width 15 height 15
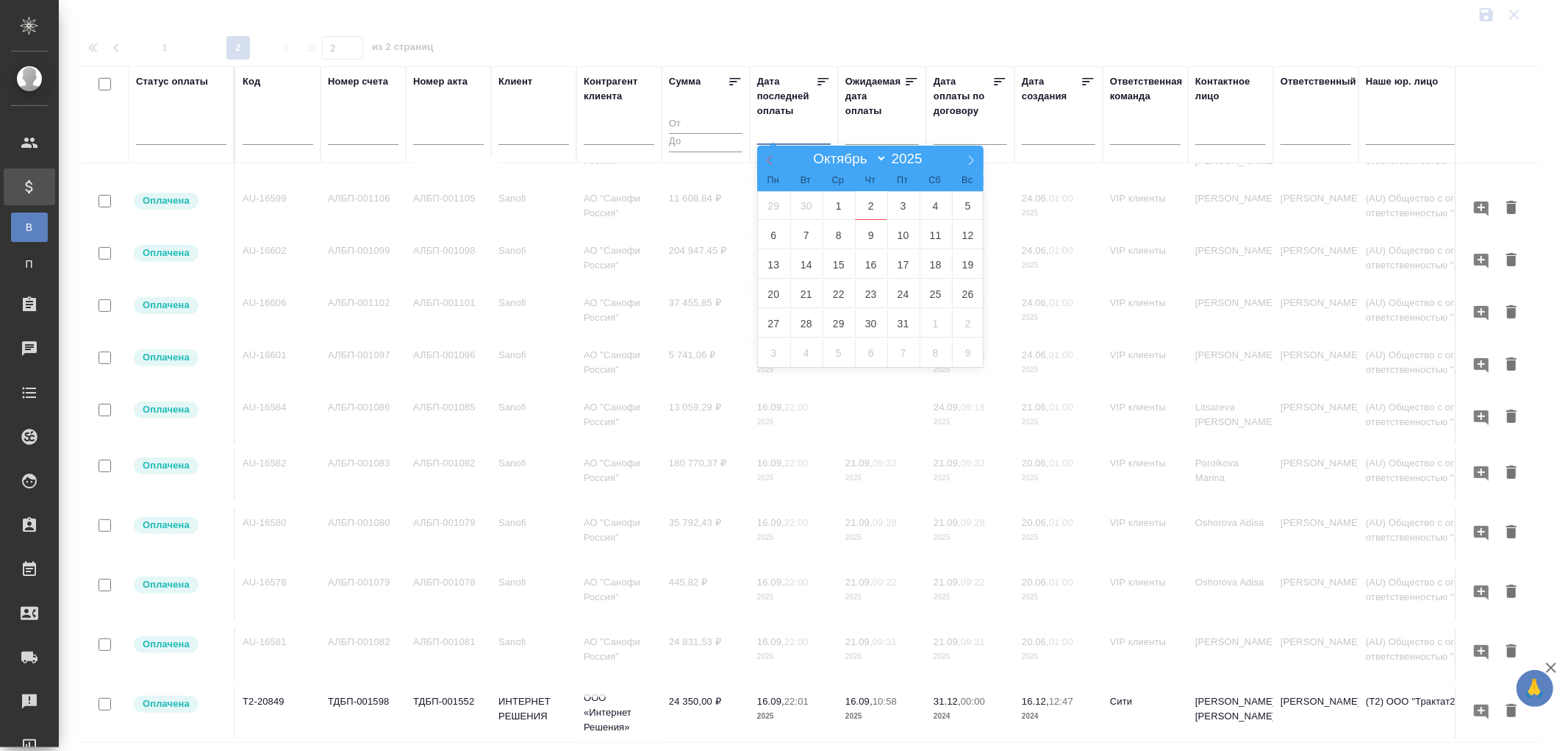
click at [767, 160] on icon at bounding box center [769, 159] width 10 height 10
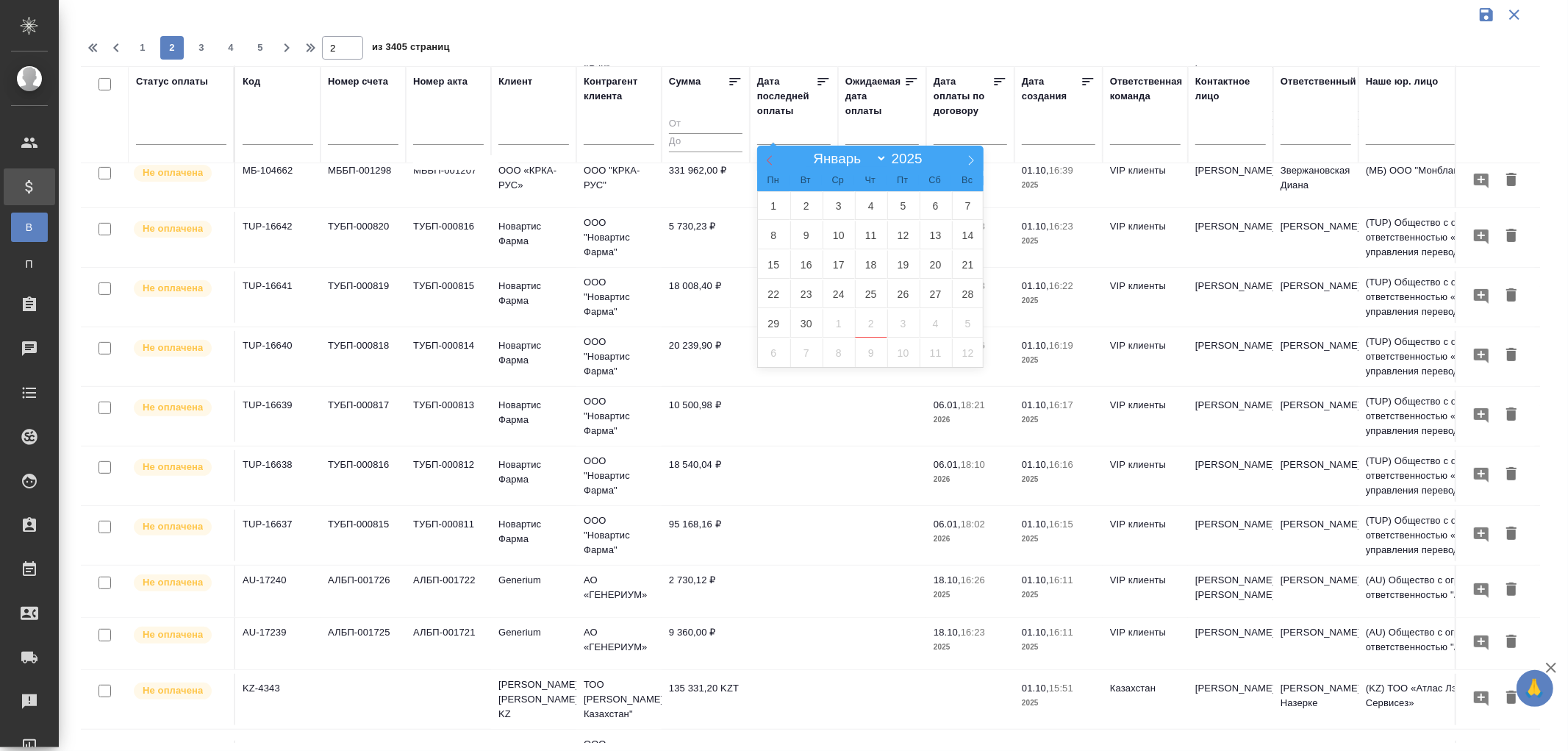
select select "8"
click at [839, 259] on span "17" at bounding box center [838, 264] width 32 height 28
type div "2025-09-16T21:00:00.000Z"
click at [866, 262] on span "18" at bounding box center [871, 264] width 32 height 28
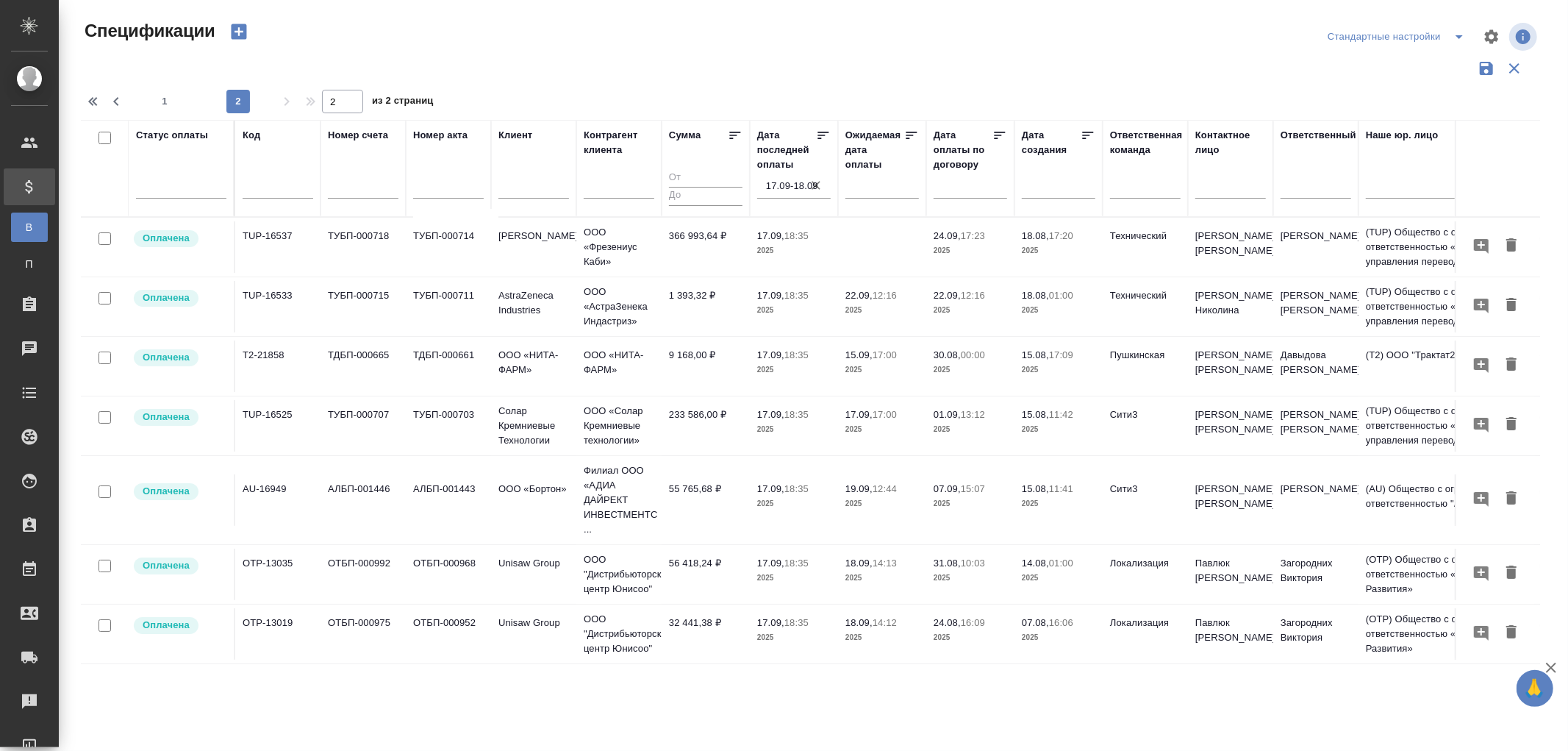
scroll to position [54, 0]
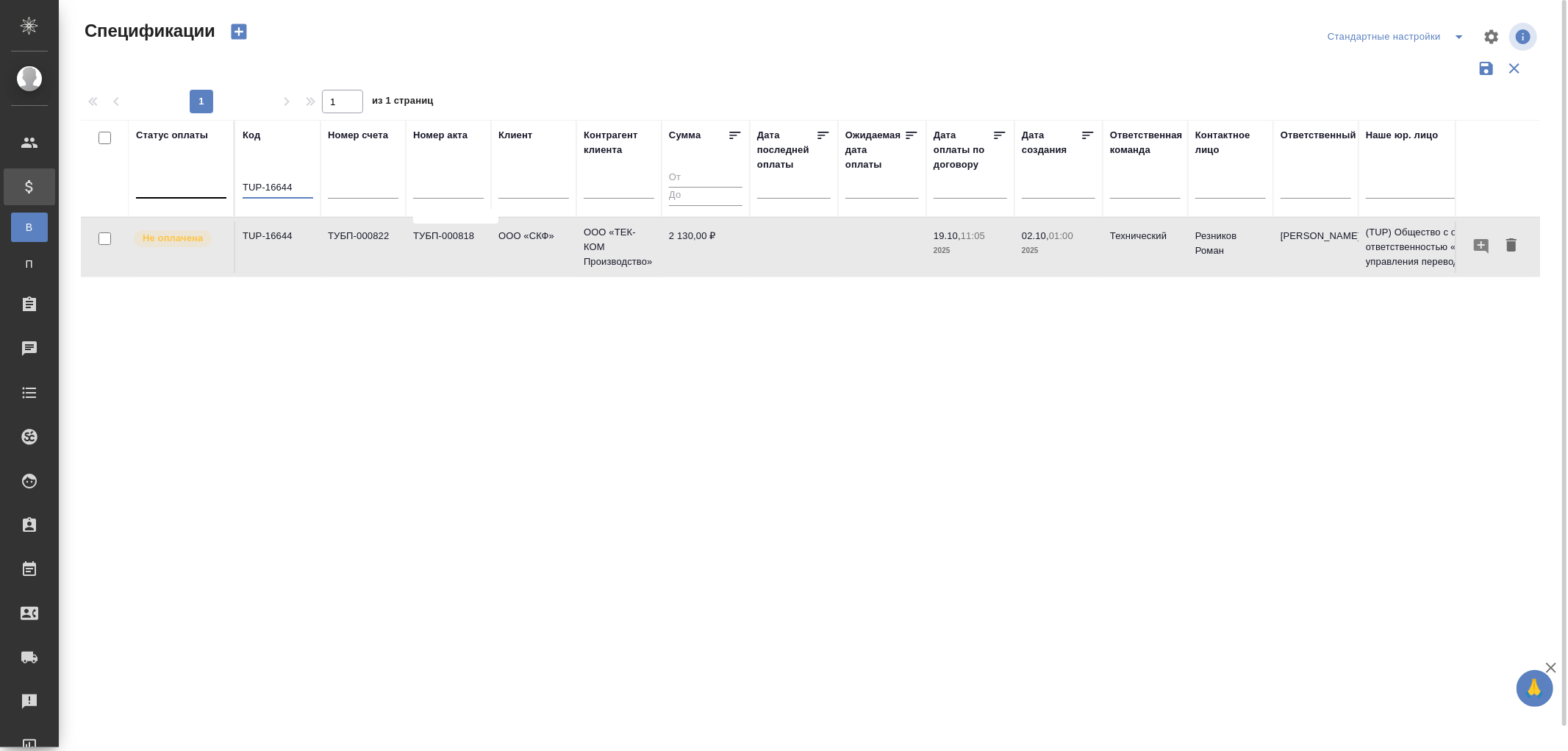
drag, startPoint x: 297, startPoint y: 185, endPoint x: 178, endPoint y: 178, distance: 119.2
click at [178, 178] on tr "Статус оплаты Код TUP-16644 Номер счета Номер акта Клиент Контрагент клиента Су…" at bounding box center [1035, 168] width 1908 height 97
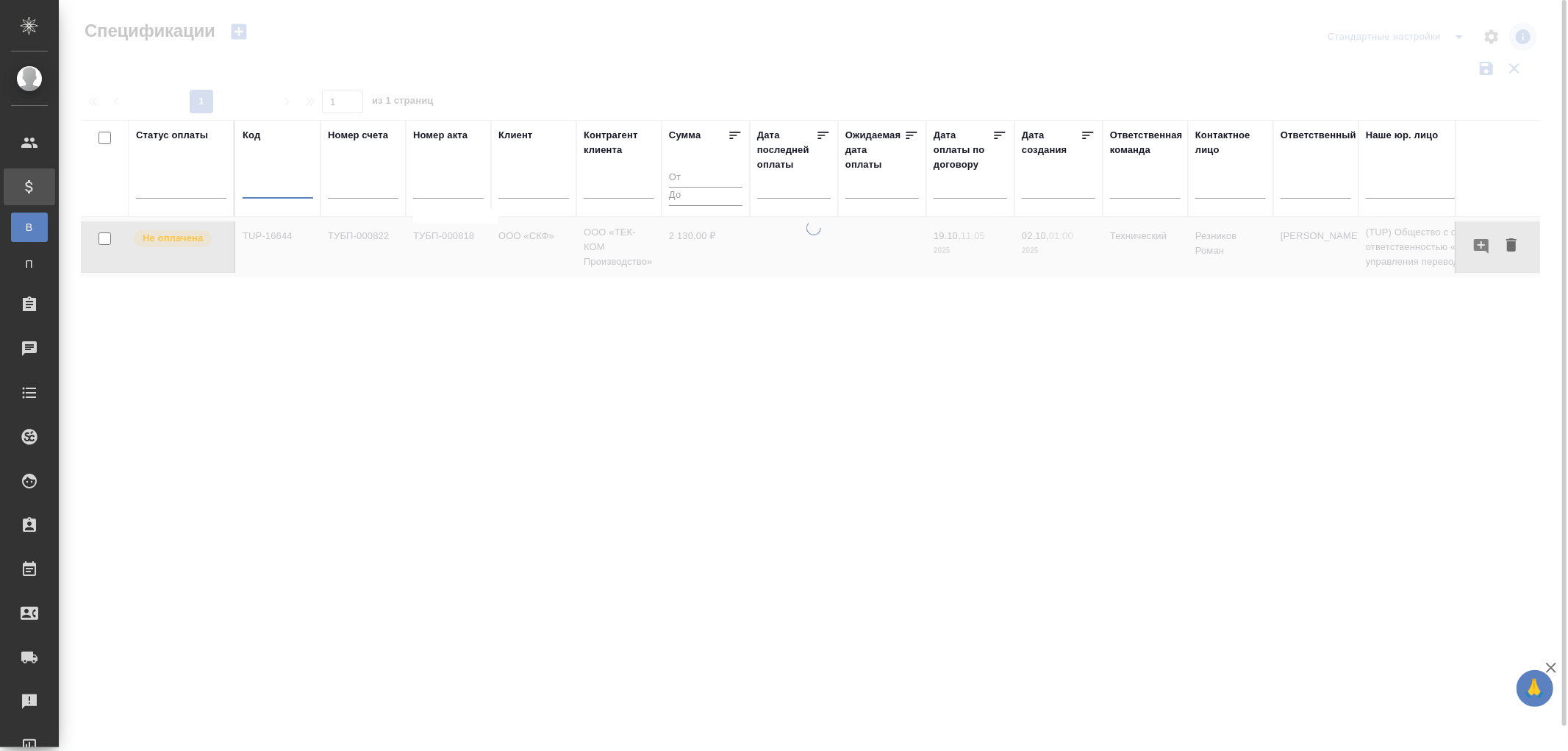
click at [774, 192] on input "text" at bounding box center [798, 186] width 65 height 21
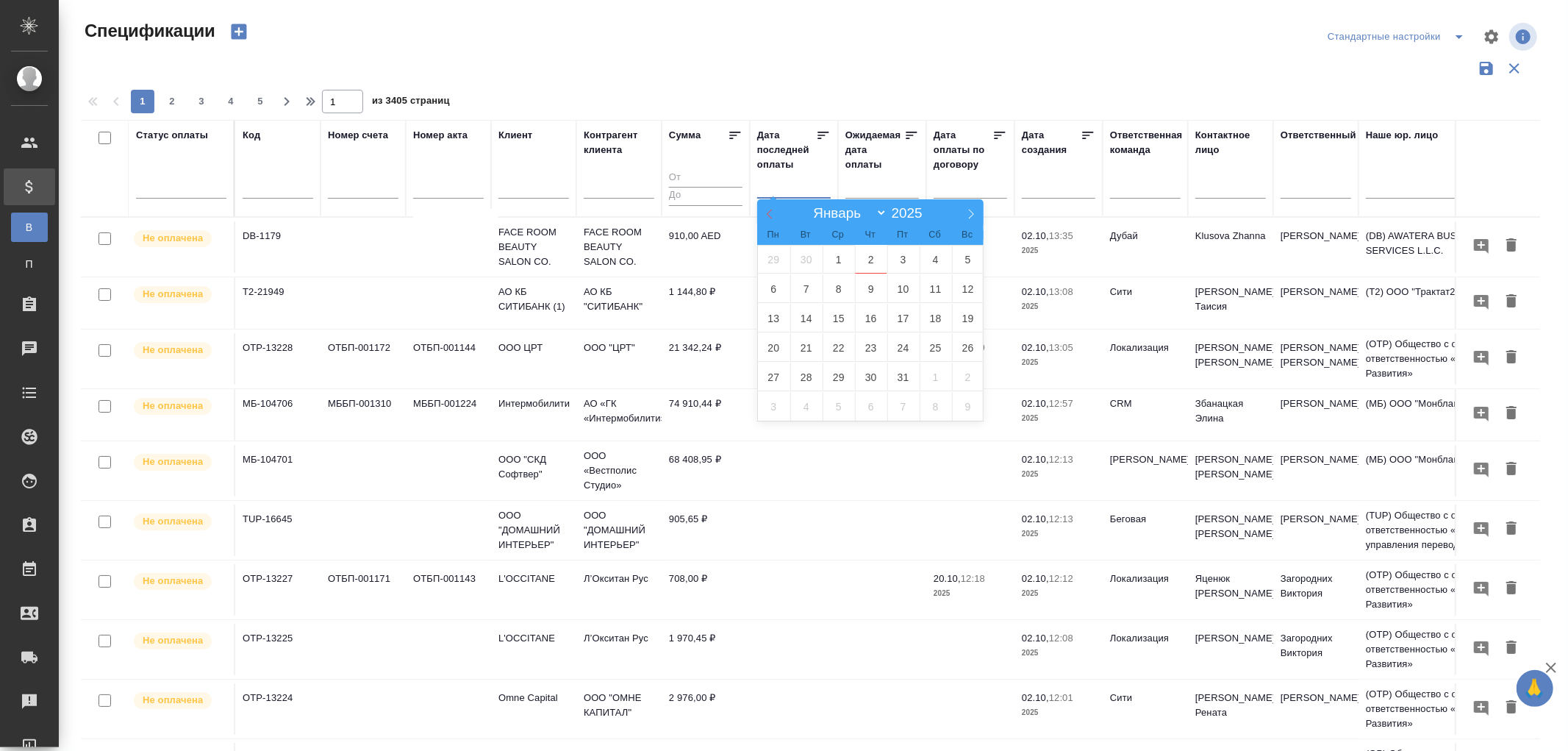
click at [774, 212] on icon at bounding box center [769, 213] width 10 height 10
select select "8"
click at [842, 312] on span "17" at bounding box center [838, 318] width 32 height 28
type div "2025-09-16T21:00:00.000Z"
click at [878, 316] on span "18" at bounding box center [871, 318] width 32 height 28
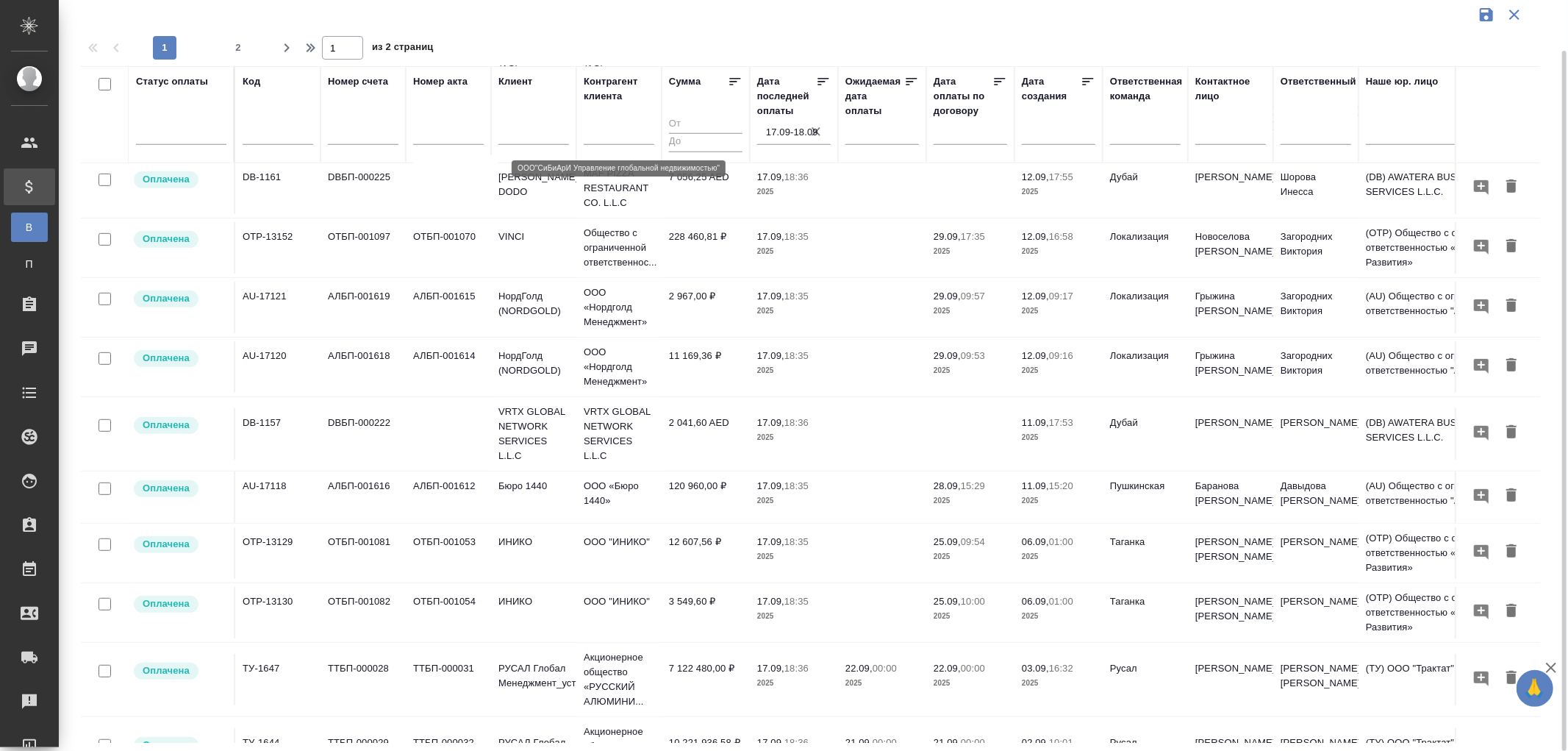
scroll to position [572, 0]
click at [699, 538] on td "12 607,56 ₽" at bounding box center [706, 552] width 89 height 52
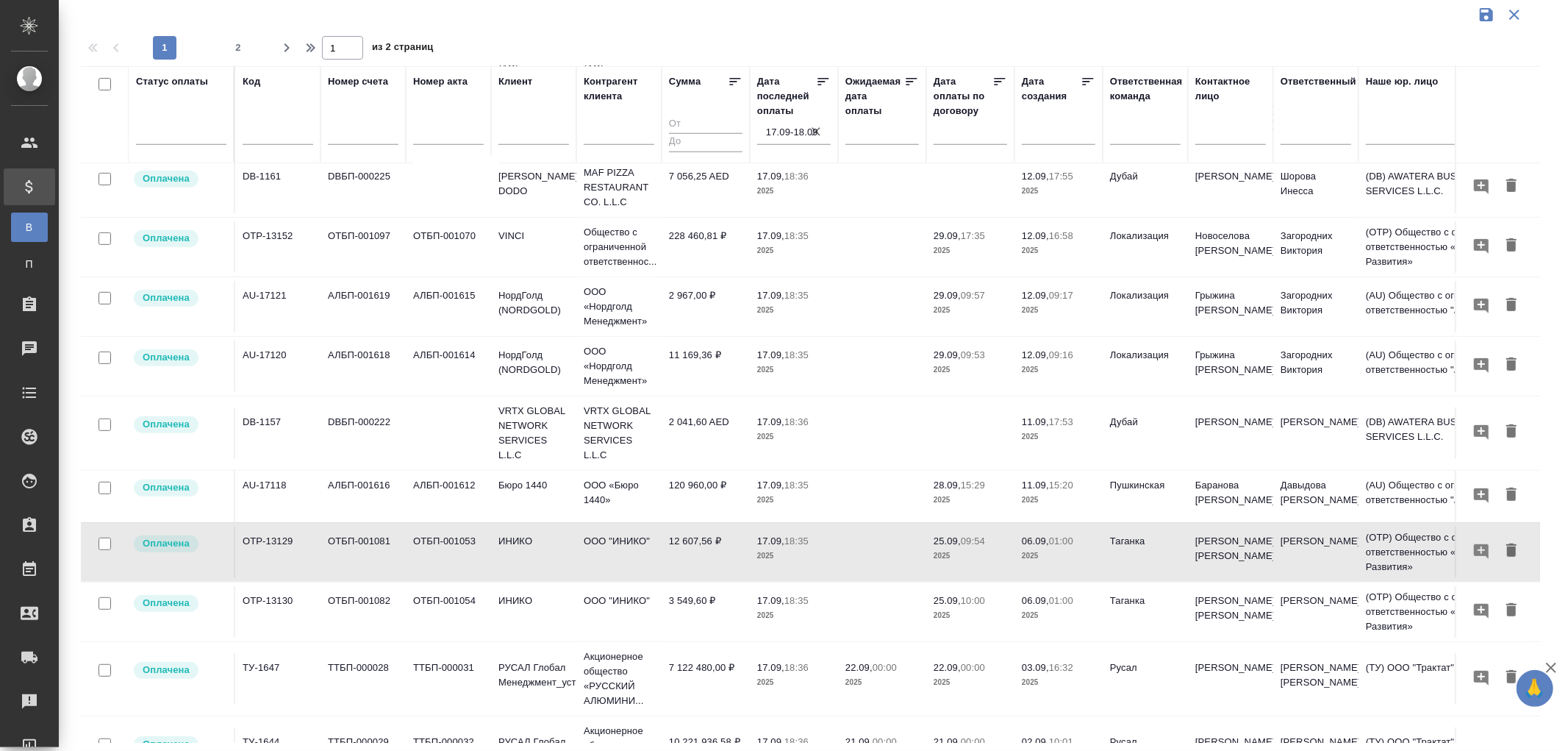
click at [718, 612] on td "3 549,60 ₽" at bounding box center [706, 611] width 89 height 52
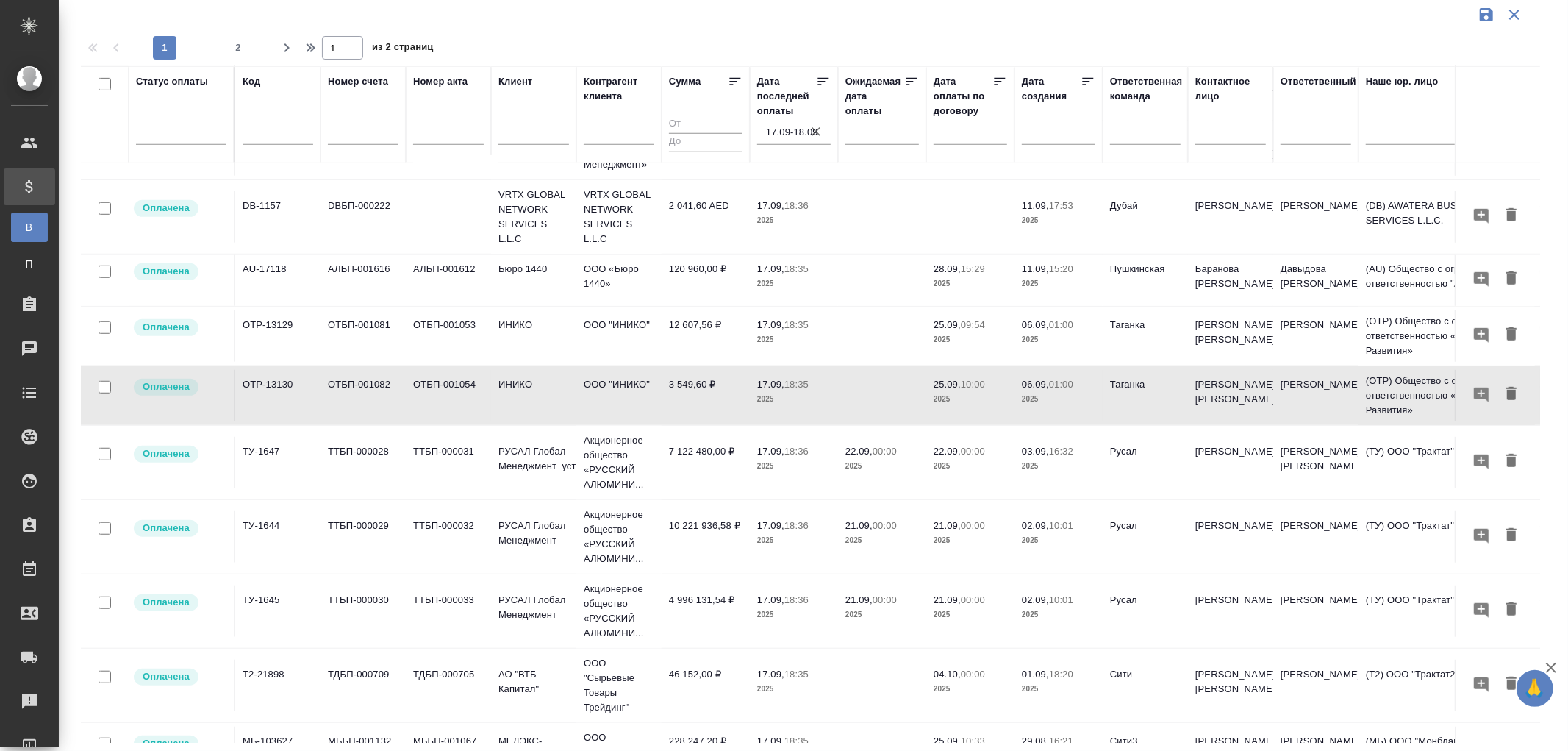
scroll to position [817, 0]
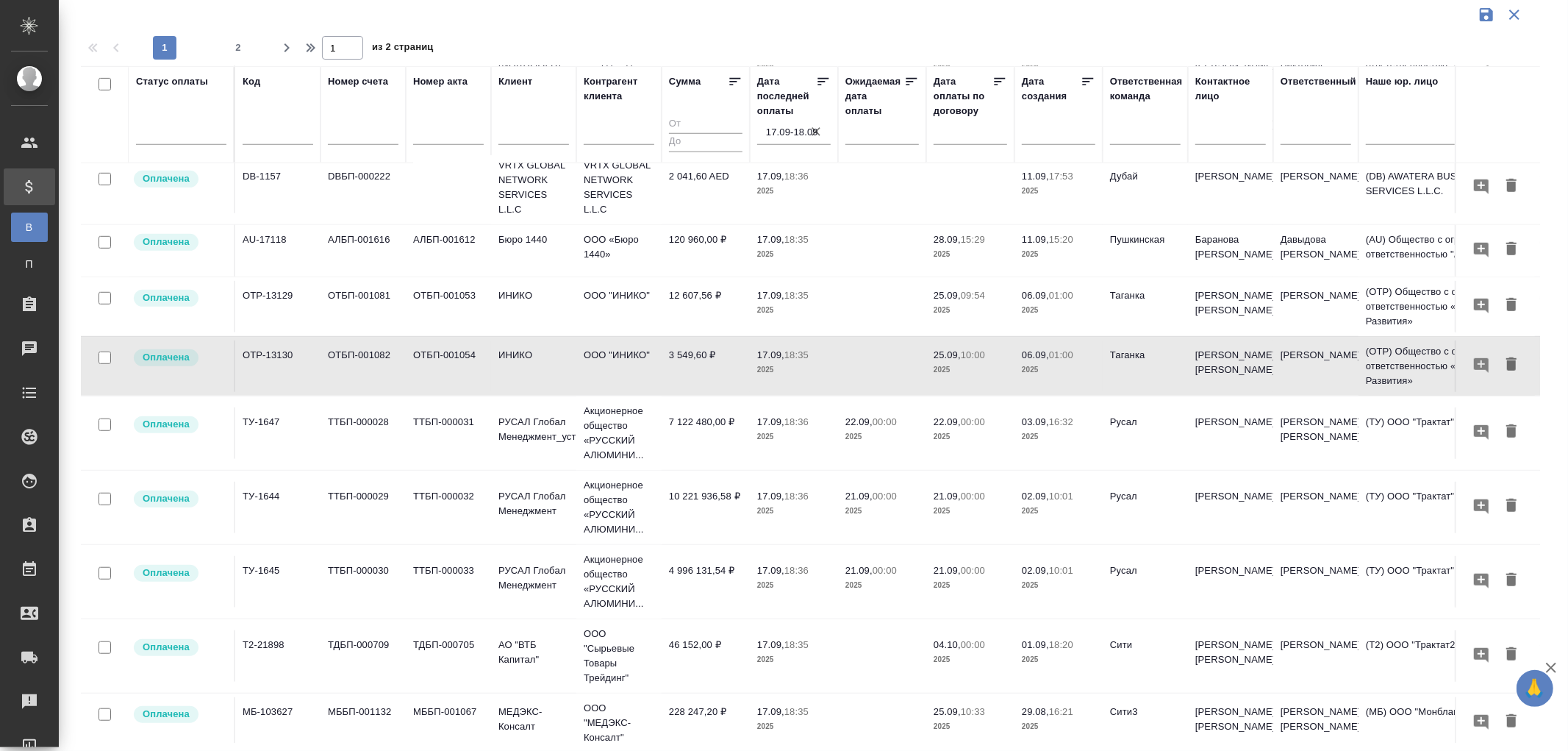
click at [702, 306] on td "12 607,56 ₽" at bounding box center [706, 307] width 89 height 52
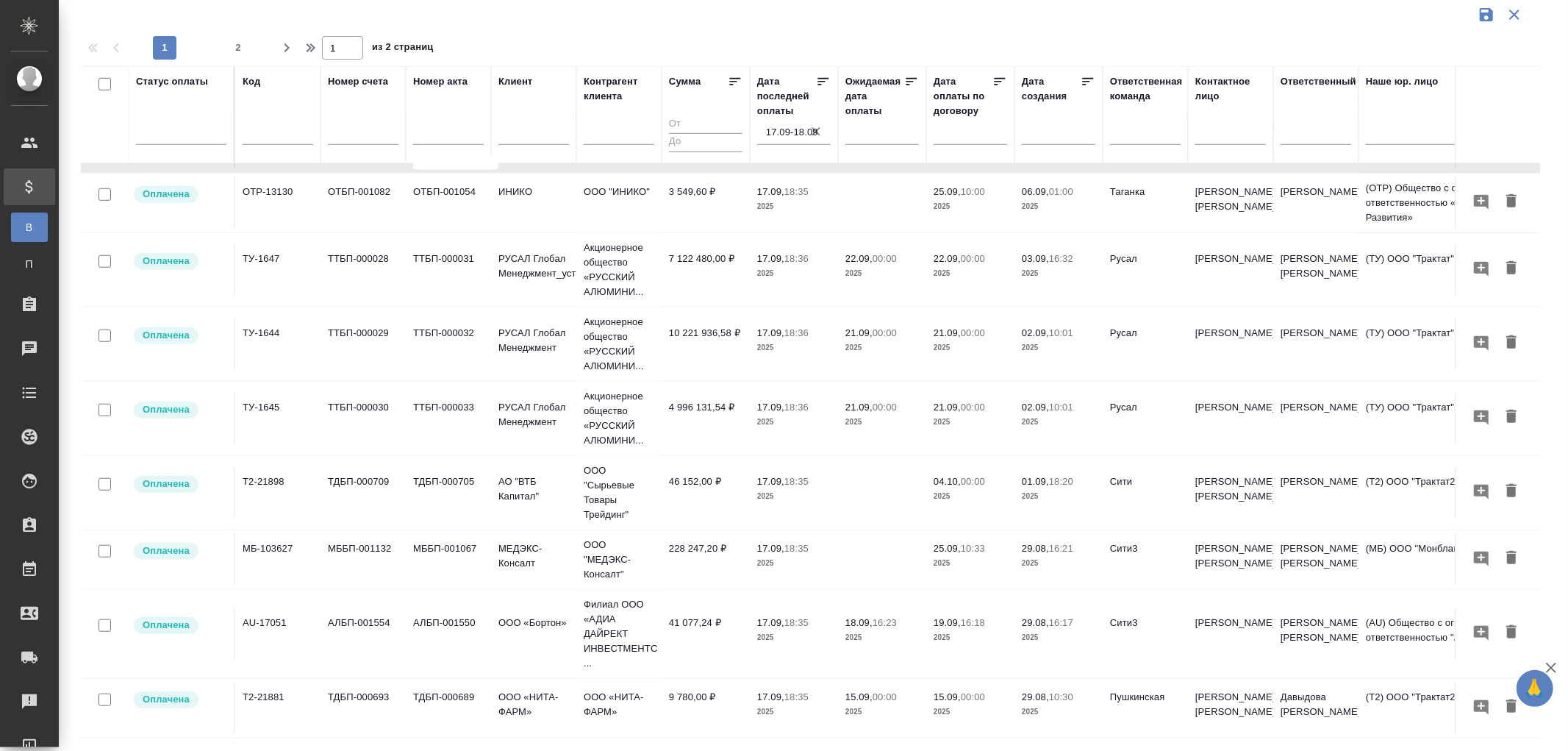
scroll to position [1049, 0]
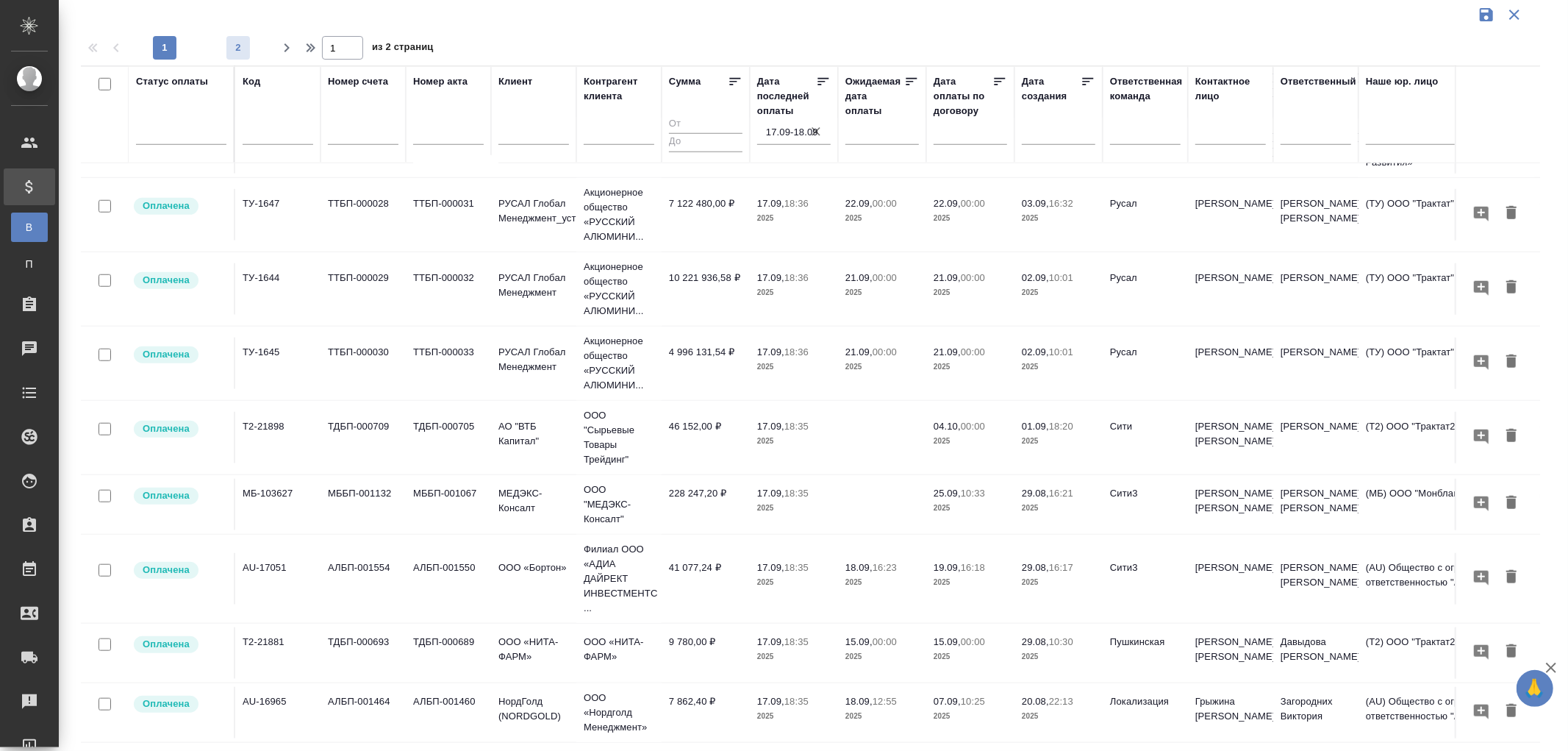
click at [239, 45] on span "2" at bounding box center [238, 48] width 24 height 15
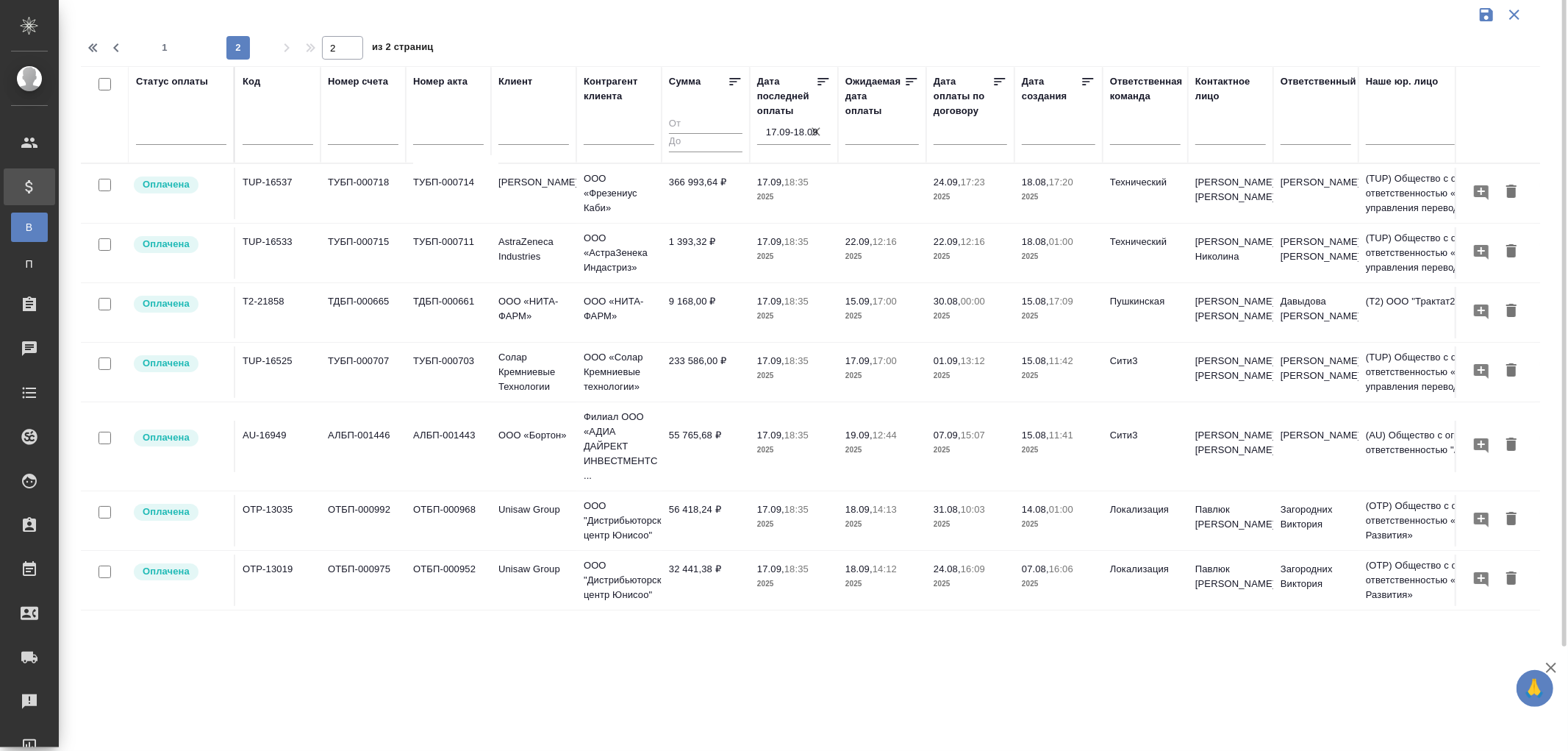
scroll to position [0, 0]
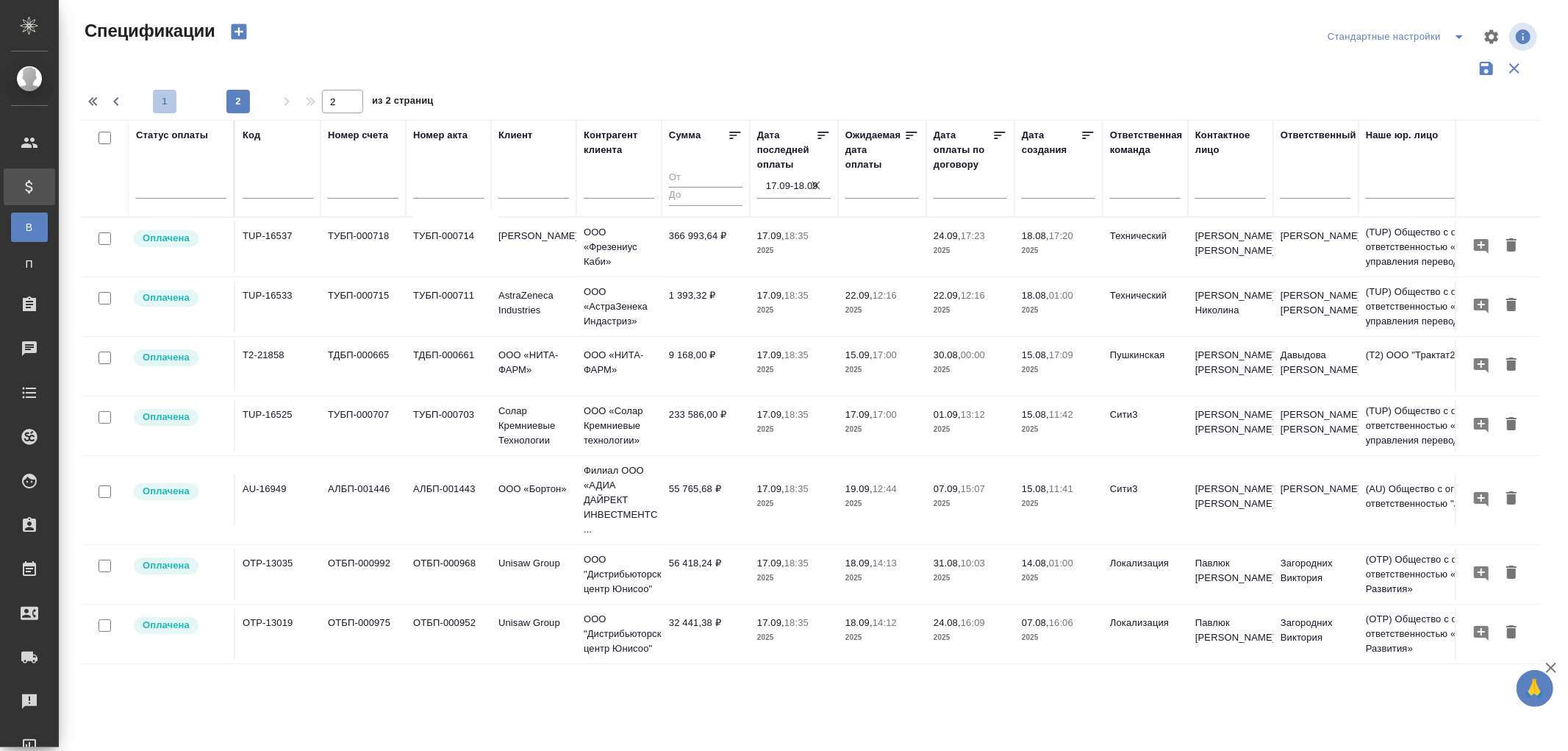
click at [165, 98] on span "1" at bounding box center [164, 102] width 24 height 15
type input "1"
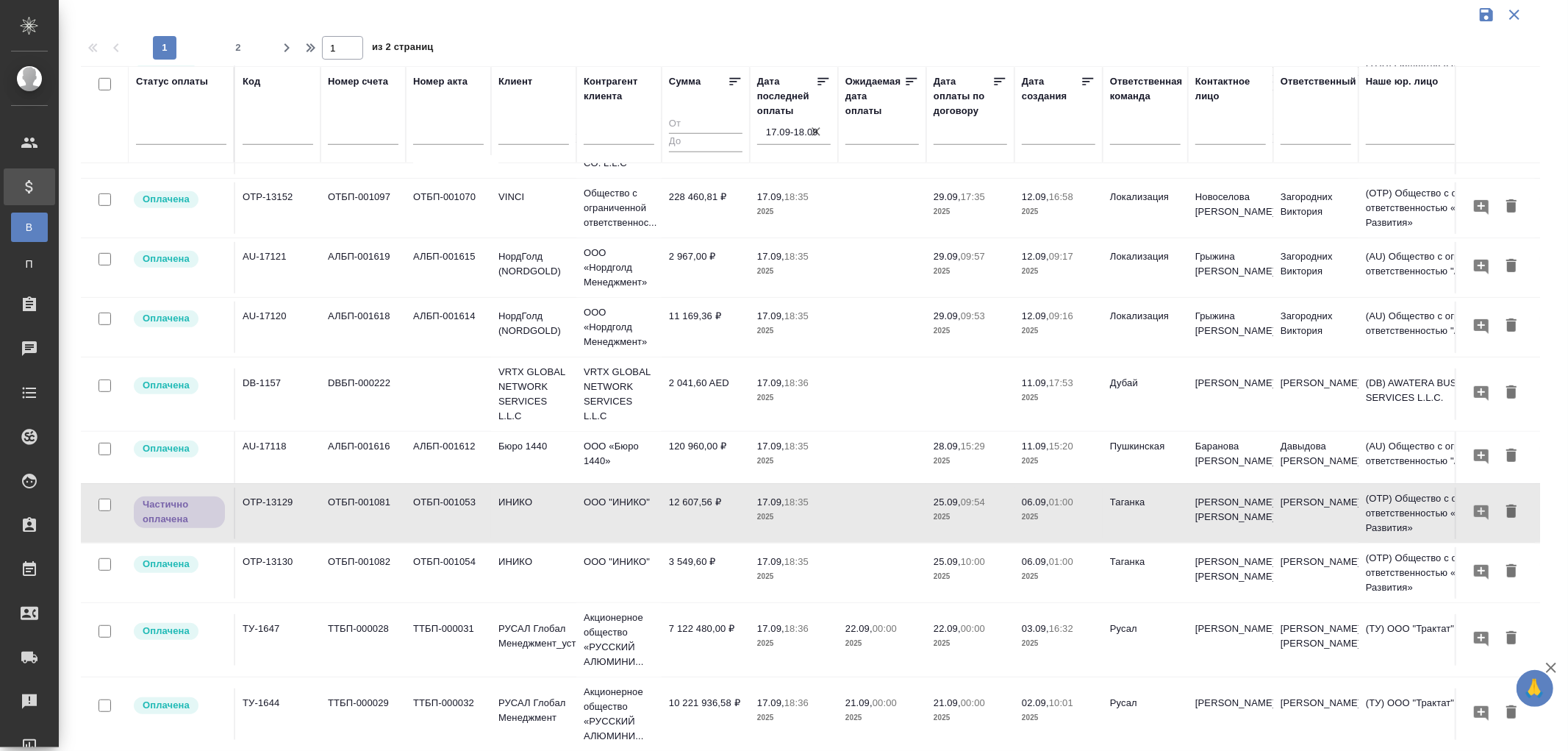
scroll to position [653, 0]
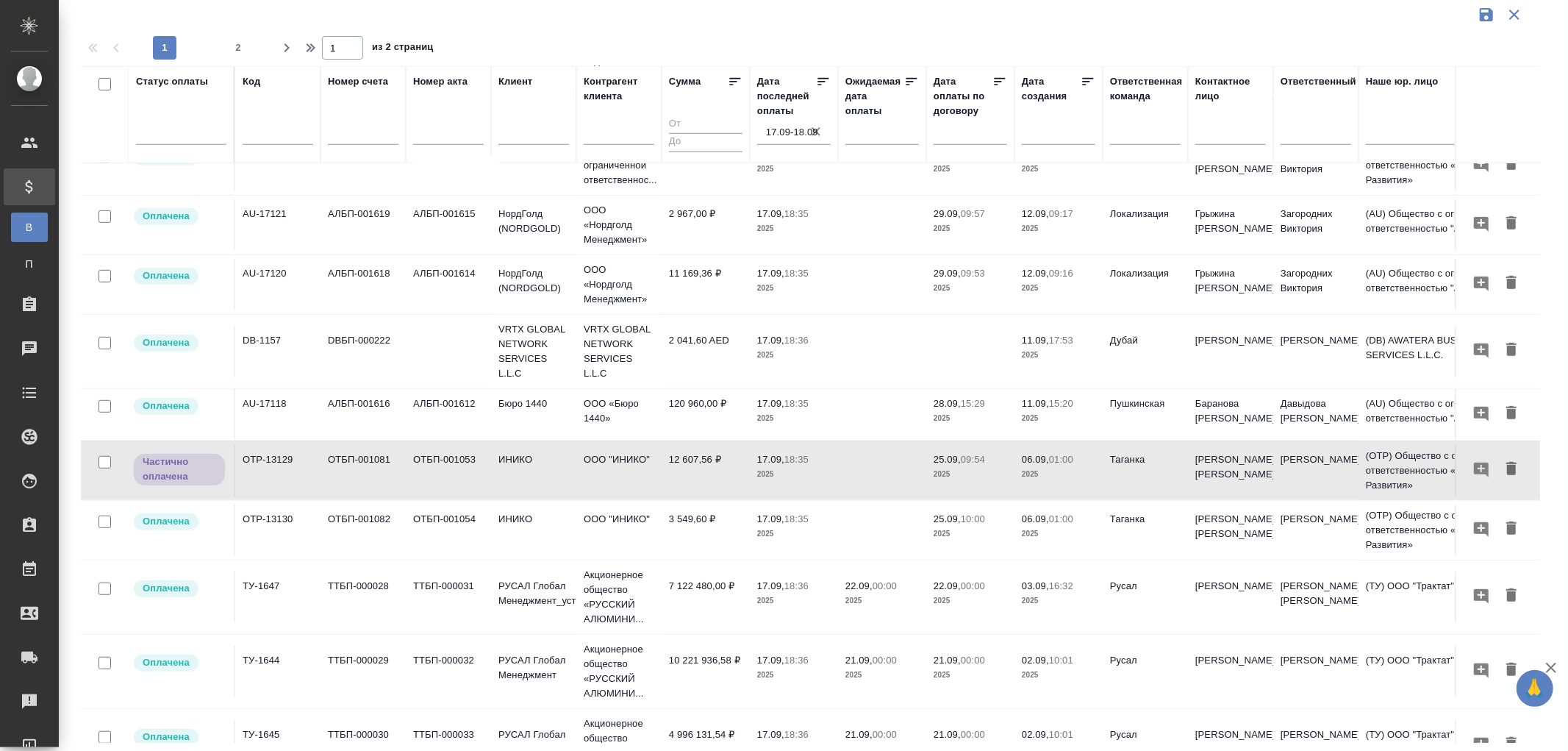
click at [786, 460] on p "18:35" at bounding box center [797, 459] width 25 height 11
click at [816, 132] on icon "button" at bounding box center [817, 132] width 15 height 15
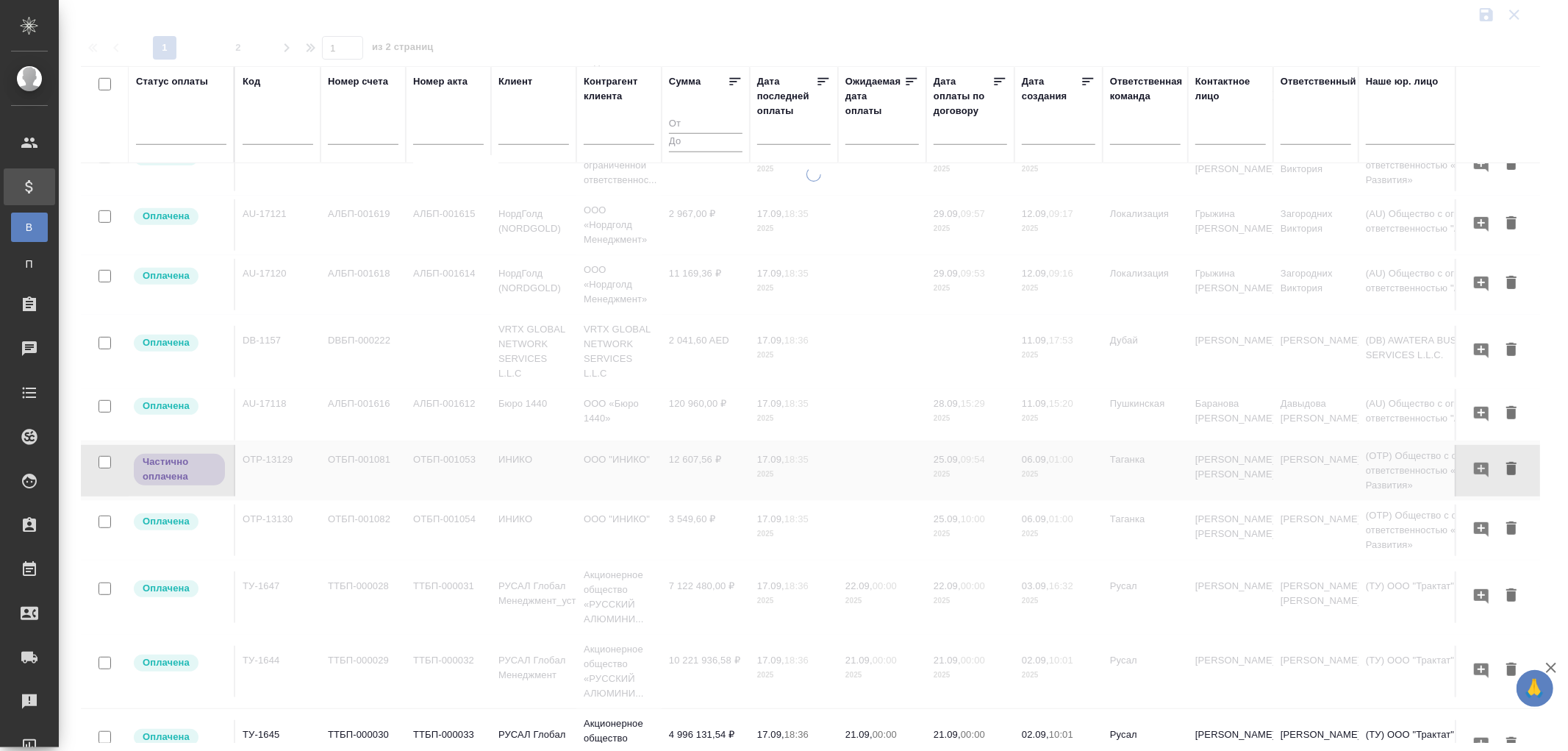
click at [767, 134] on input "text" at bounding box center [798, 132] width 65 height 21
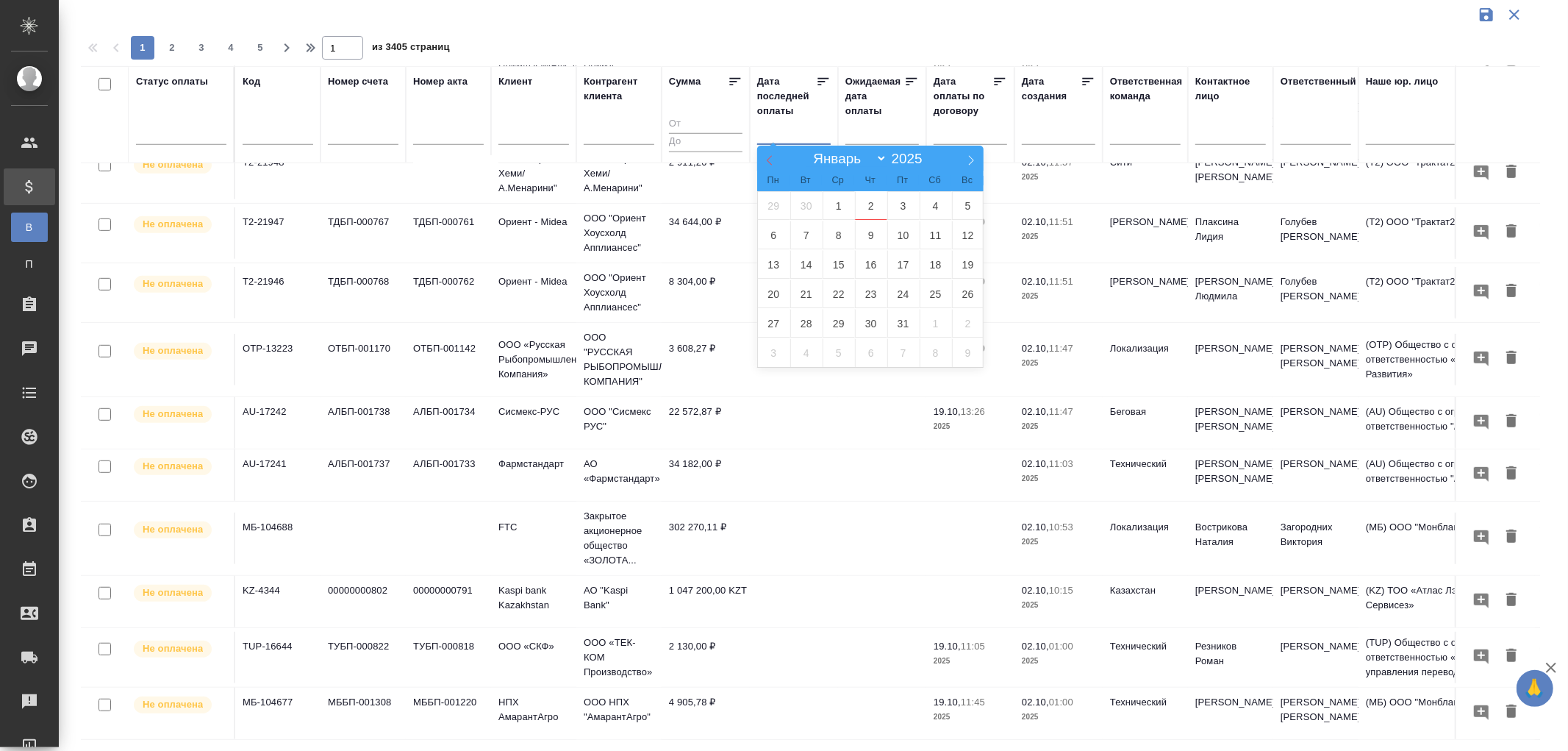
click at [769, 159] on icon at bounding box center [769, 159] width 10 height 10
select select "8"
click at [872, 265] on span "18" at bounding box center [871, 264] width 32 height 28
type div "2025-09-17T21:00:00.000Z"
click at [908, 261] on span "19" at bounding box center [903, 264] width 32 height 28
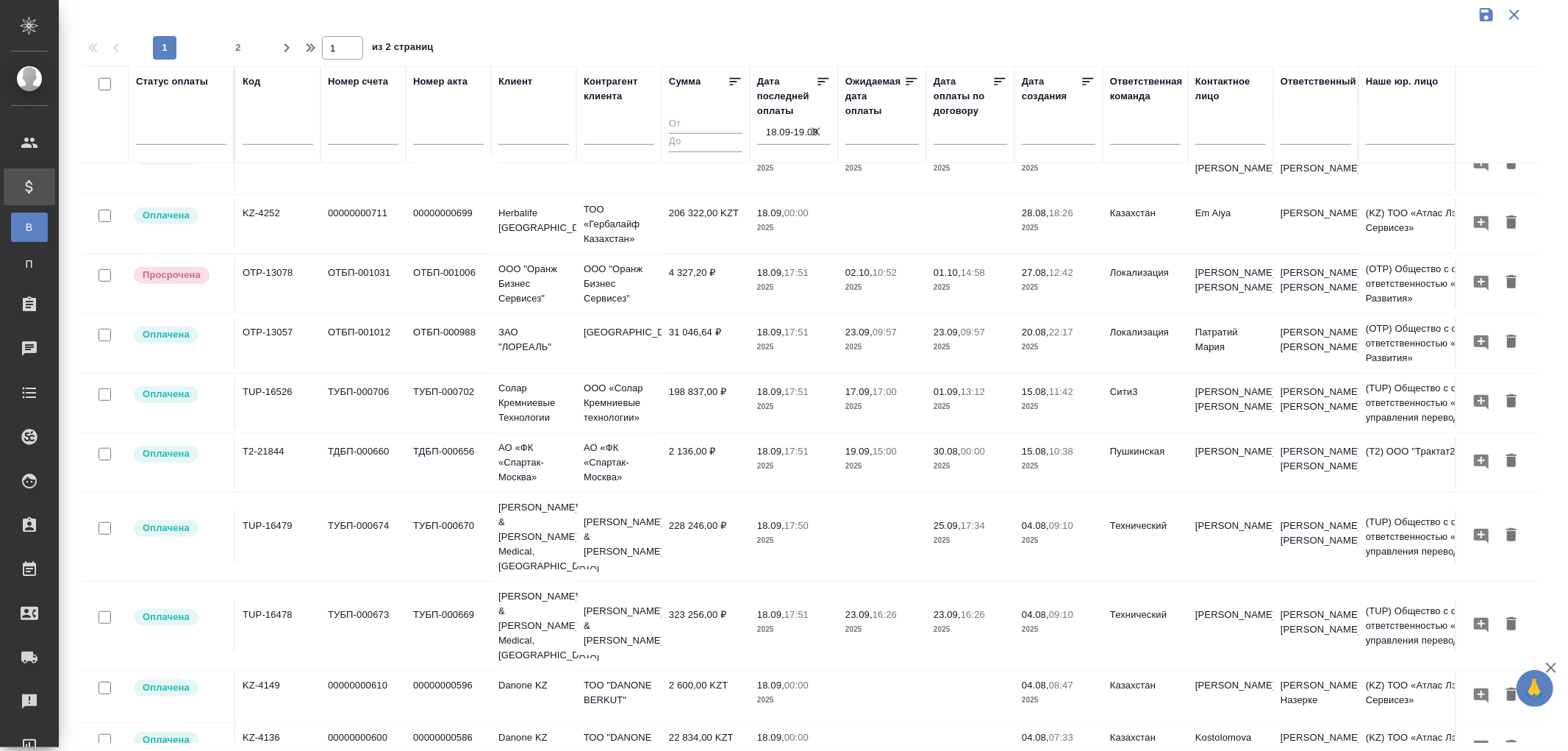
scroll to position [817, 0]
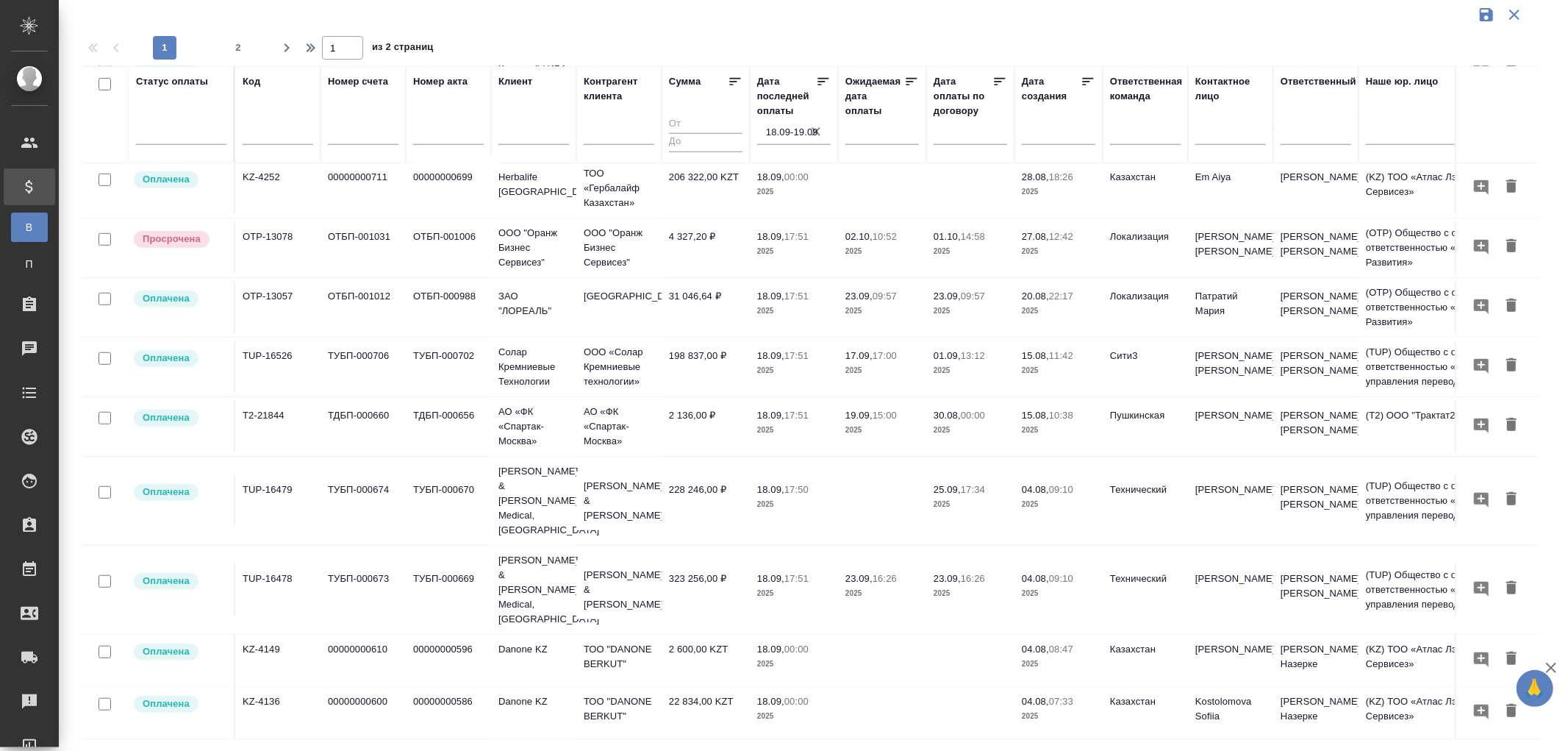
click at [787, 242] on p "17:51" at bounding box center [797, 237] width 25 height 11
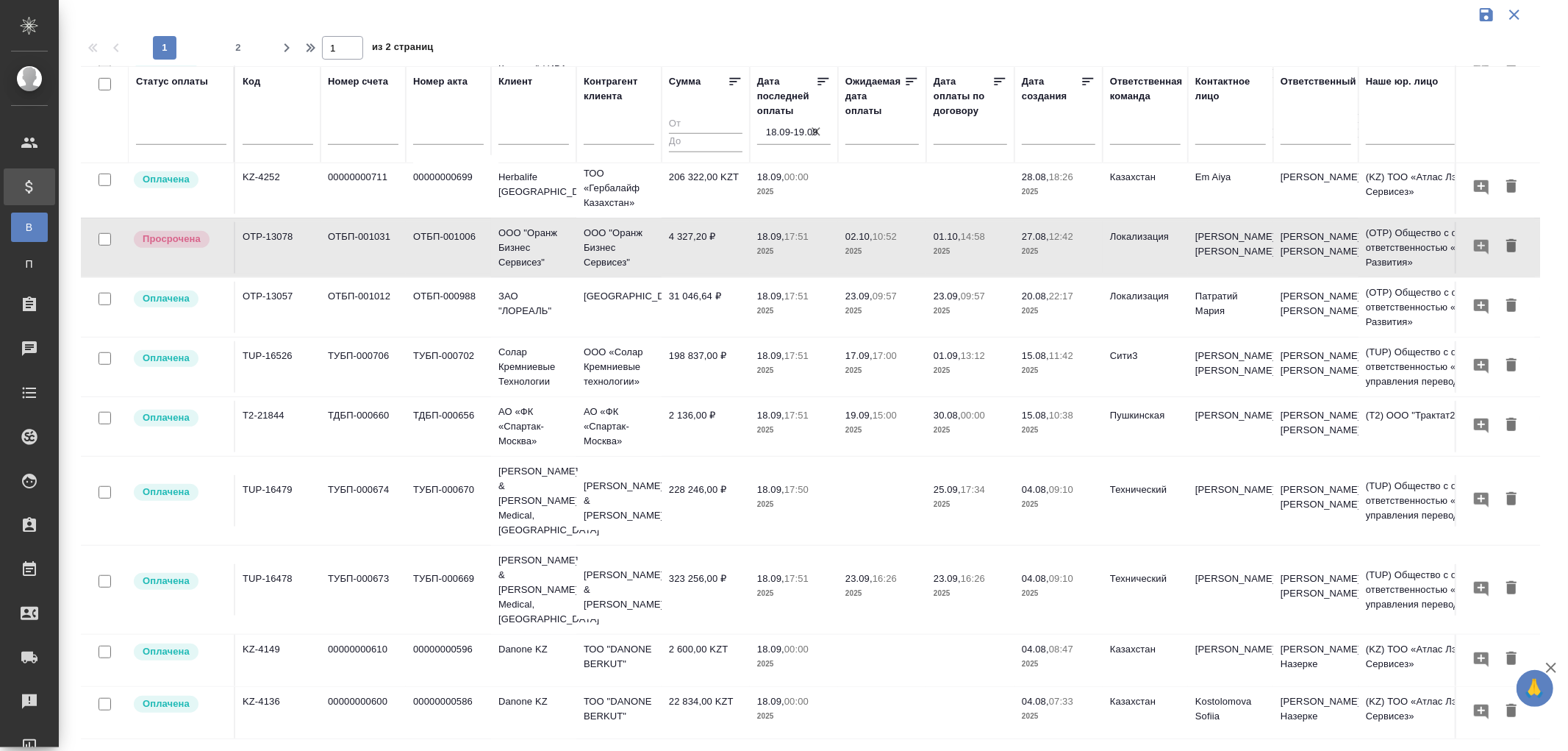
click at [783, 242] on p "18.09," at bounding box center [770, 237] width 27 height 11
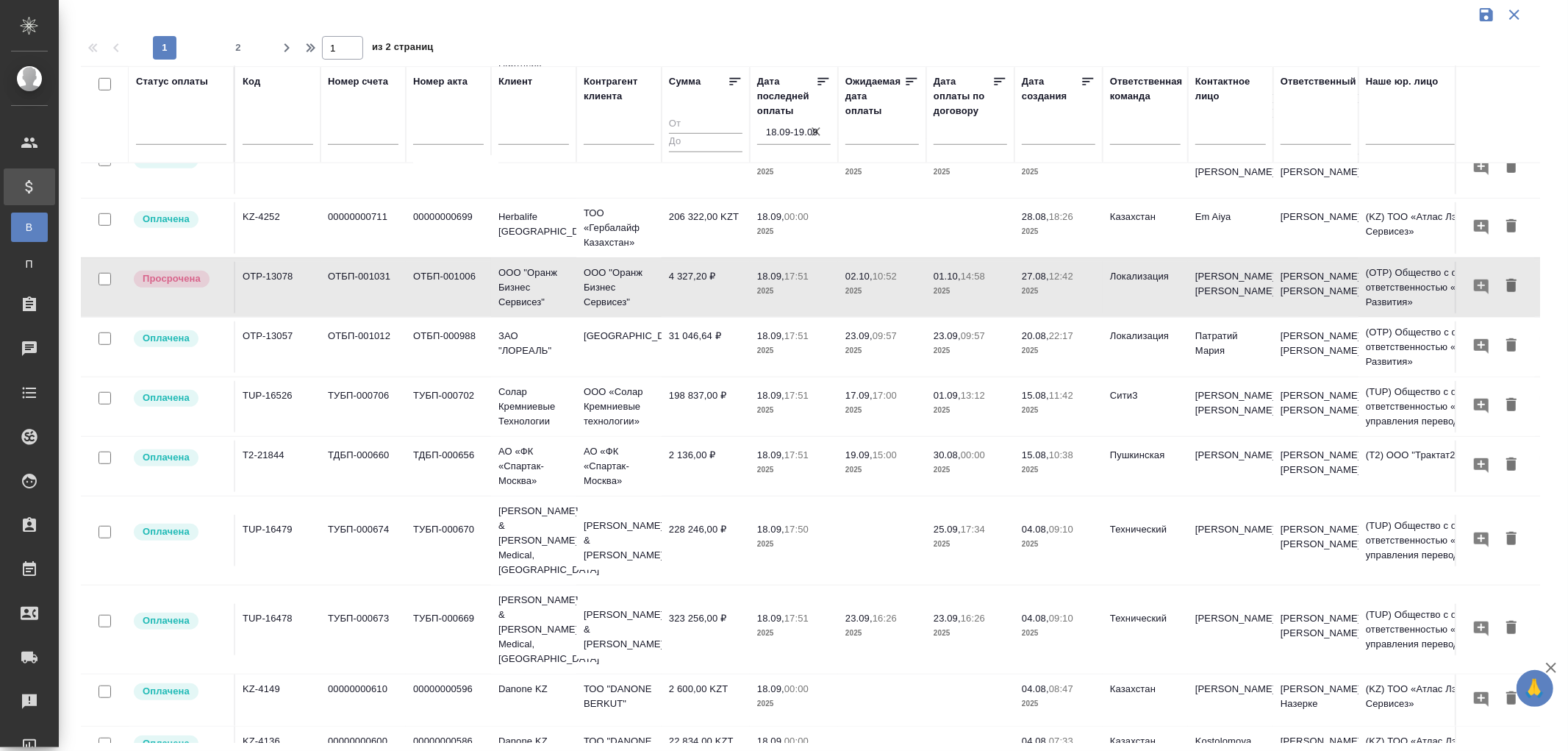
scroll to position [643, 0]
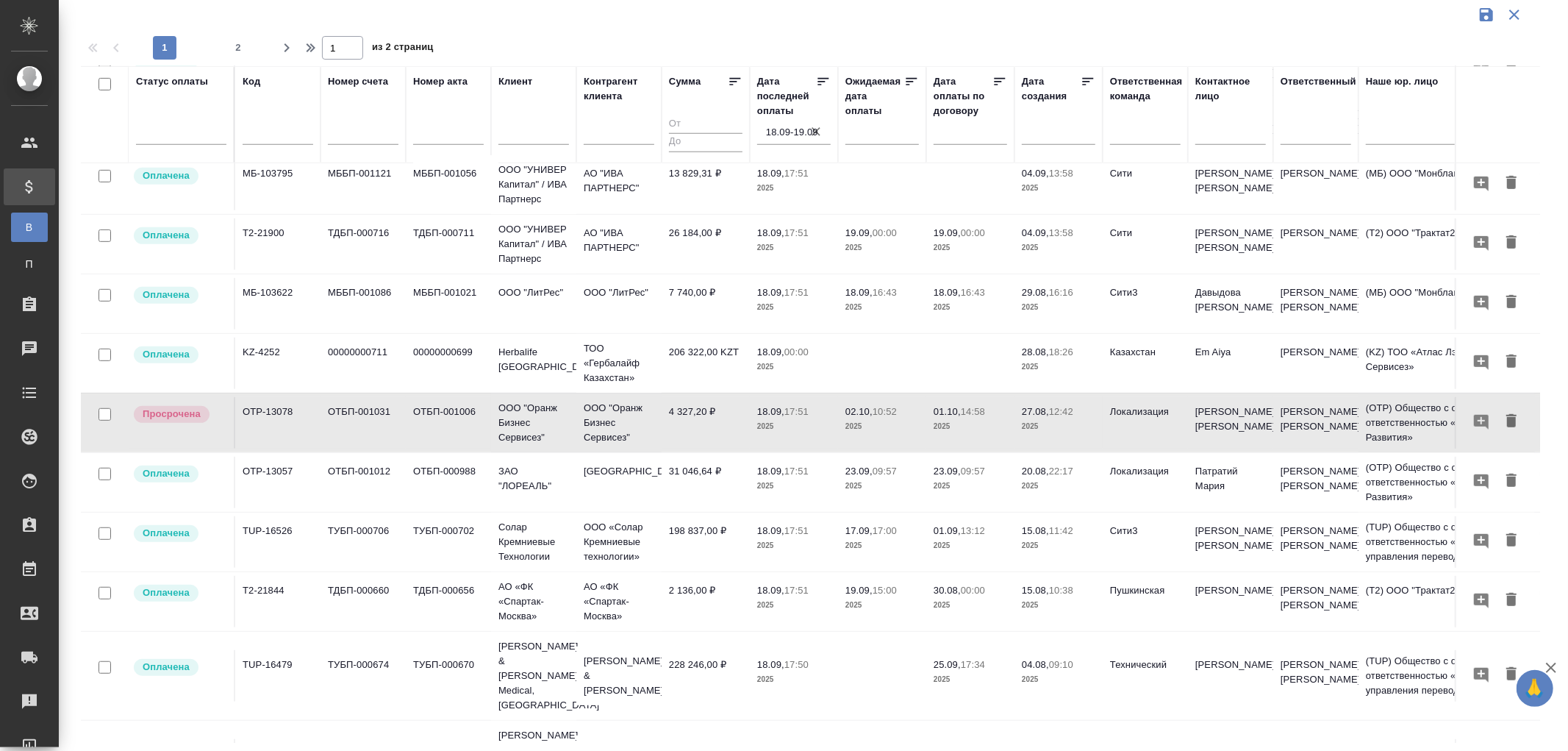
click at [702, 419] on td "4 327,20 ₽" at bounding box center [706, 423] width 89 height 52
click at [775, 489] on p "2025" at bounding box center [794, 487] width 74 height 15
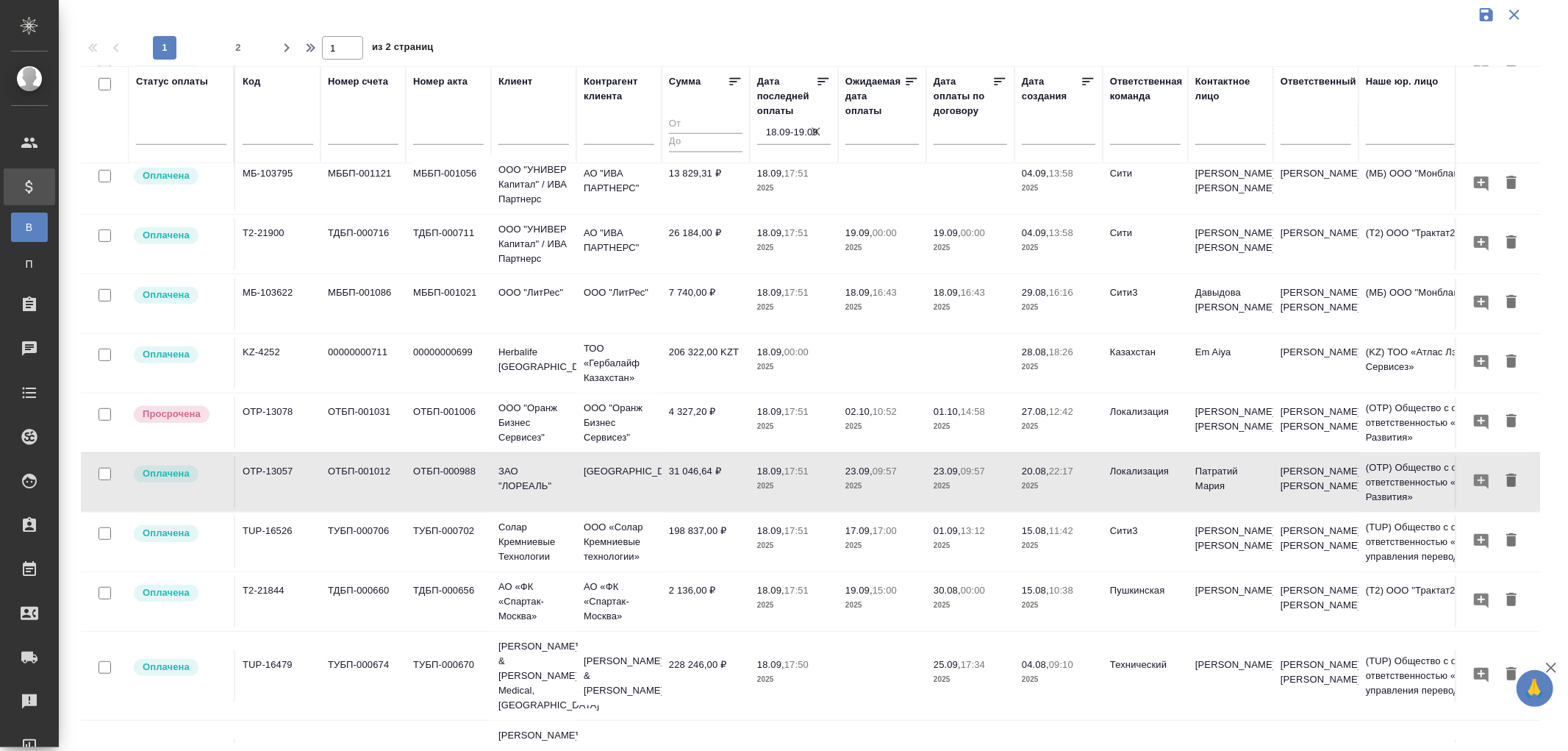
scroll to position [724, 0]
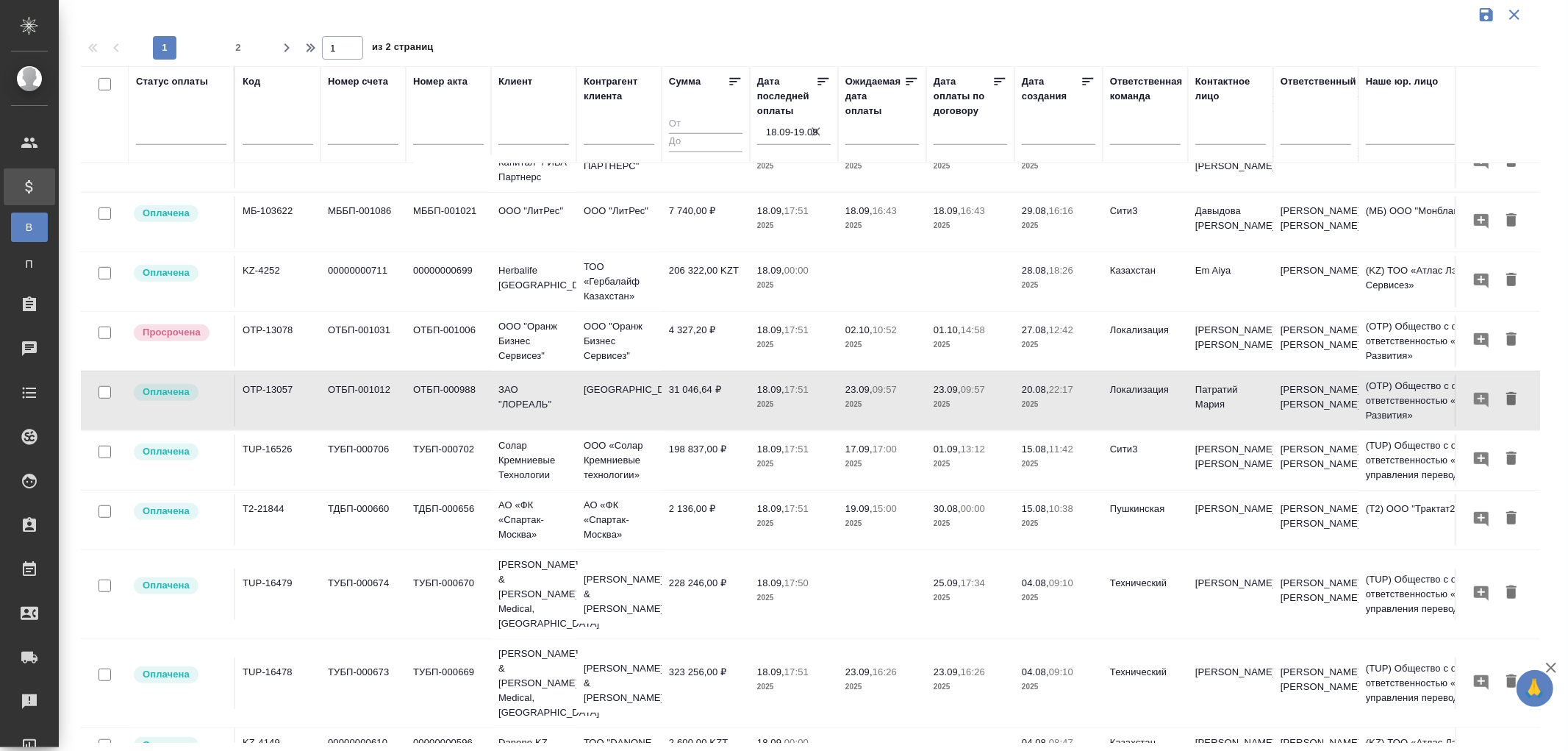
click at [795, 472] on p "2025" at bounding box center [794, 464] width 74 height 15
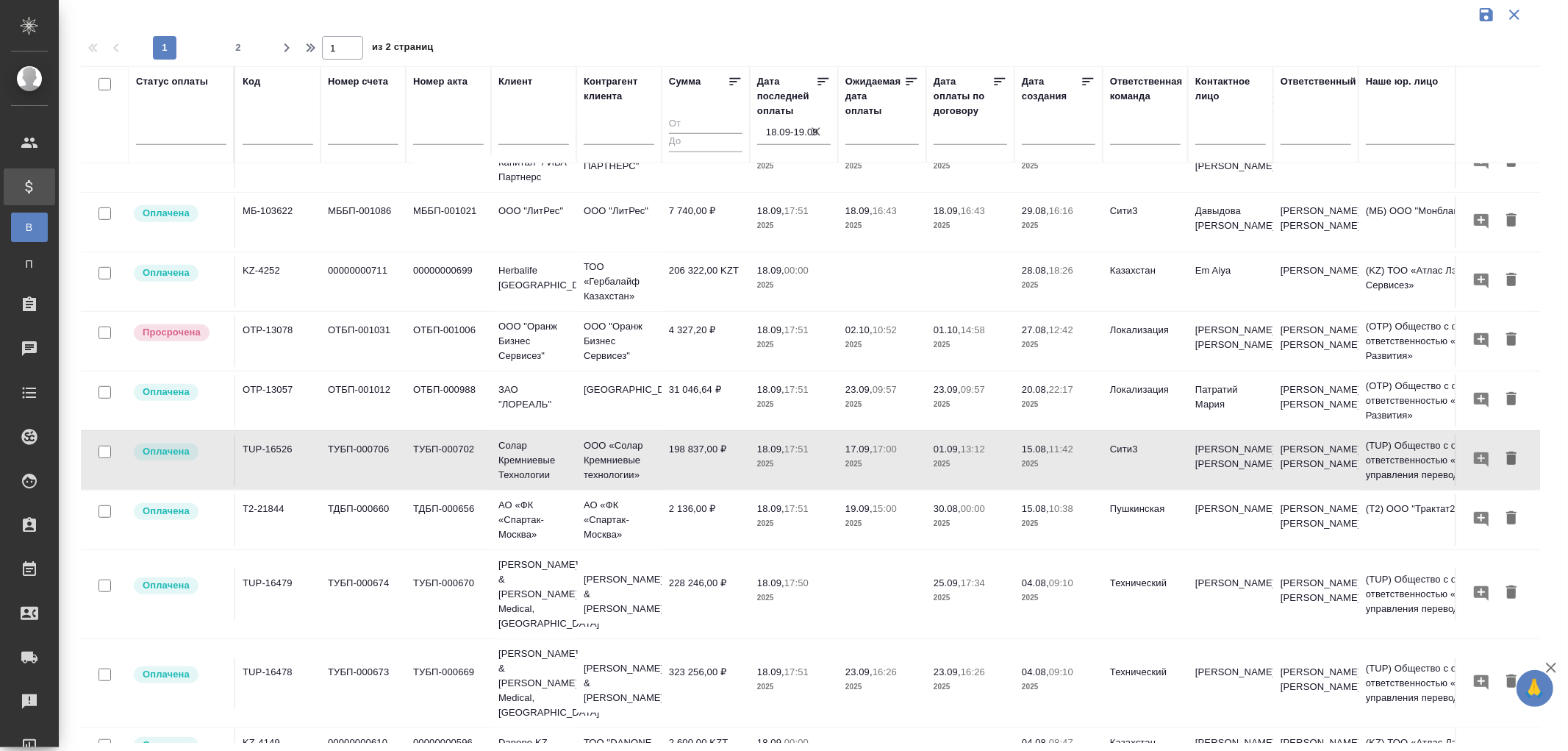
click at [704, 534] on td "2 136,00 ₽" at bounding box center [706, 520] width 89 height 52
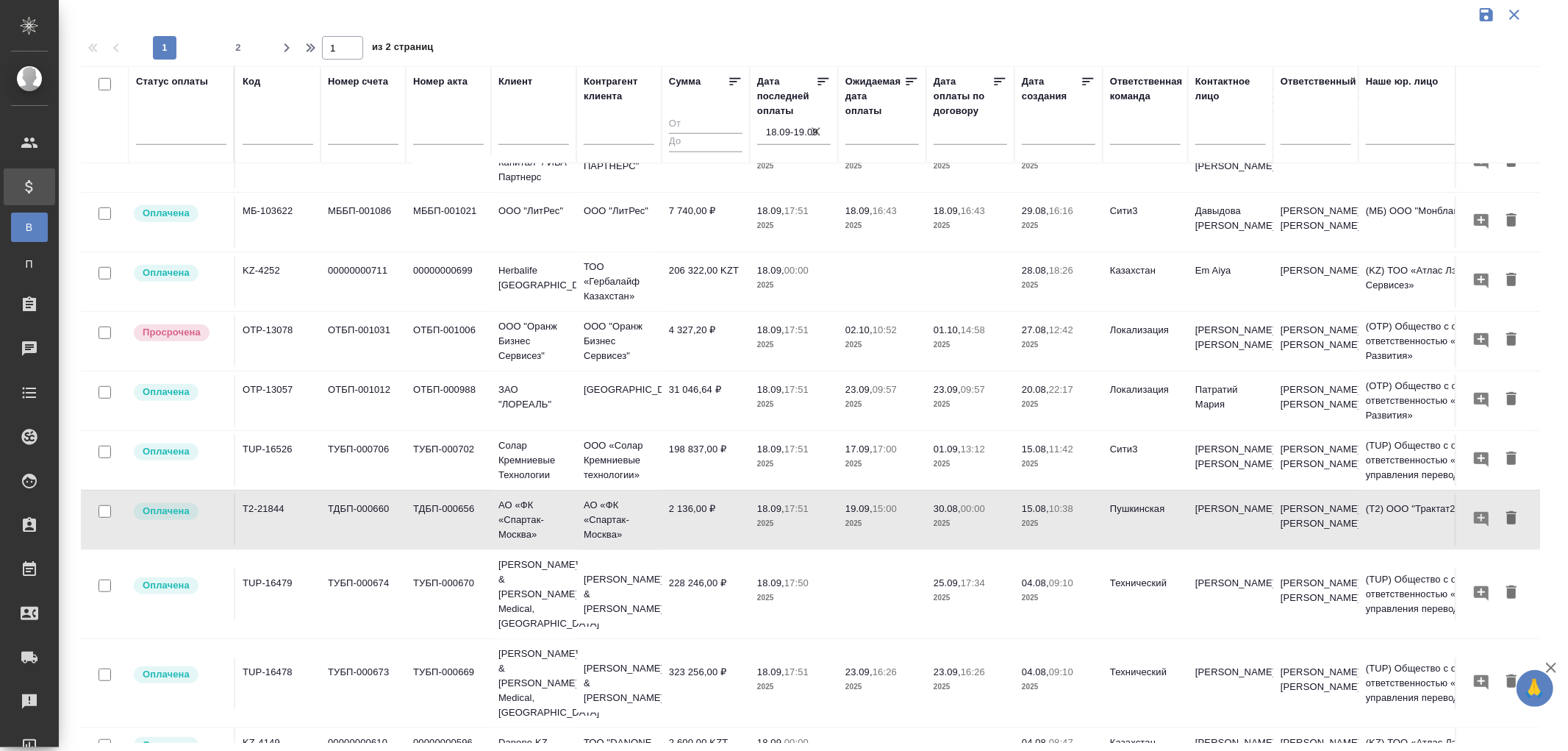
click at [700, 582] on td "228 246,00 ₽" at bounding box center [706, 594] width 89 height 52
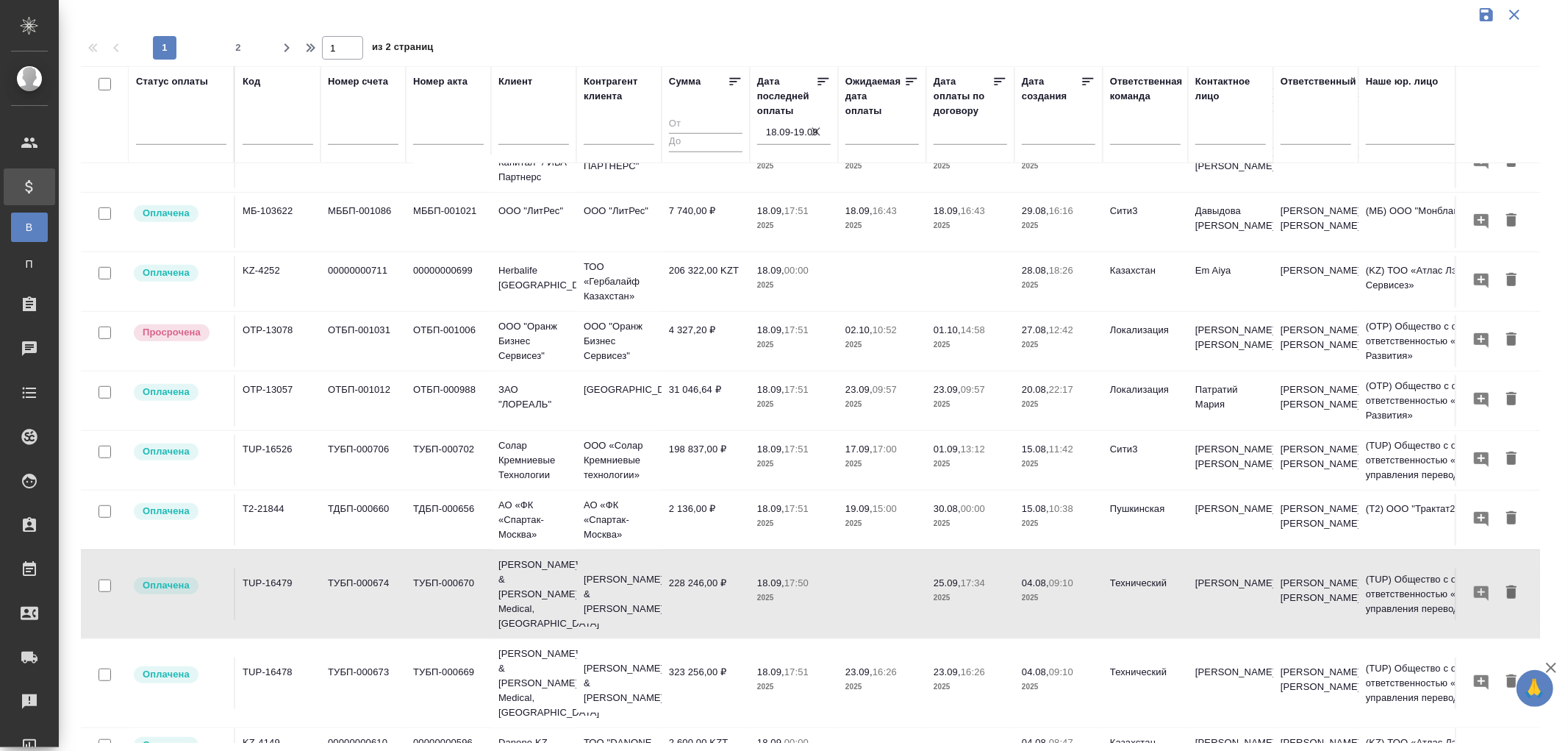
click at [708, 658] on td "323 256,00 ₽" at bounding box center [706, 683] width 89 height 52
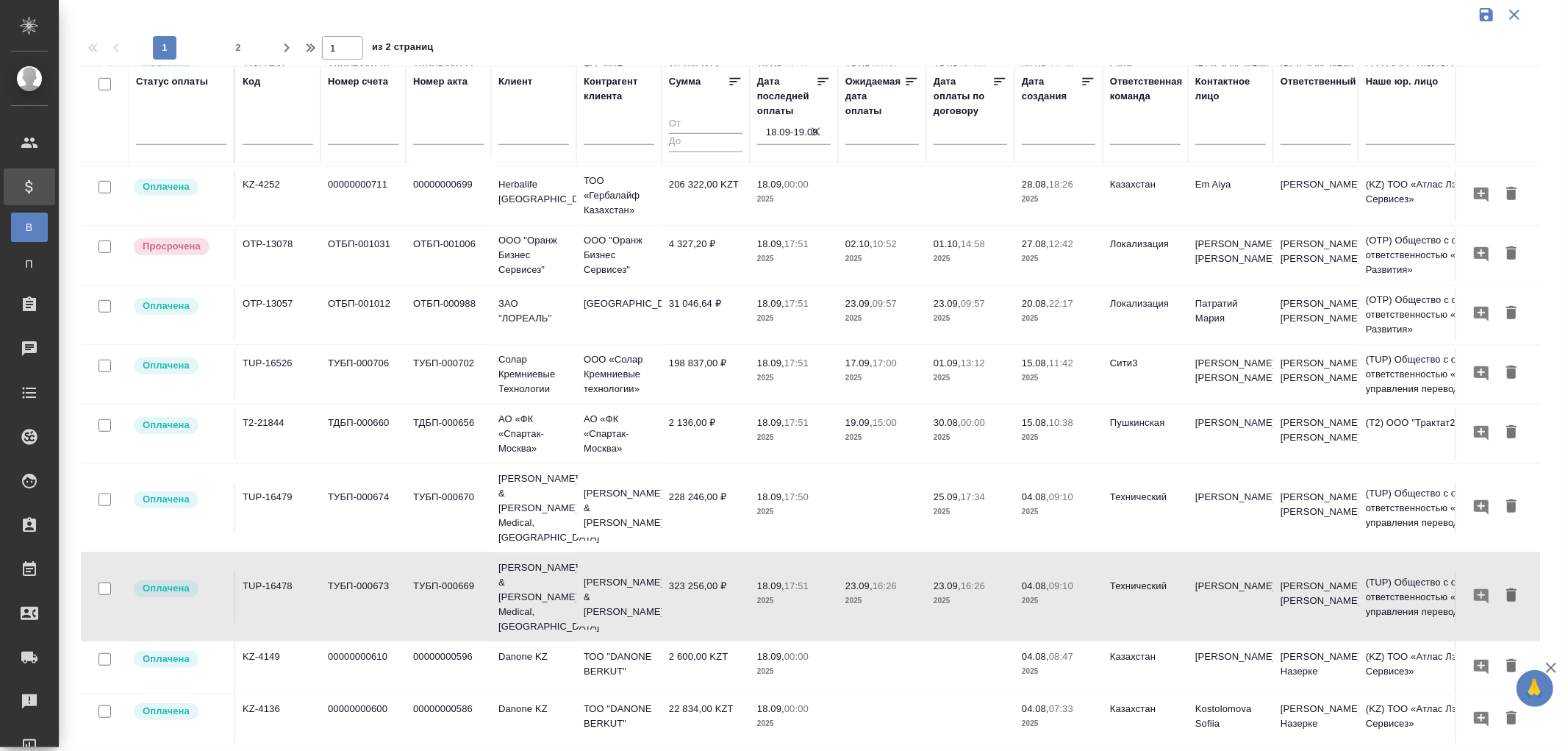
scroll to position [887, 0]
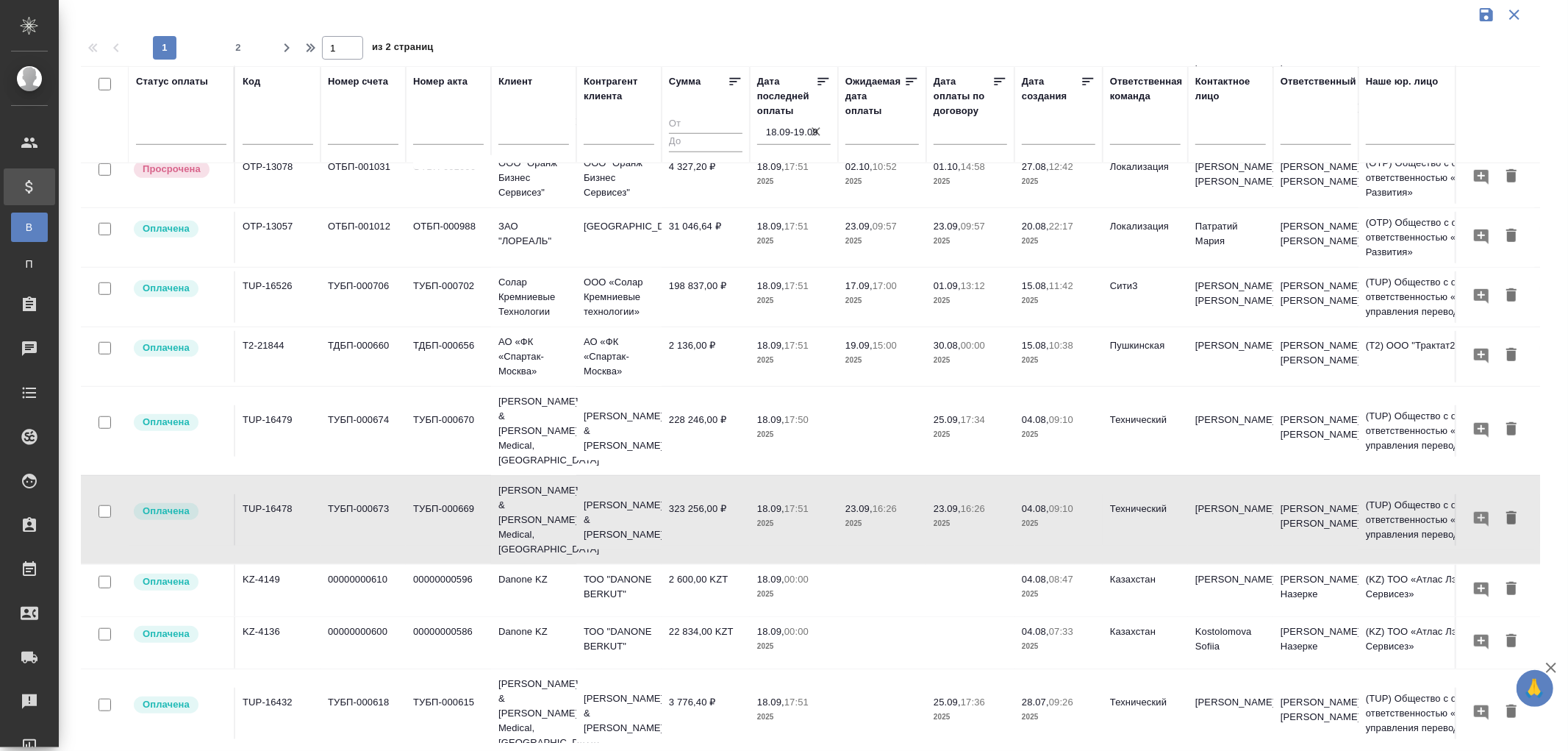
drag, startPoint x: 685, startPoint y: 641, endPoint x: 1282, endPoint y: 516, distance: 609.9
click at [685, 688] on td "3 776,40 ₽" at bounding box center [706, 713] width 89 height 52
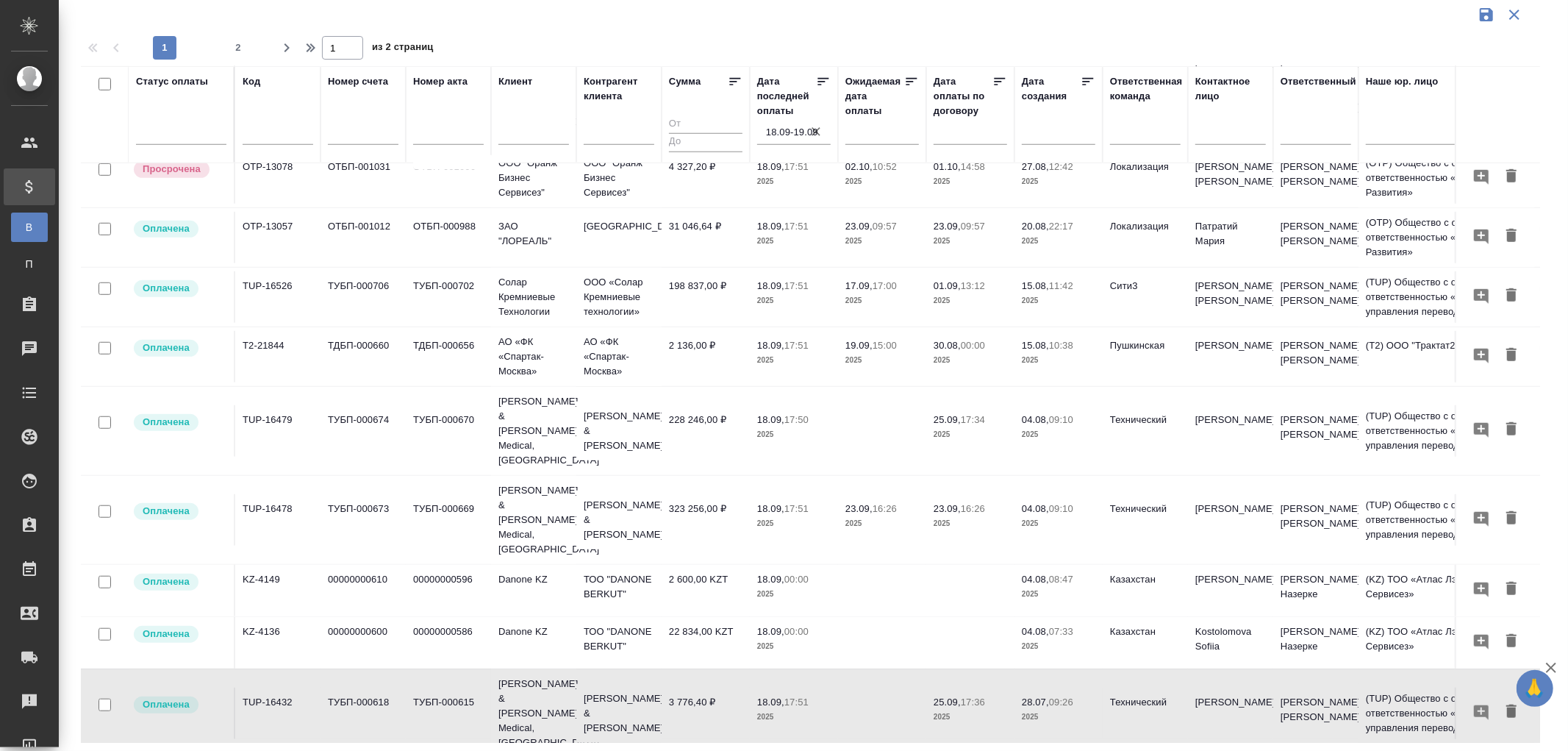
drag, startPoint x: 722, startPoint y: 705, endPoint x: 1213, endPoint y: 602, distance: 501.7
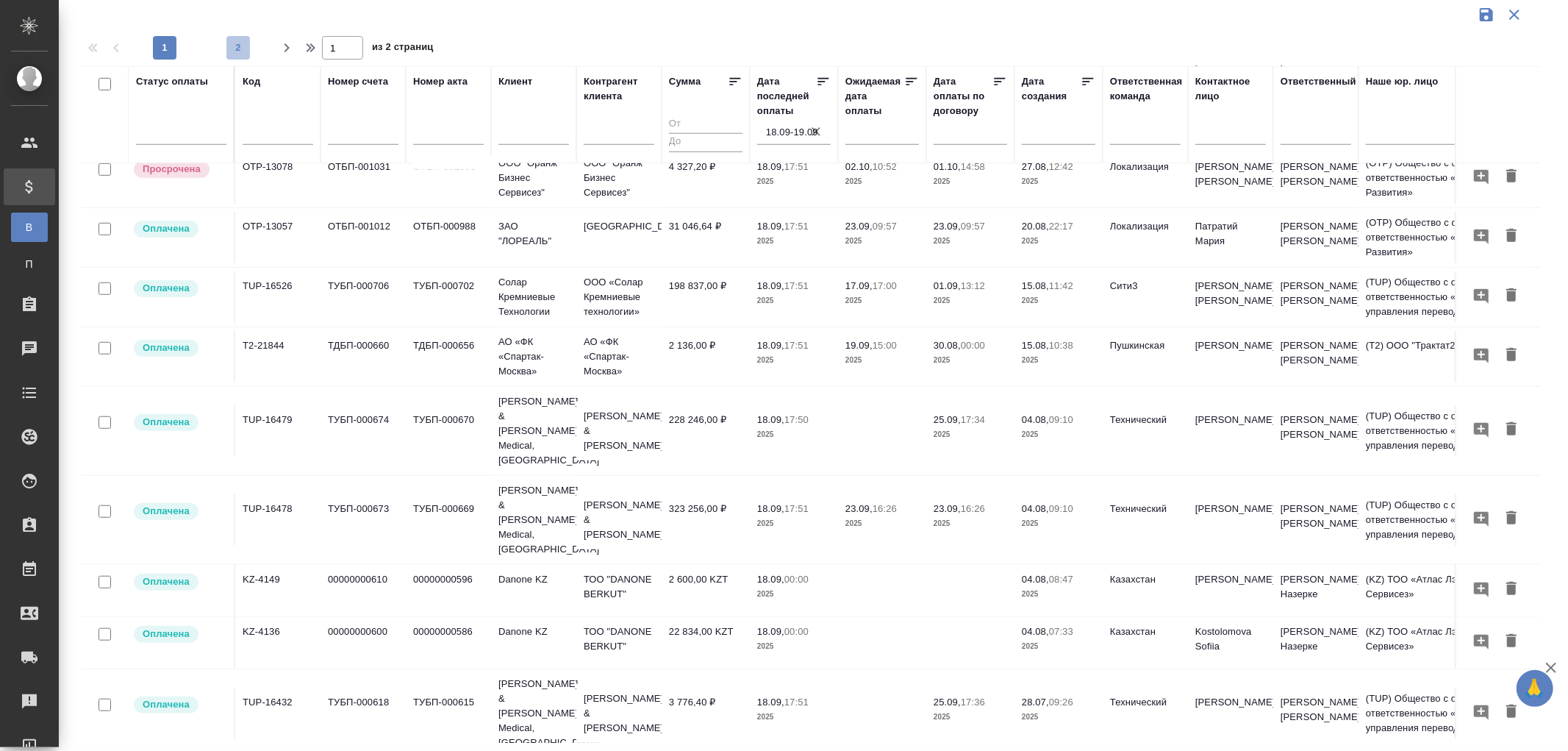
click at [240, 48] on span "2" at bounding box center [238, 48] width 24 height 15
type input "2"
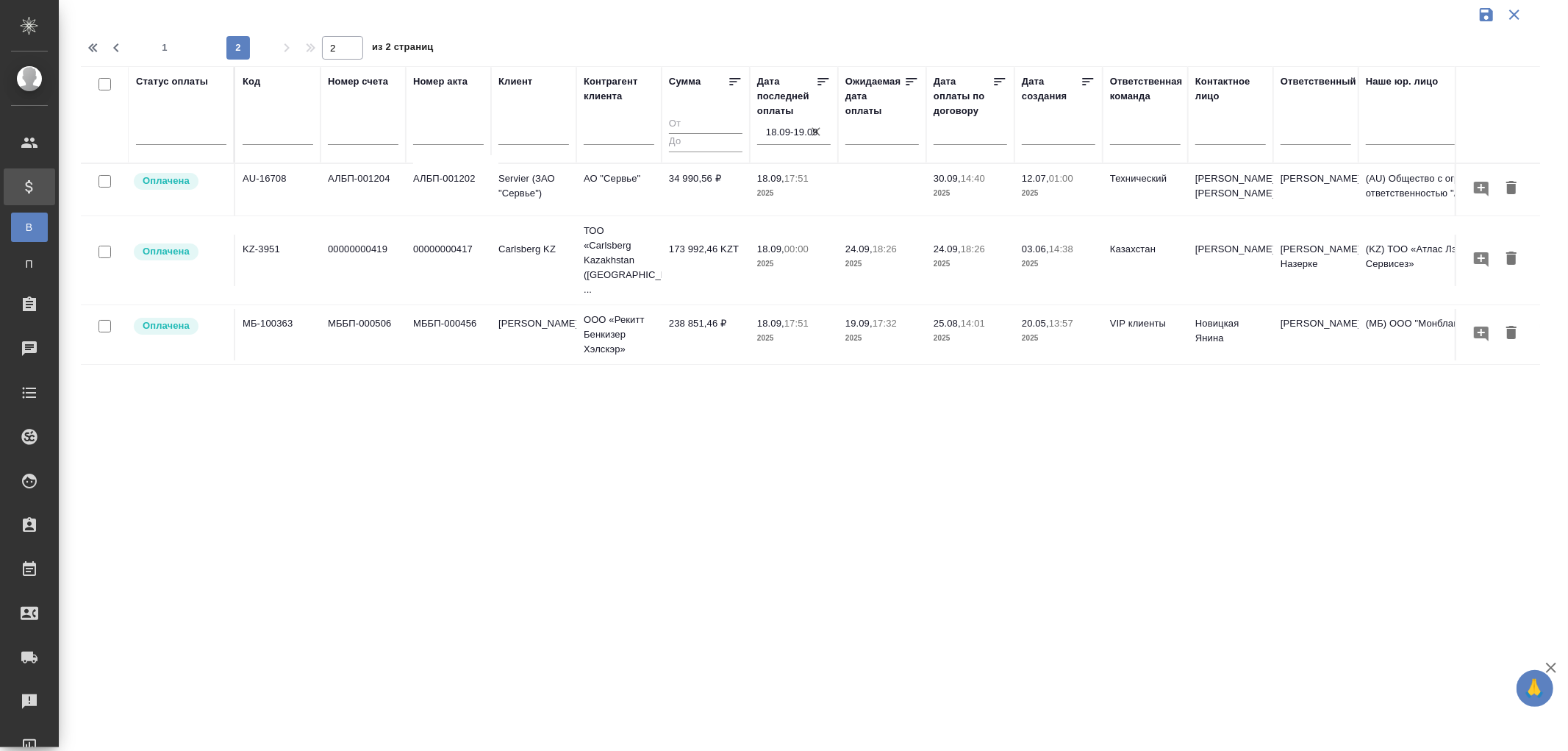
scroll to position [0, 0]
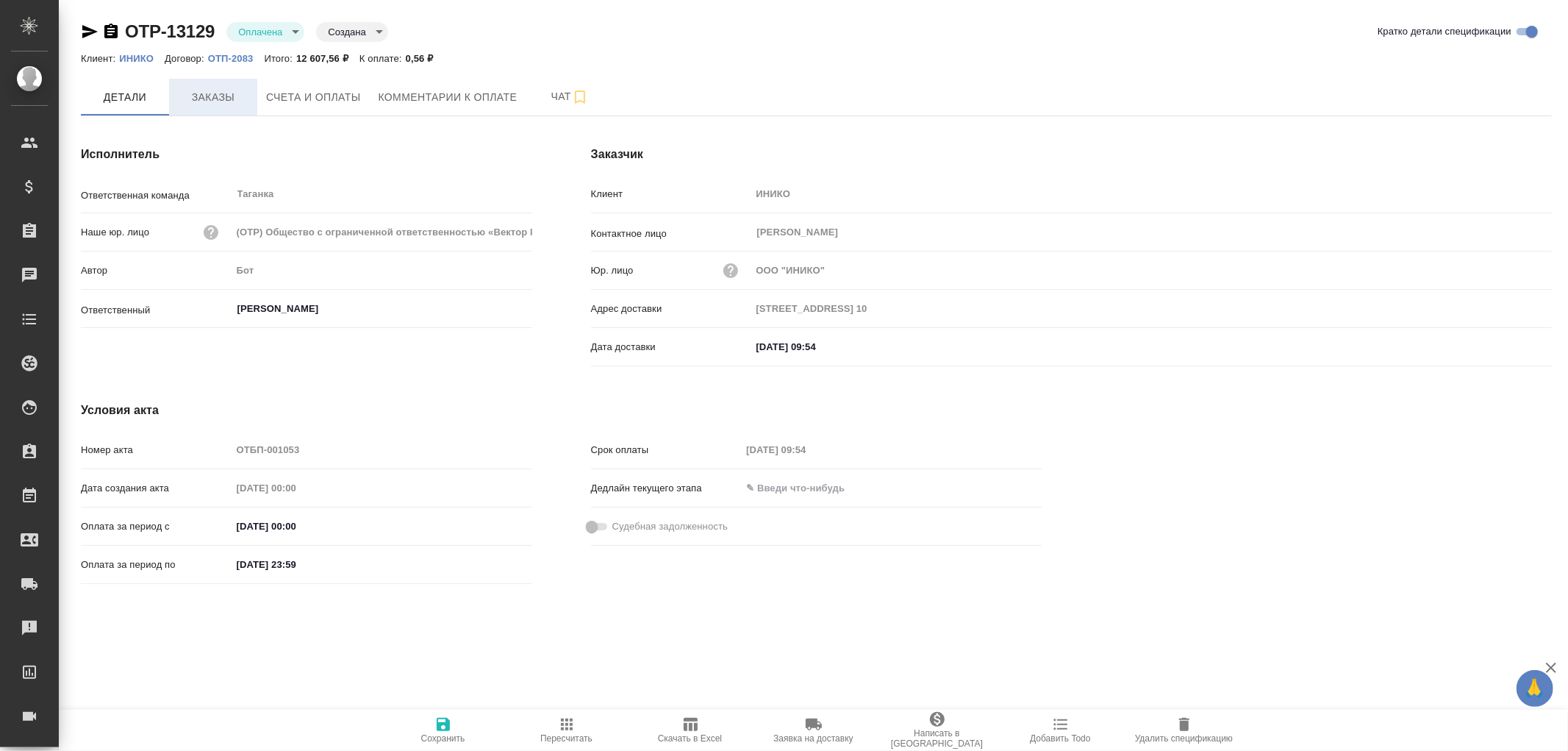
click at [221, 95] on span "Заказы" at bounding box center [213, 97] width 71 height 18
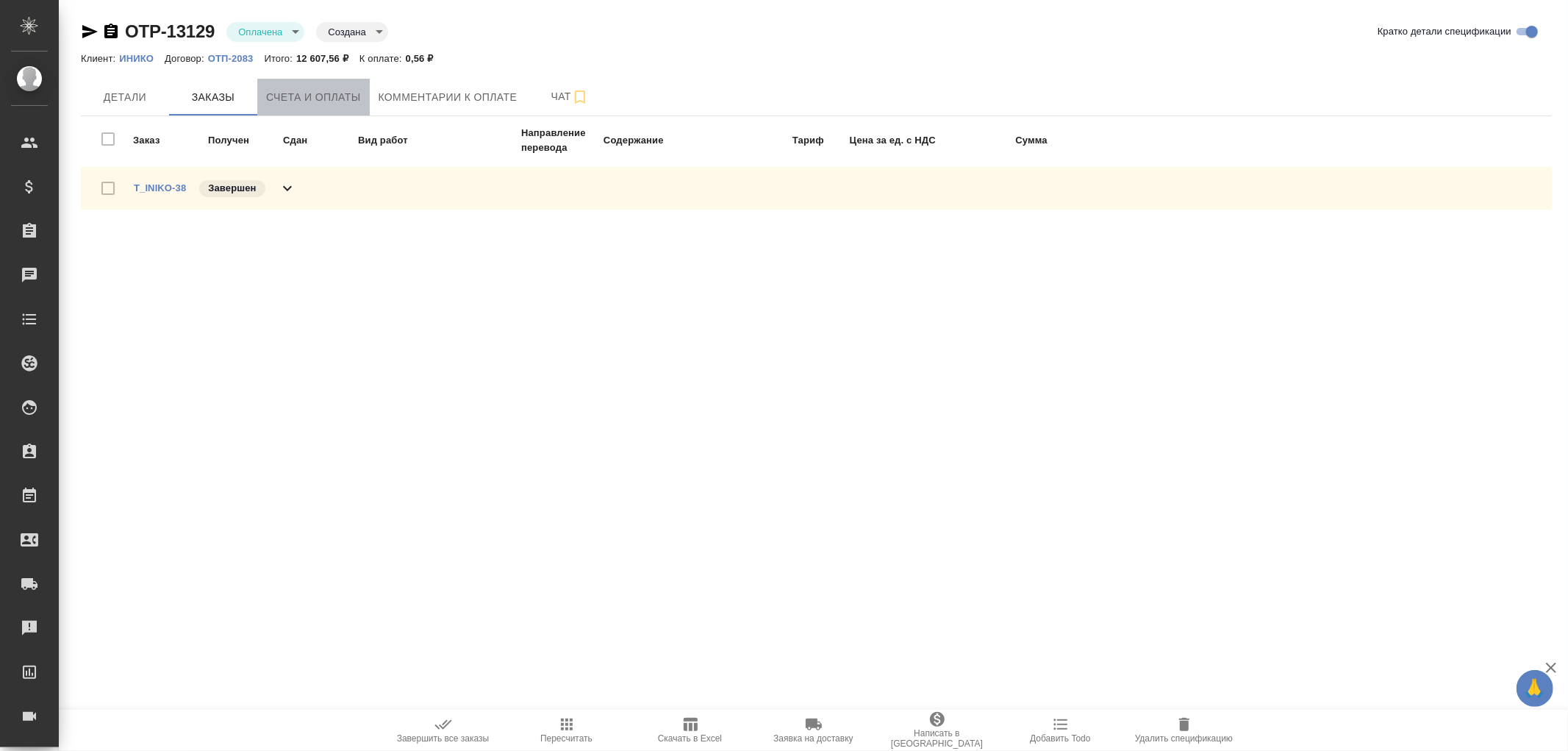
click at [326, 91] on span "Счета и оплаты" at bounding box center [313, 97] width 95 height 18
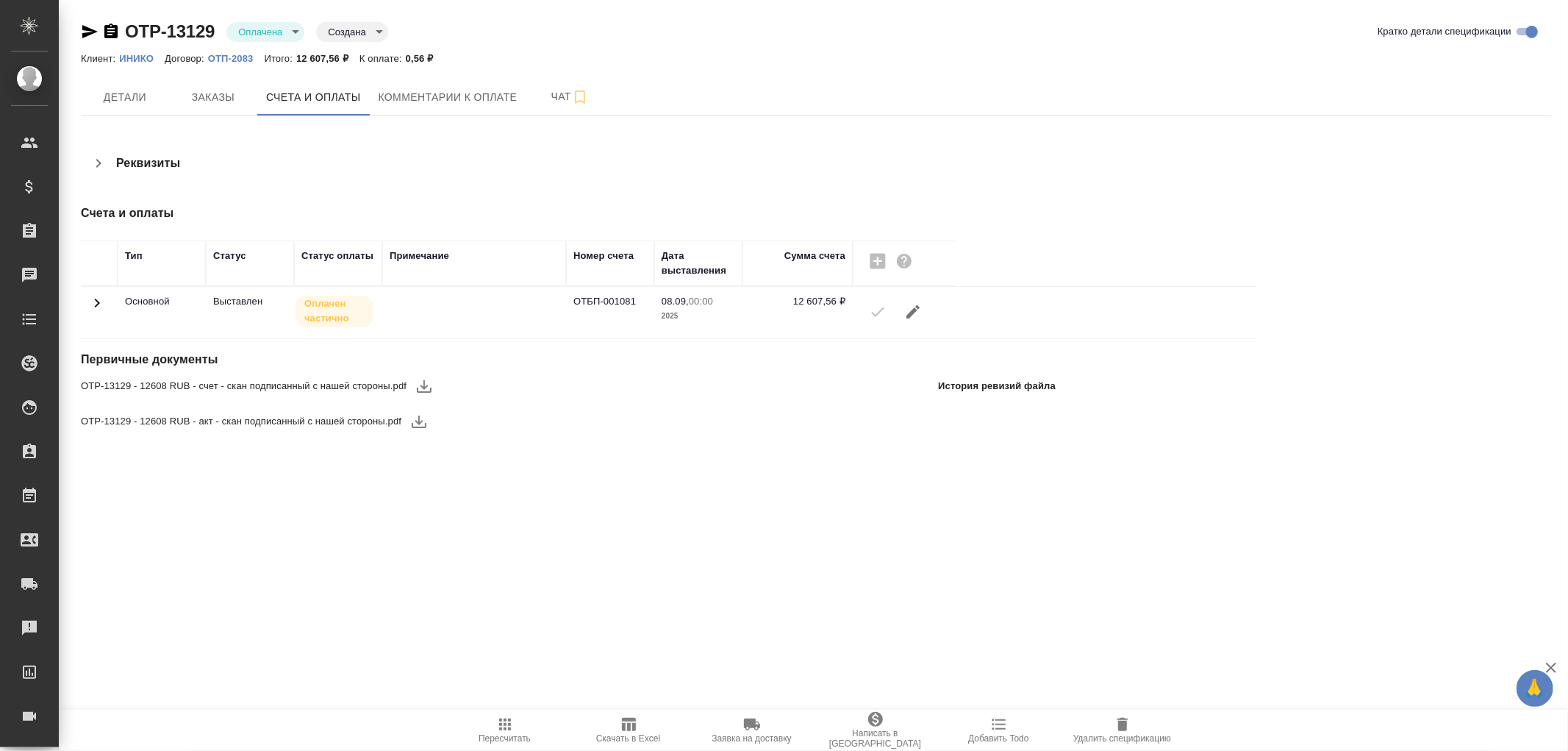
click at [99, 303] on icon at bounding box center [97, 303] width 5 height 8
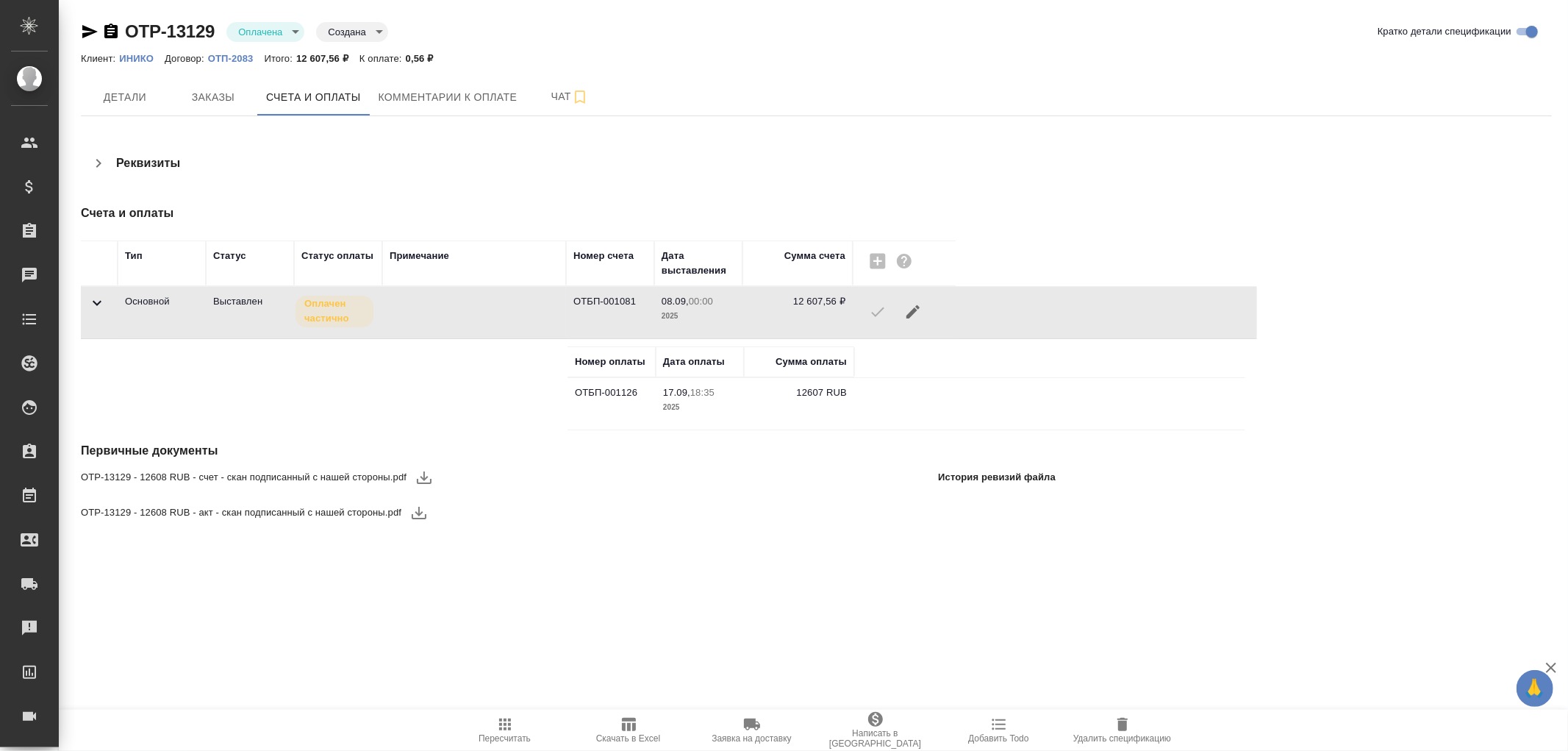
click at [99, 303] on icon at bounding box center [96, 303] width 8 height 5
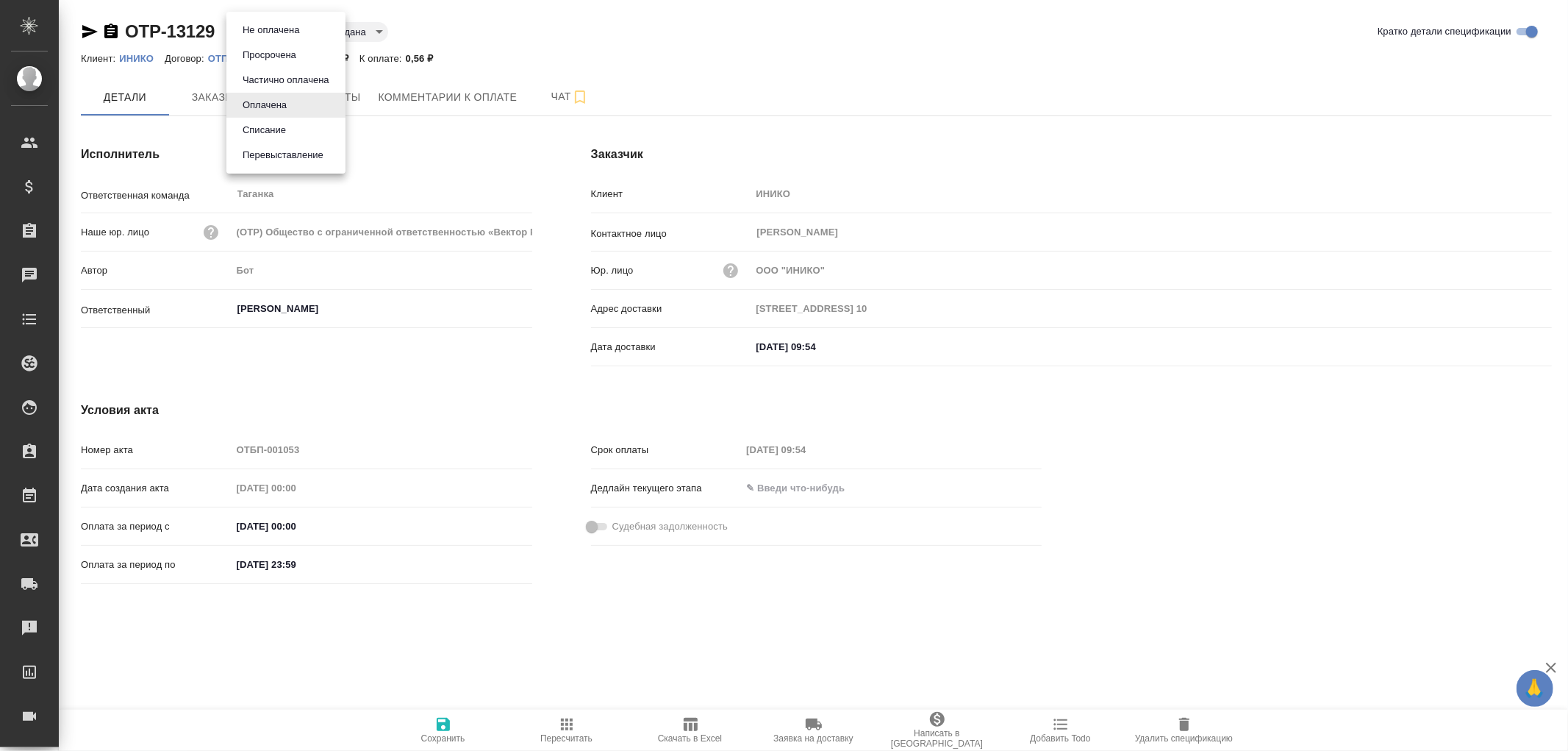
click at [290, 29] on body "🙏 .cls-1 fill:#fff; AWATERA [PERSON_NAME]romanenko Клиенты Спецификации Заказы …" at bounding box center [784, 376] width 1568 height 751
click at [272, 71] on li "Частично оплачена" at bounding box center [286, 80] width 119 height 25
type input "partiallyPayed"
click at [447, 732] on icon "button" at bounding box center [443, 725] width 18 height 18
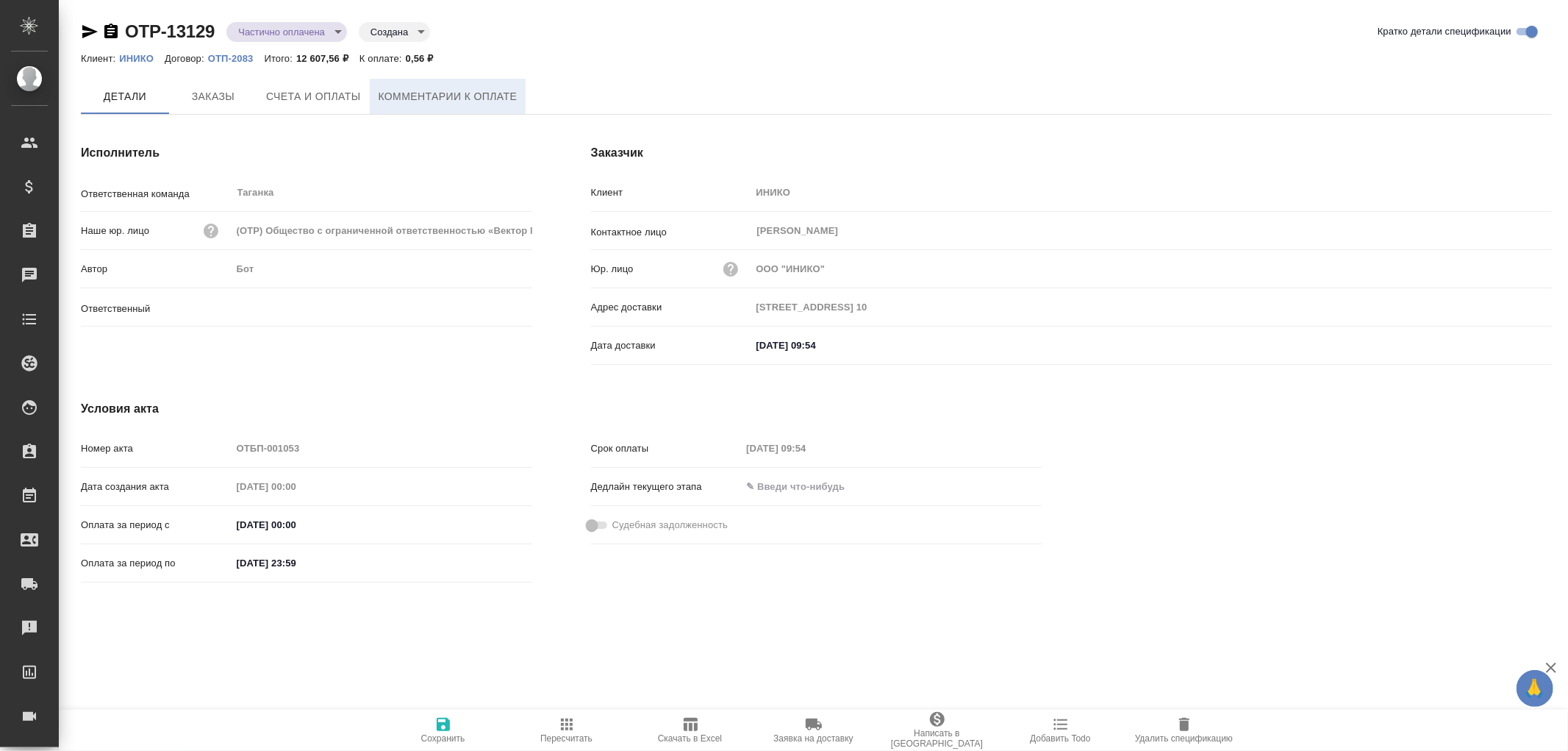
click at [452, 99] on span "Комментарии к оплате" at bounding box center [447, 96] width 139 height 18
type input "[PERSON_NAME]"
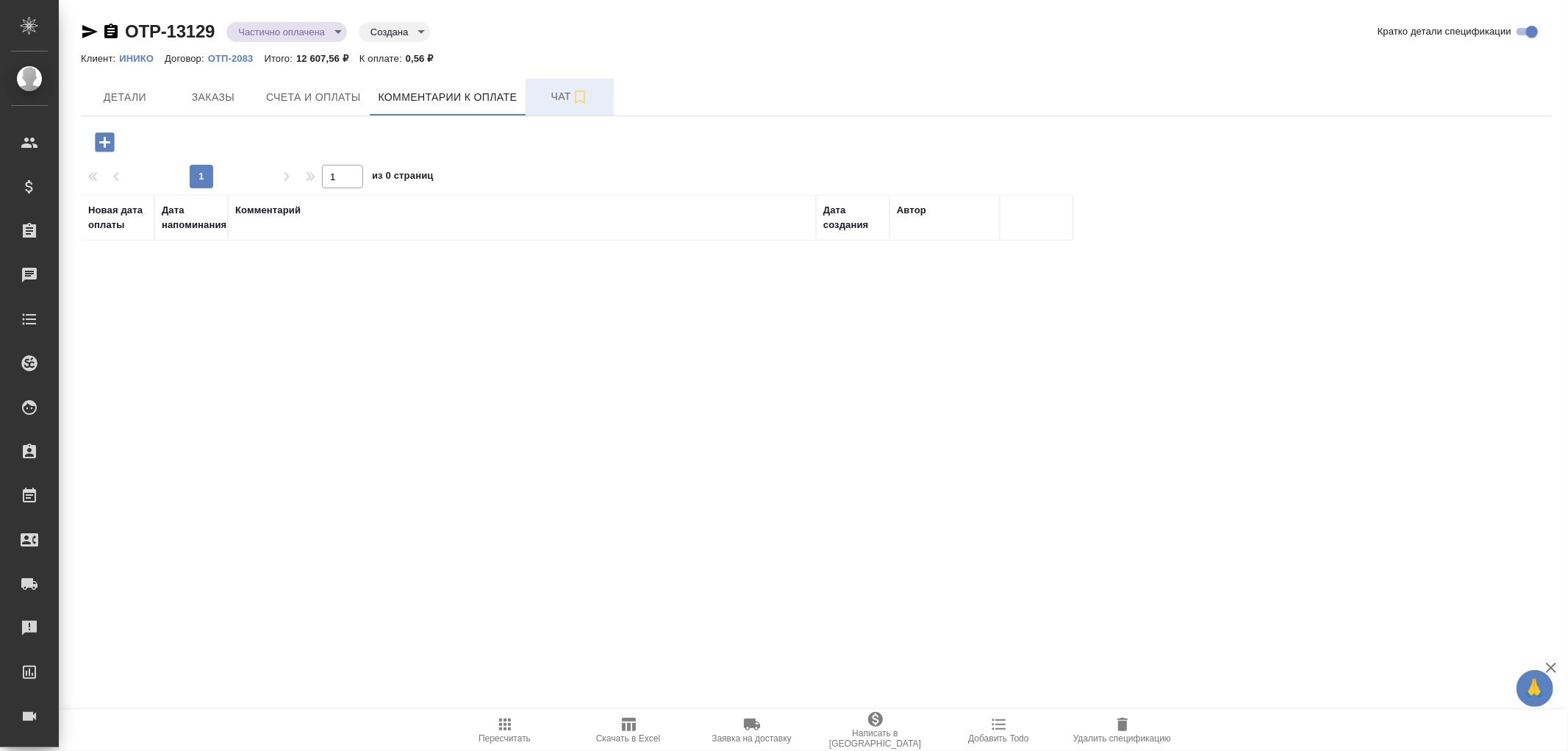
click at [557, 88] on span "Чат" at bounding box center [569, 96] width 71 height 18
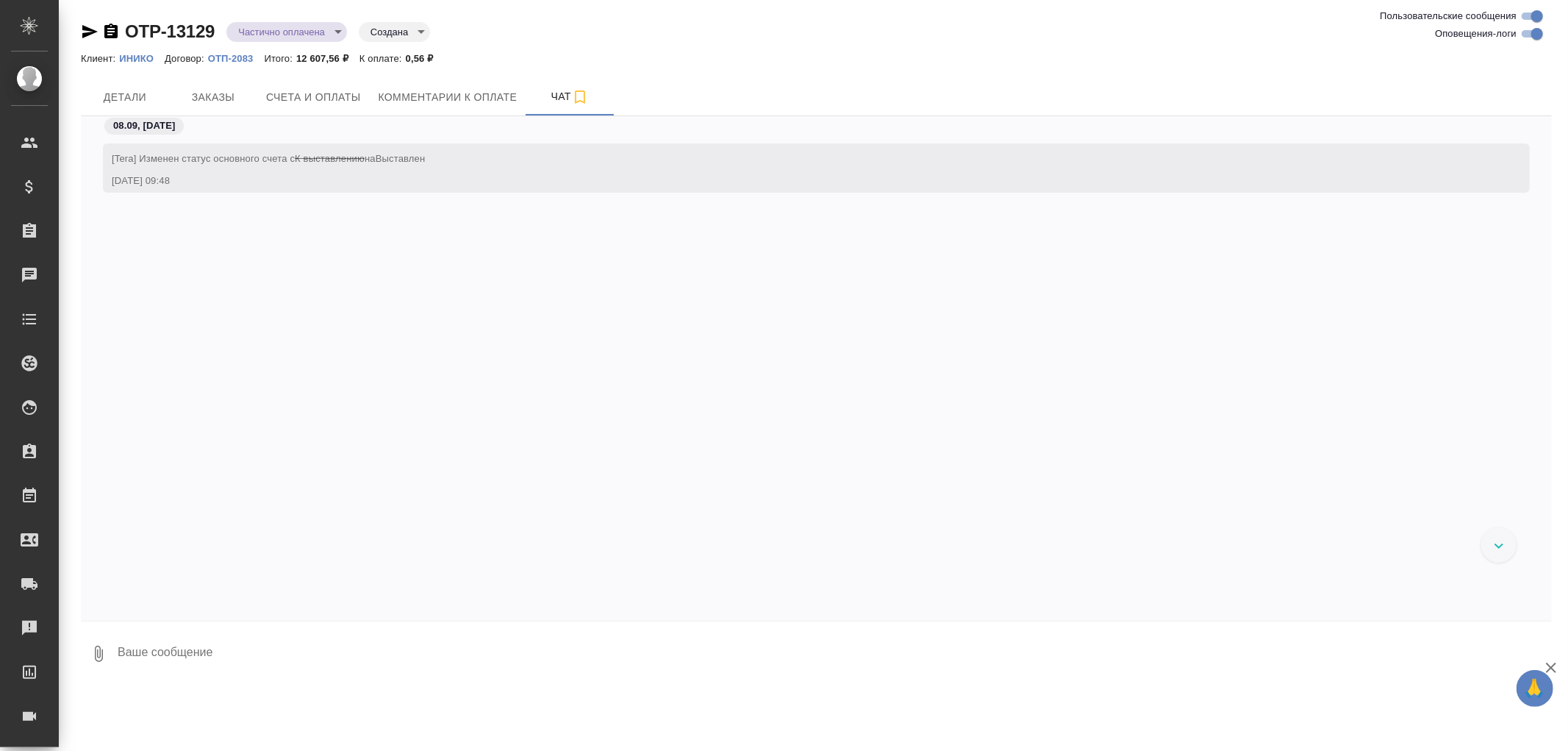
scroll to position [438, 0]
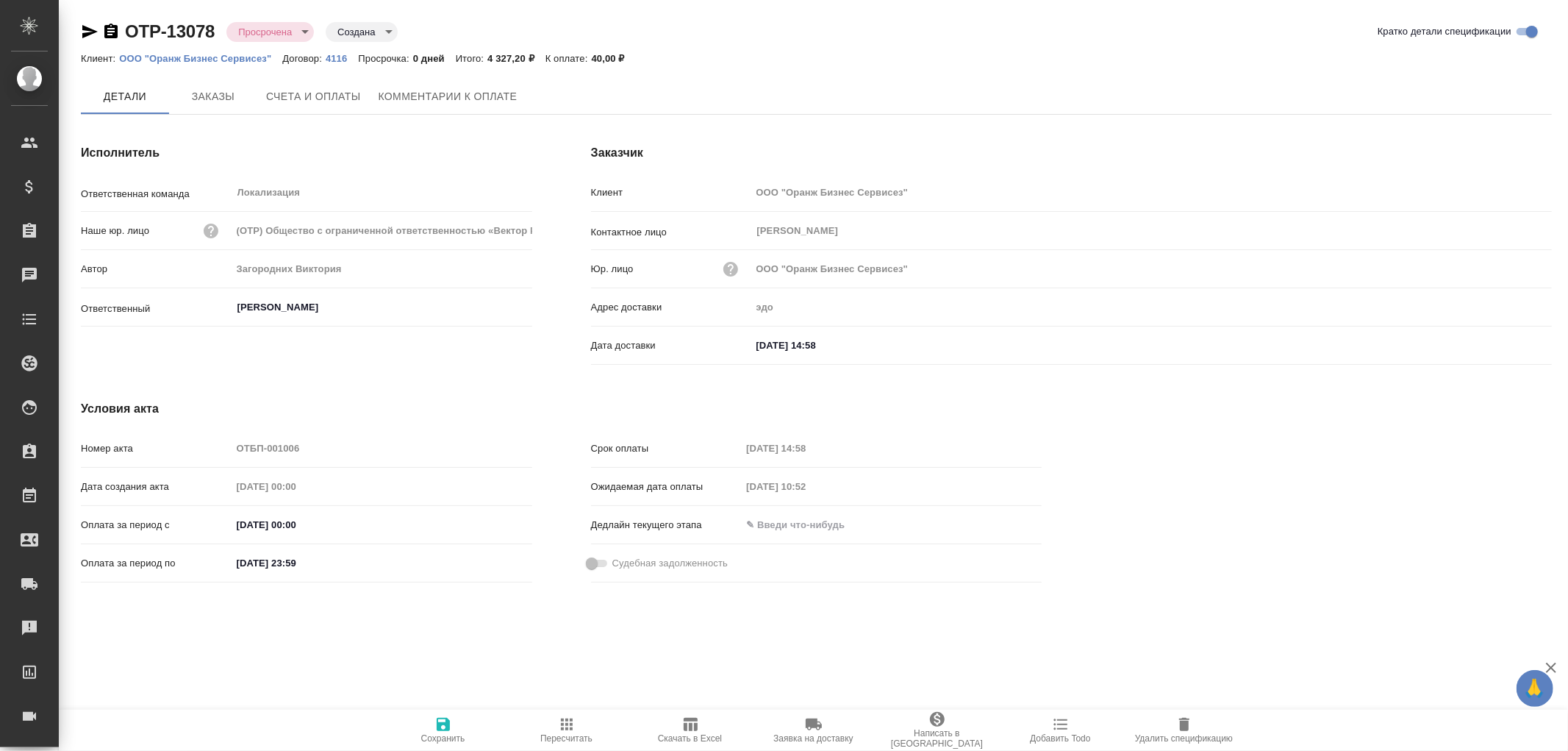
click at [471, 99] on span "Комментарии к оплате" at bounding box center [447, 96] width 139 height 18
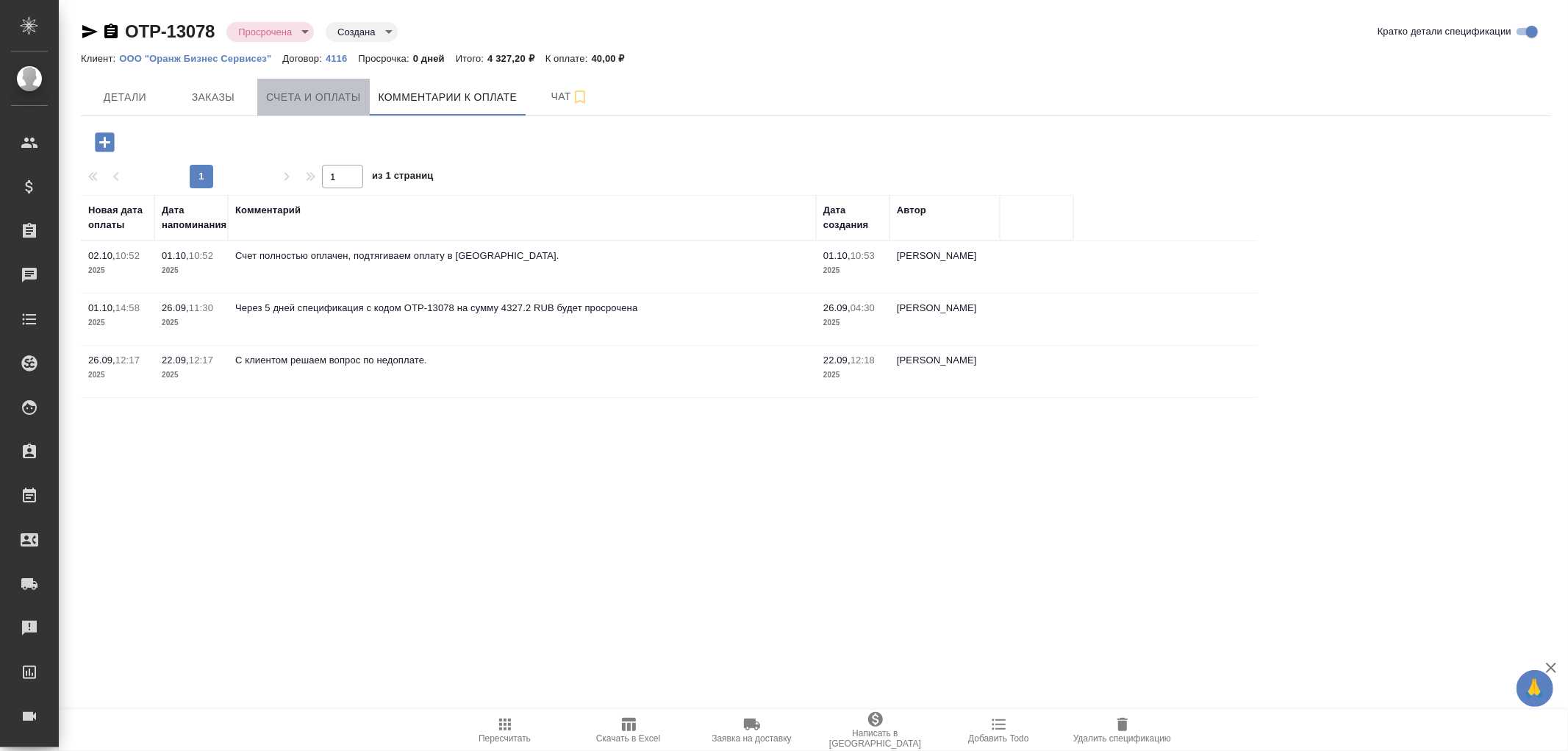
click at [317, 86] on button "Счета и оплаты" at bounding box center [313, 96] width 112 height 37
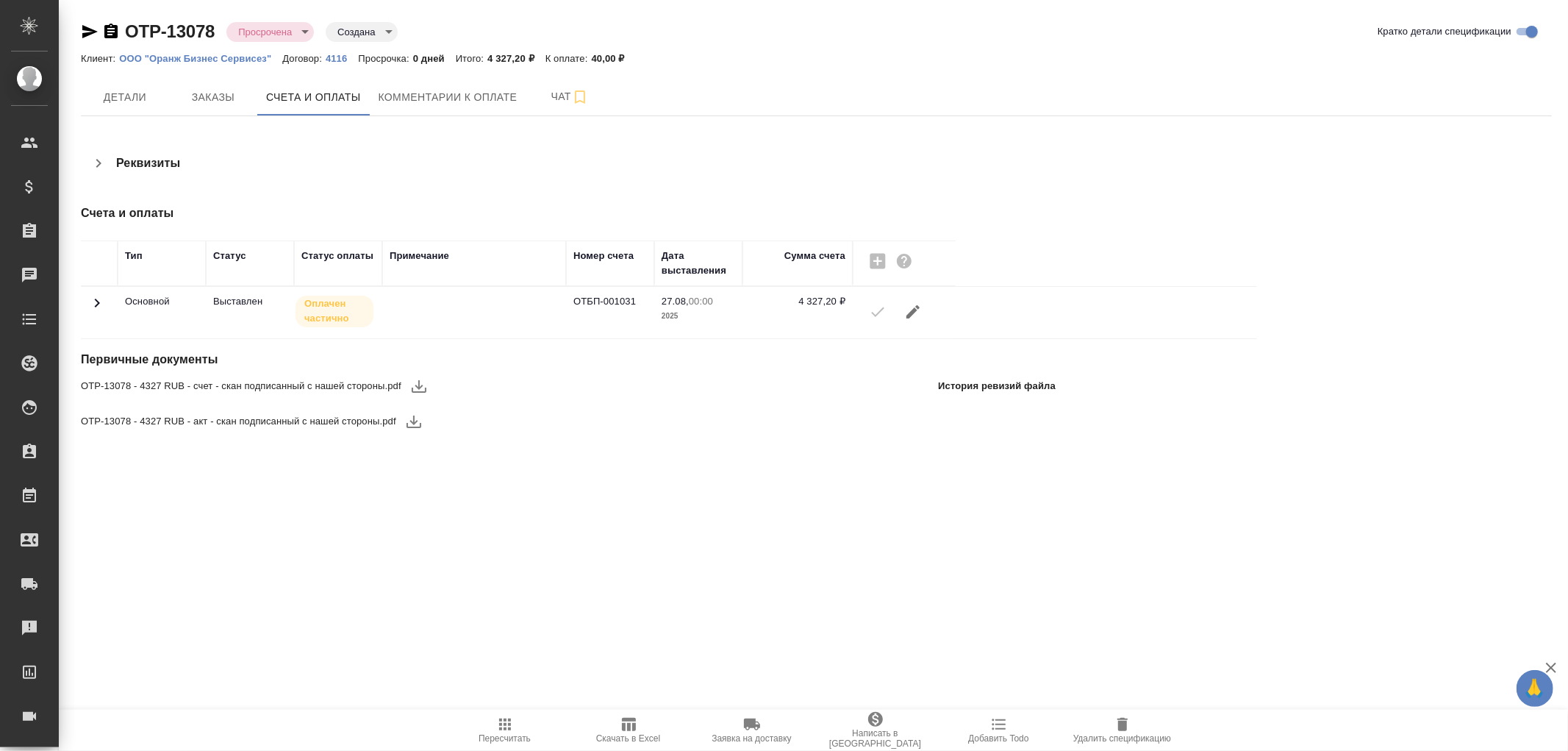
click at [96, 299] on icon at bounding box center [97, 303] width 5 height 8
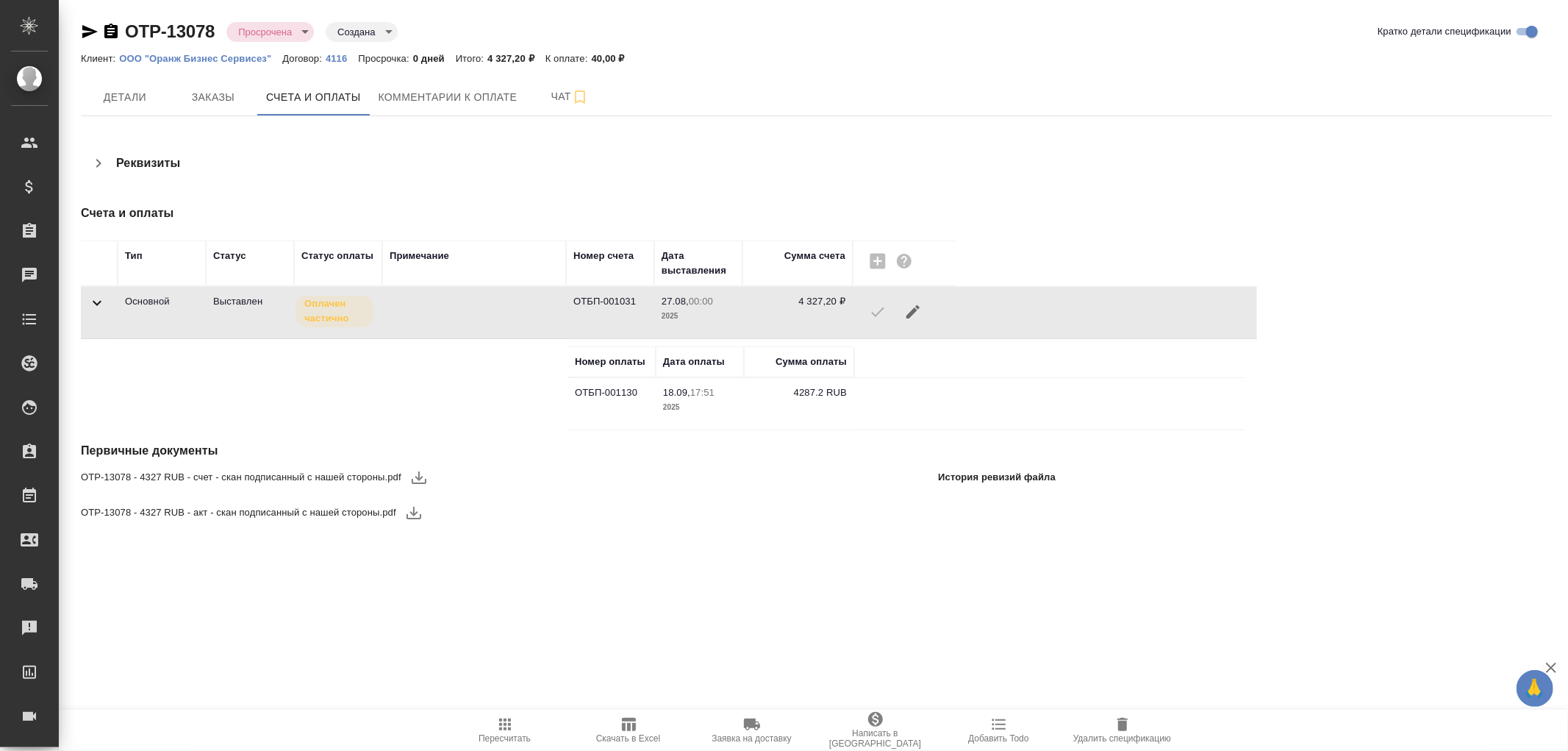
click at [96, 299] on icon at bounding box center [97, 303] width 18 height 18
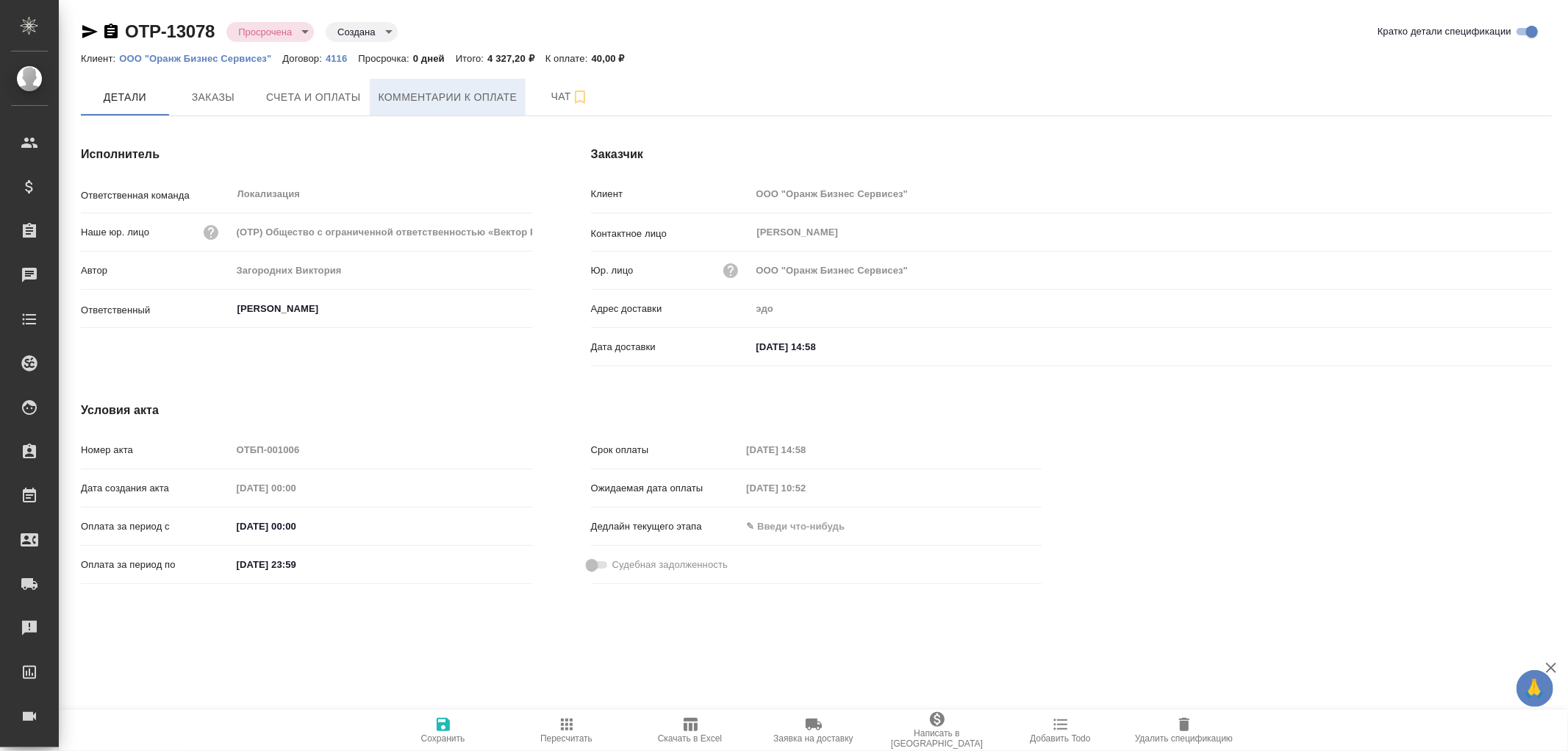
click at [458, 97] on span "Комментарии к оплате" at bounding box center [447, 97] width 139 height 18
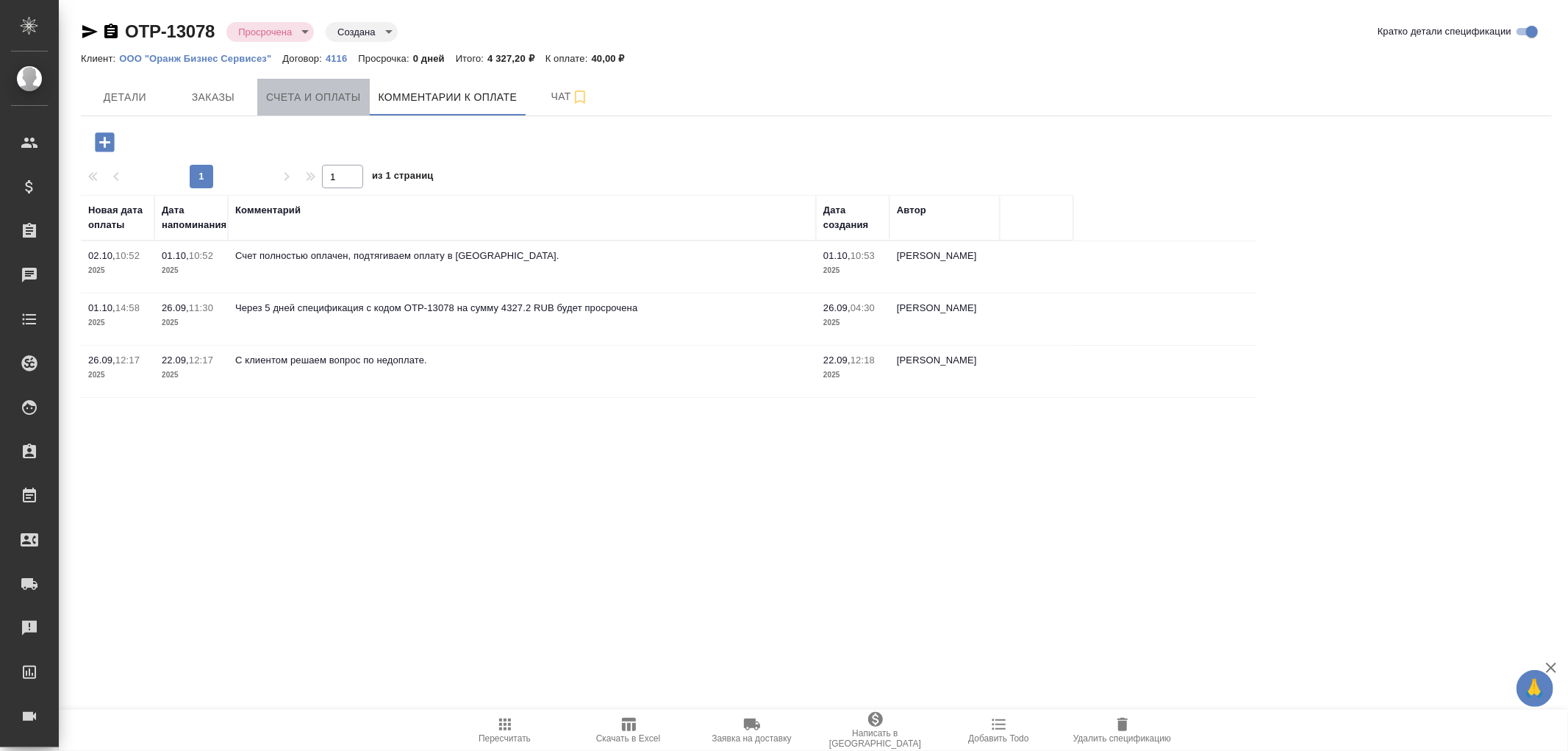
click at [315, 97] on span "Счета и оплаты" at bounding box center [313, 97] width 95 height 18
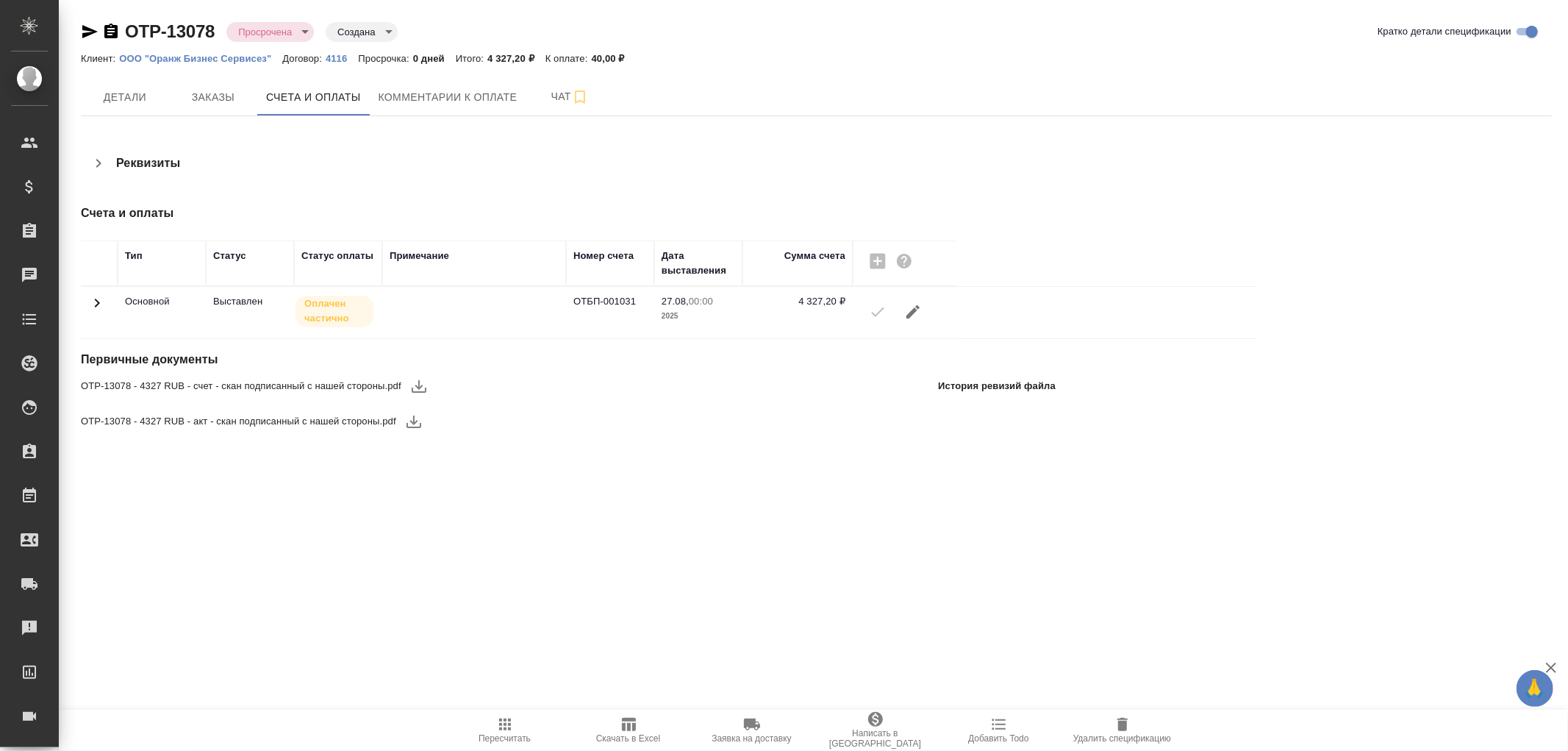
click at [104, 300] on icon at bounding box center [97, 303] width 18 height 18
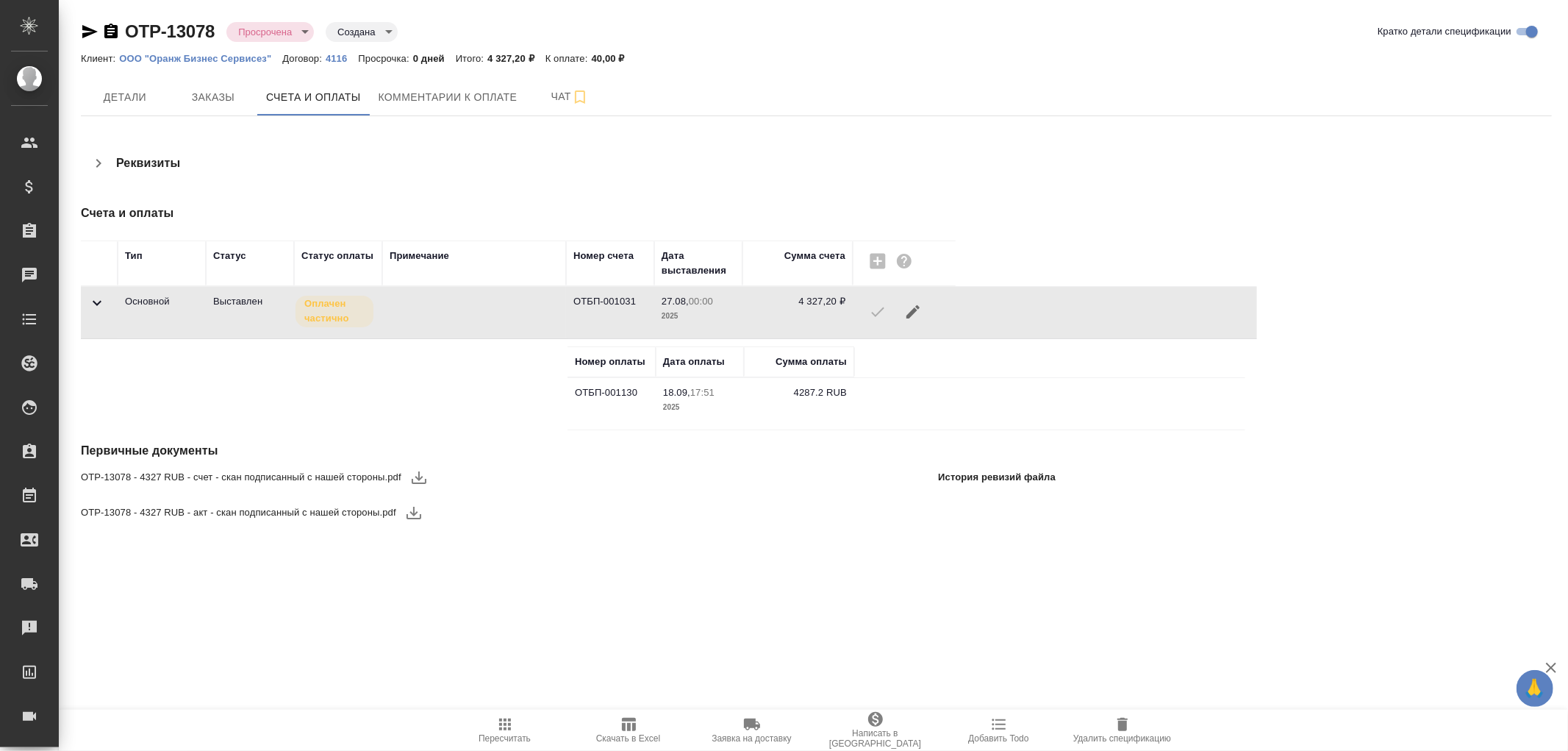
click at [104, 300] on icon at bounding box center [97, 303] width 18 height 18
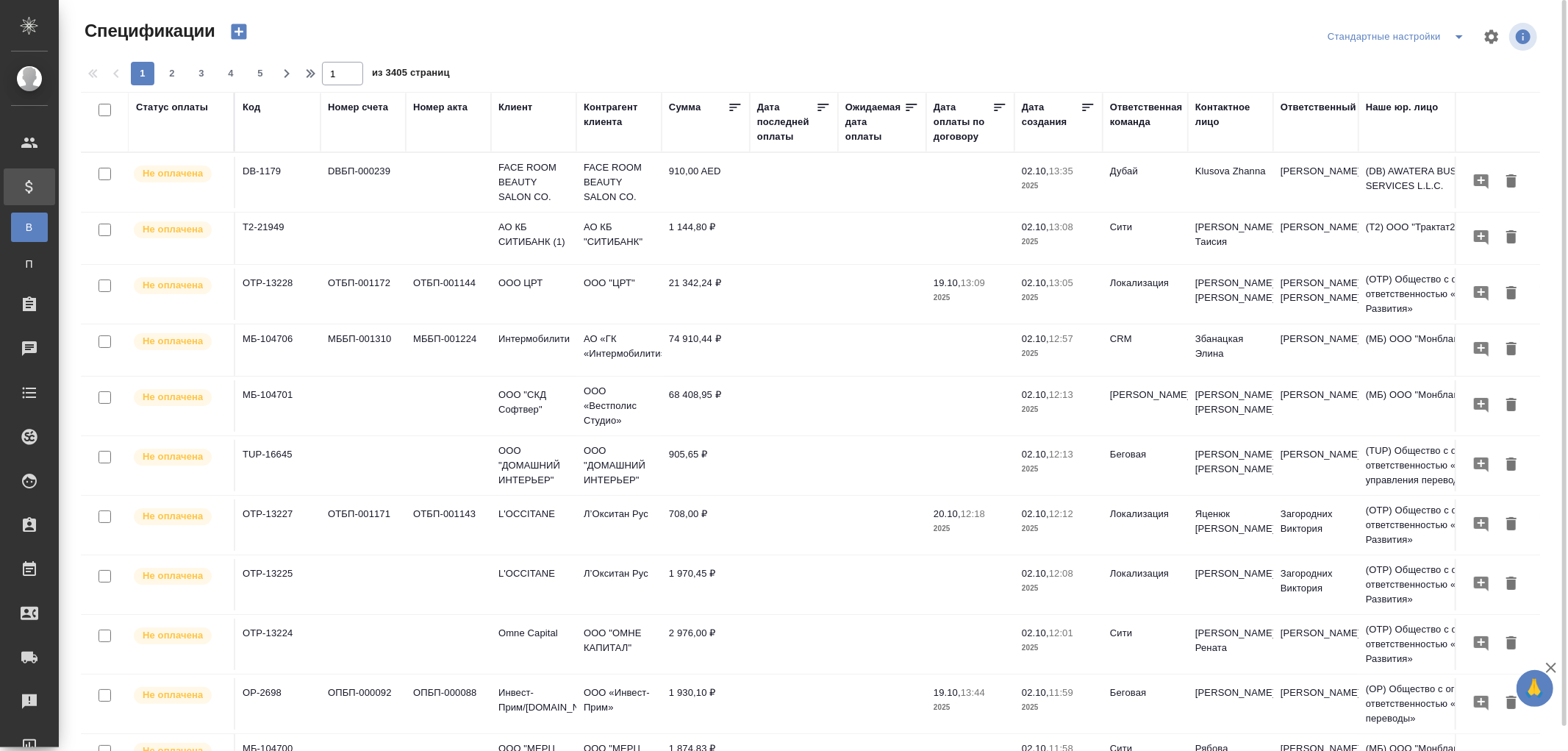
click at [242, 102] on div "Код" at bounding box center [251, 108] width 18 height 15
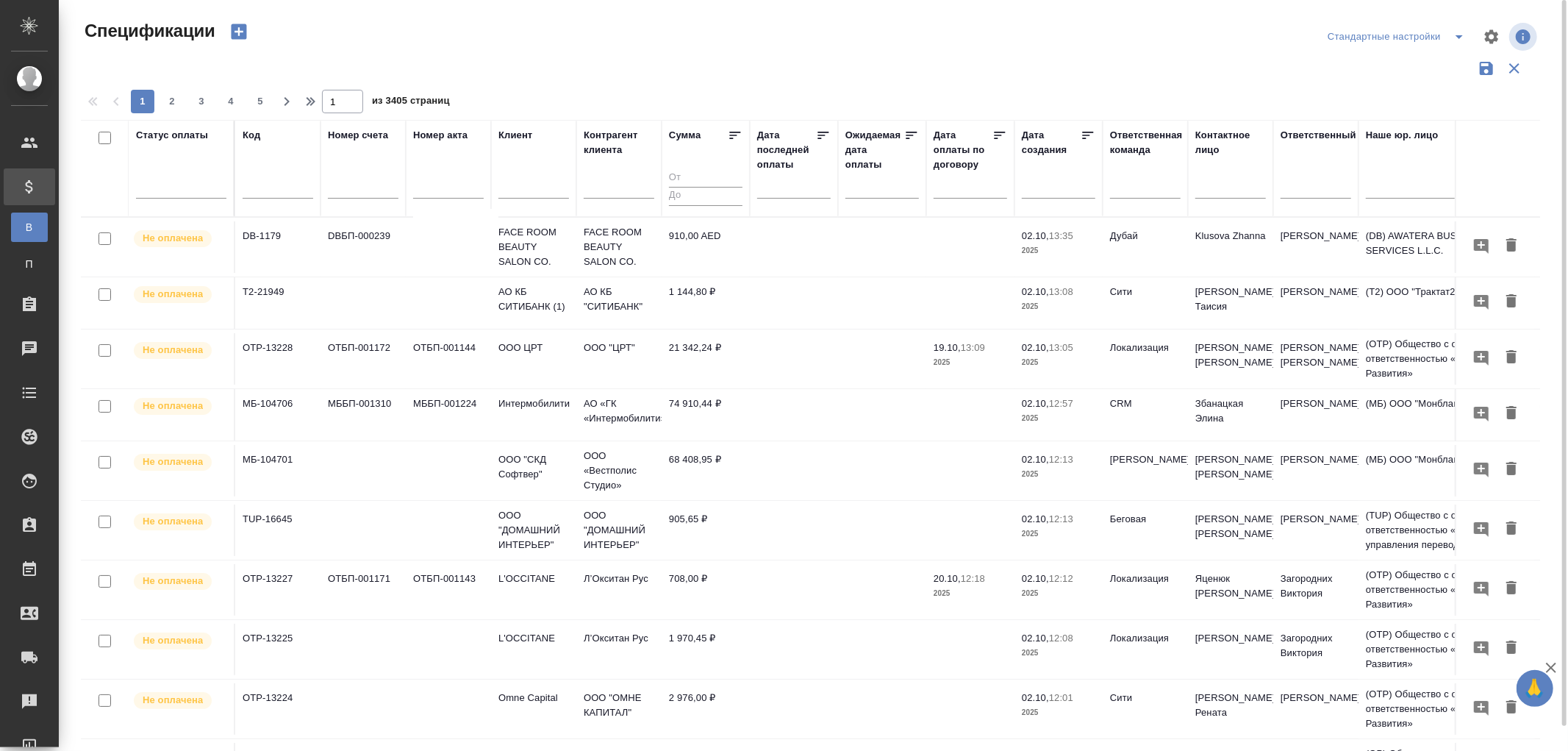
click at [262, 182] on input "text" at bounding box center [277, 188] width 71 height 18
paste input "OTP-11385"
type input "OTP-11385"
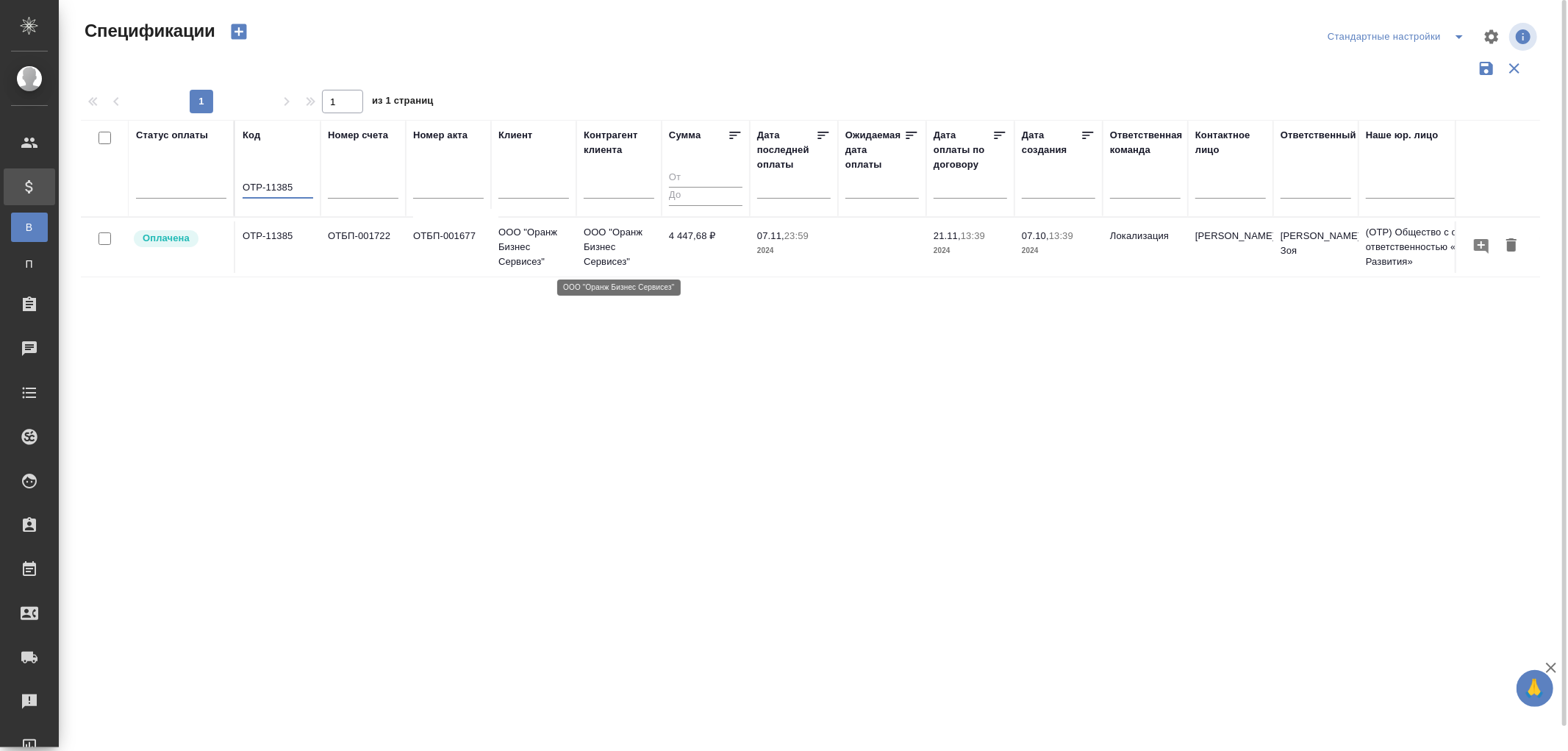
click at [616, 252] on p "ООО "Оранж Бизнес Сервисез"" at bounding box center [619, 247] width 71 height 44
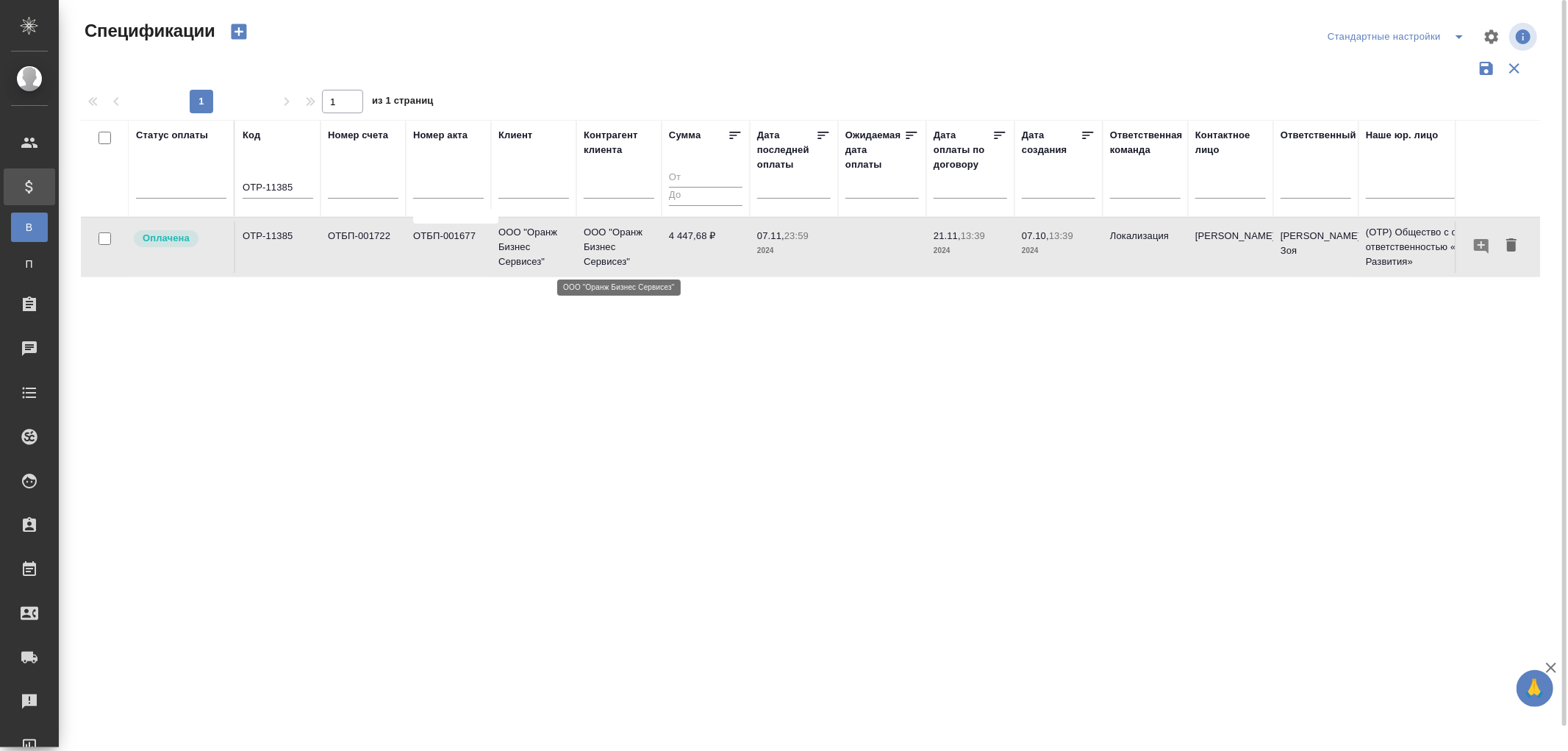
click at [616, 252] on p "ООО "Оранж Бизнес Сервисез"" at bounding box center [619, 247] width 71 height 44
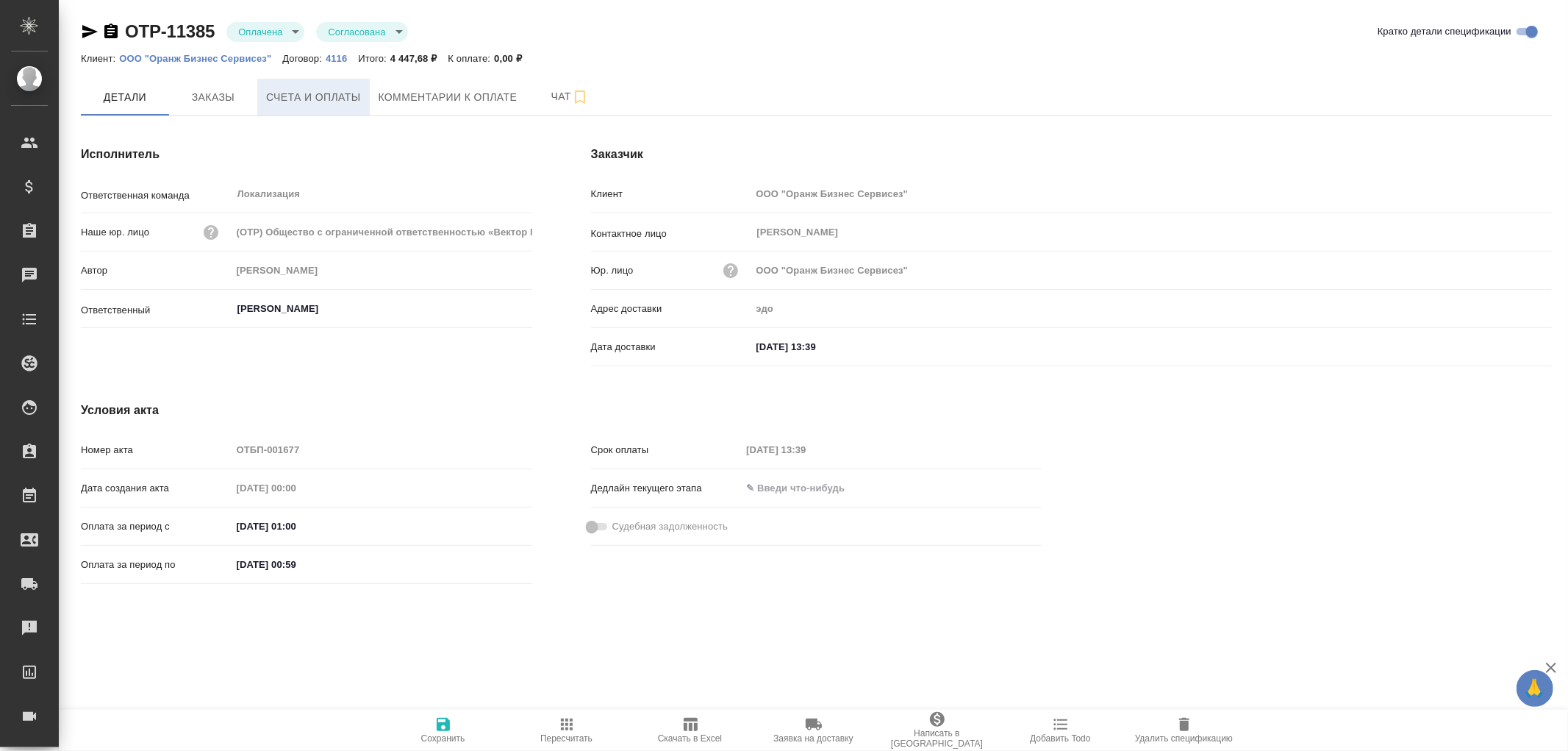
click at [295, 92] on span "Счета и оплаты" at bounding box center [313, 97] width 95 height 18
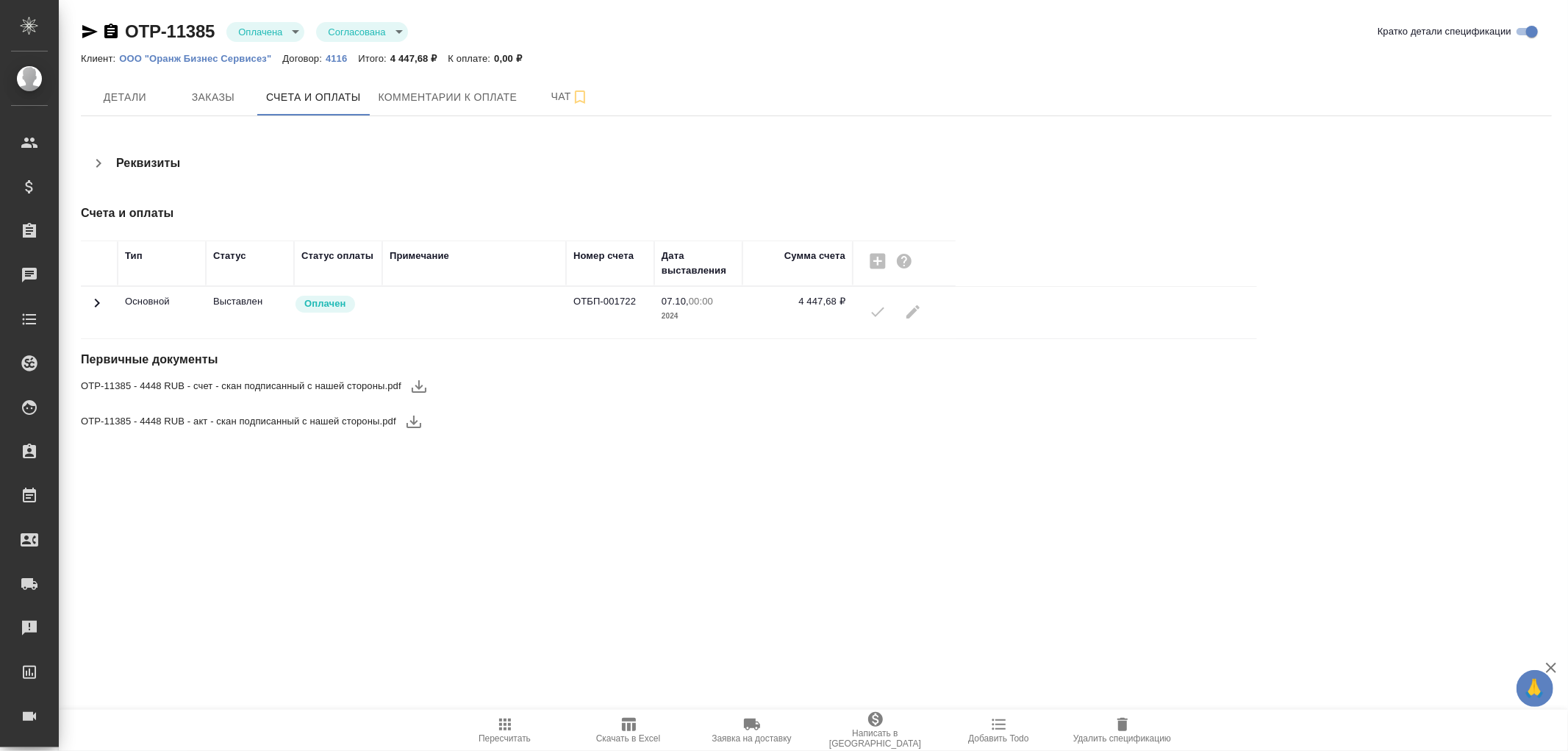
click at [102, 306] on icon at bounding box center [97, 303] width 18 height 18
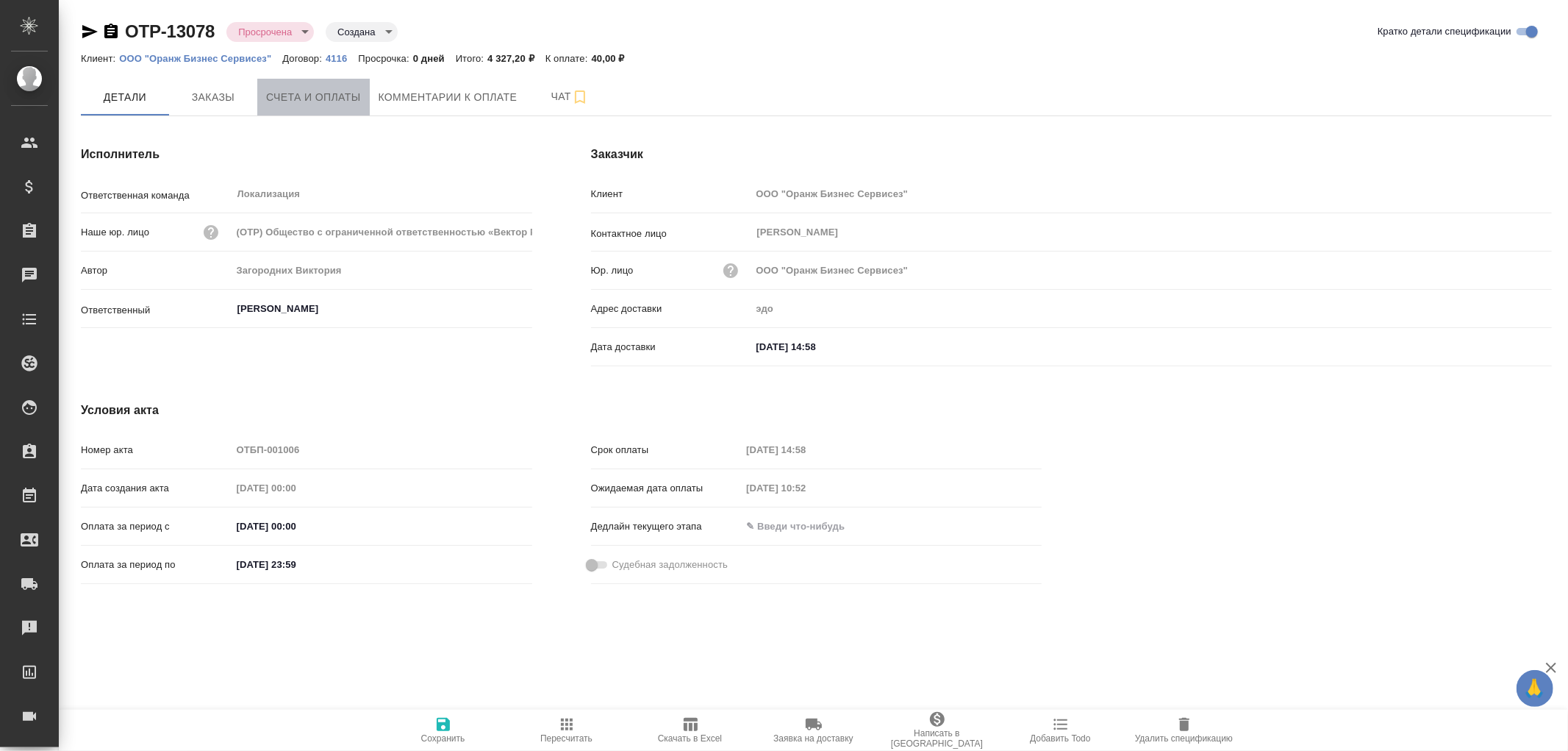
click at [312, 94] on span "Счета и оплаты" at bounding box center [313, 97] width 95 height 18
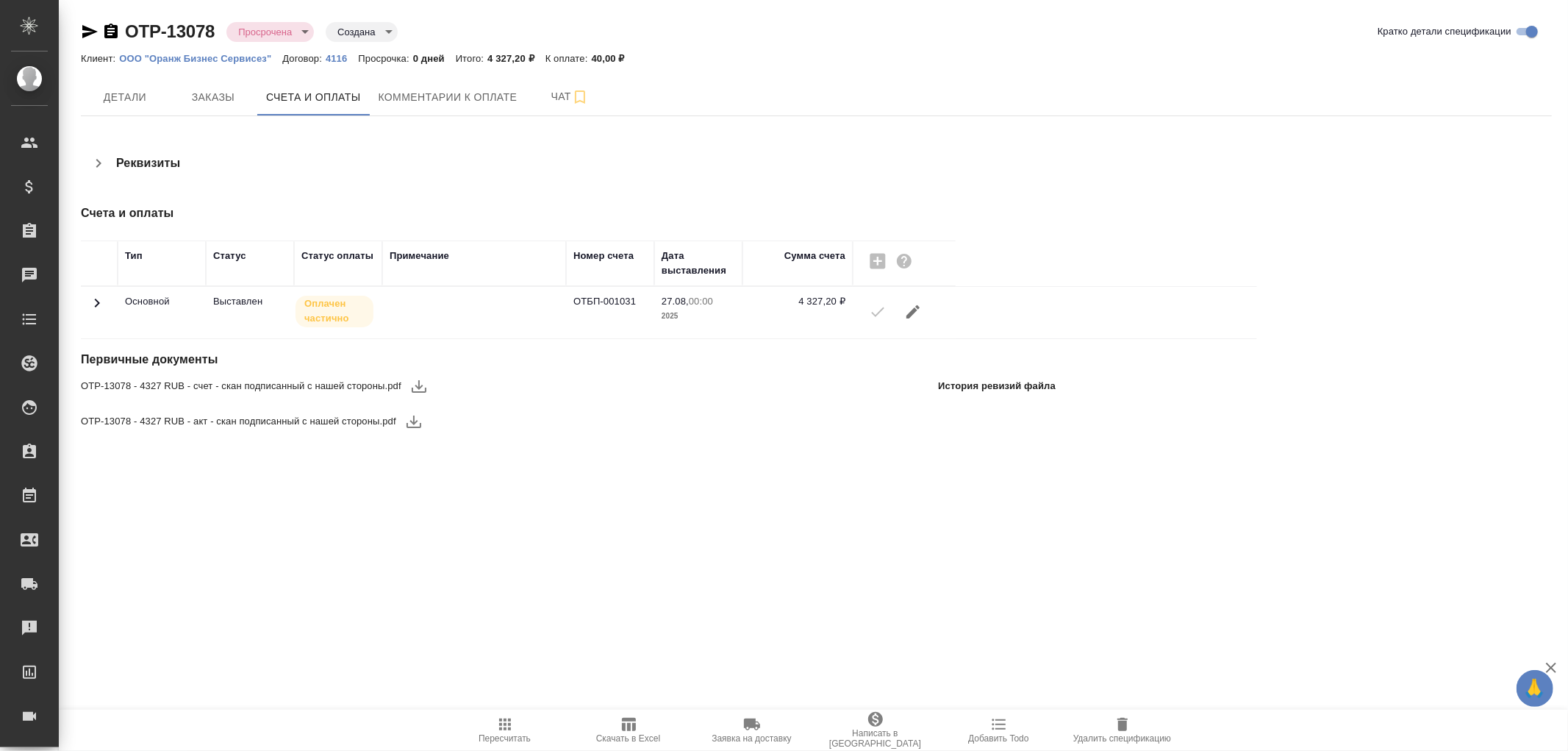
click at [98, 300] on icon at bounding box center [97, 303] width 18 height 18
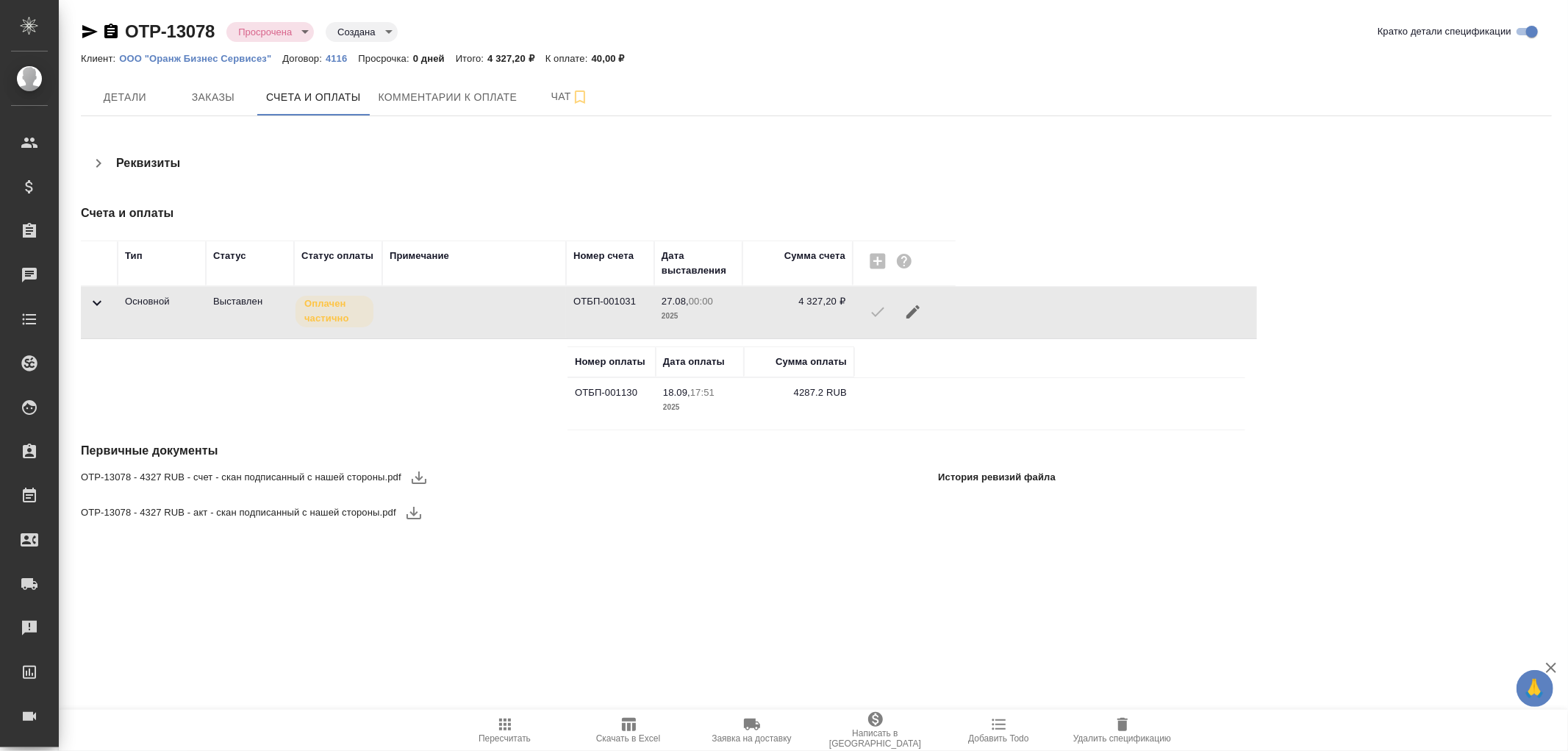
click at [305, 37] on body "🙏 .cls-1 fill:#fff; AWATERA [PERSON_NAME]romanenko Клиенты Спецификации Заказы …" at bounding box center [784, 376] width 1568 height 751
click at [283, 79] on button "Частично оплачена" at bounding box center [286, 79] width 95 height 16
type input "partiallyPayed"
